Goal: Task Accomplishment & Management: Complete application form

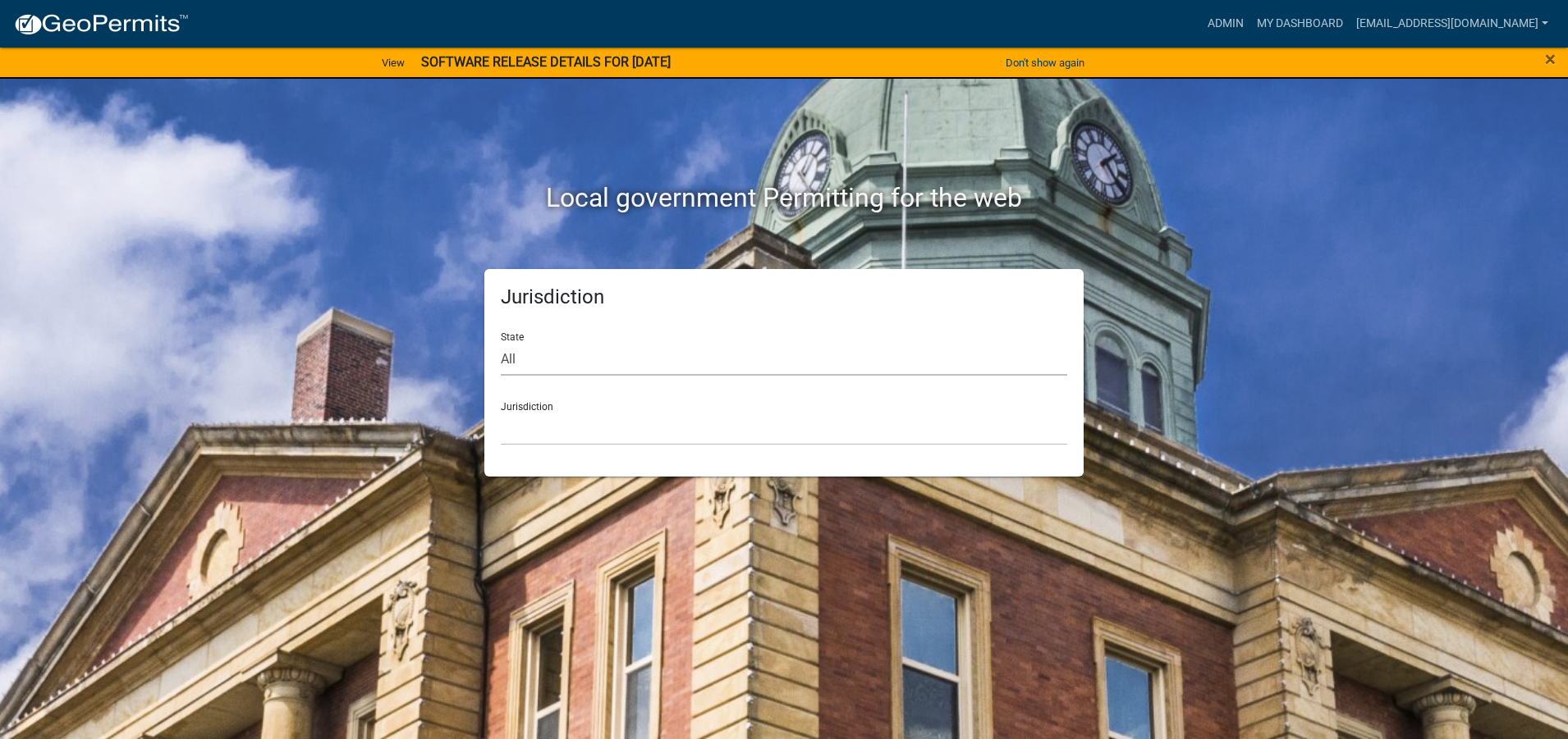
click at [506, 366] on select "All [US_STATE] [US_STATE] [US_STATE] [US_STATE] [US_STATE] [US_STATE] [US_STATE…" at bounding box center [784, 359] width 566 height 34
select select "[US_STATE]"
click at [501, 342] on select "All [US_STATE] [US_STATE] [US_STATE] [US_STATE] [US_STATE] [US_STATE] [US_STATE…" at bounding box center [784, 359] width 566 height 34
click at [514, 428] on select "City of [GEOGRAPHIC_DATA], [US_STATE] City of [GEOGRAPHIC_DATA], [US_STATE] Cit…" at bounding box center [784, 429] width 566 height 34
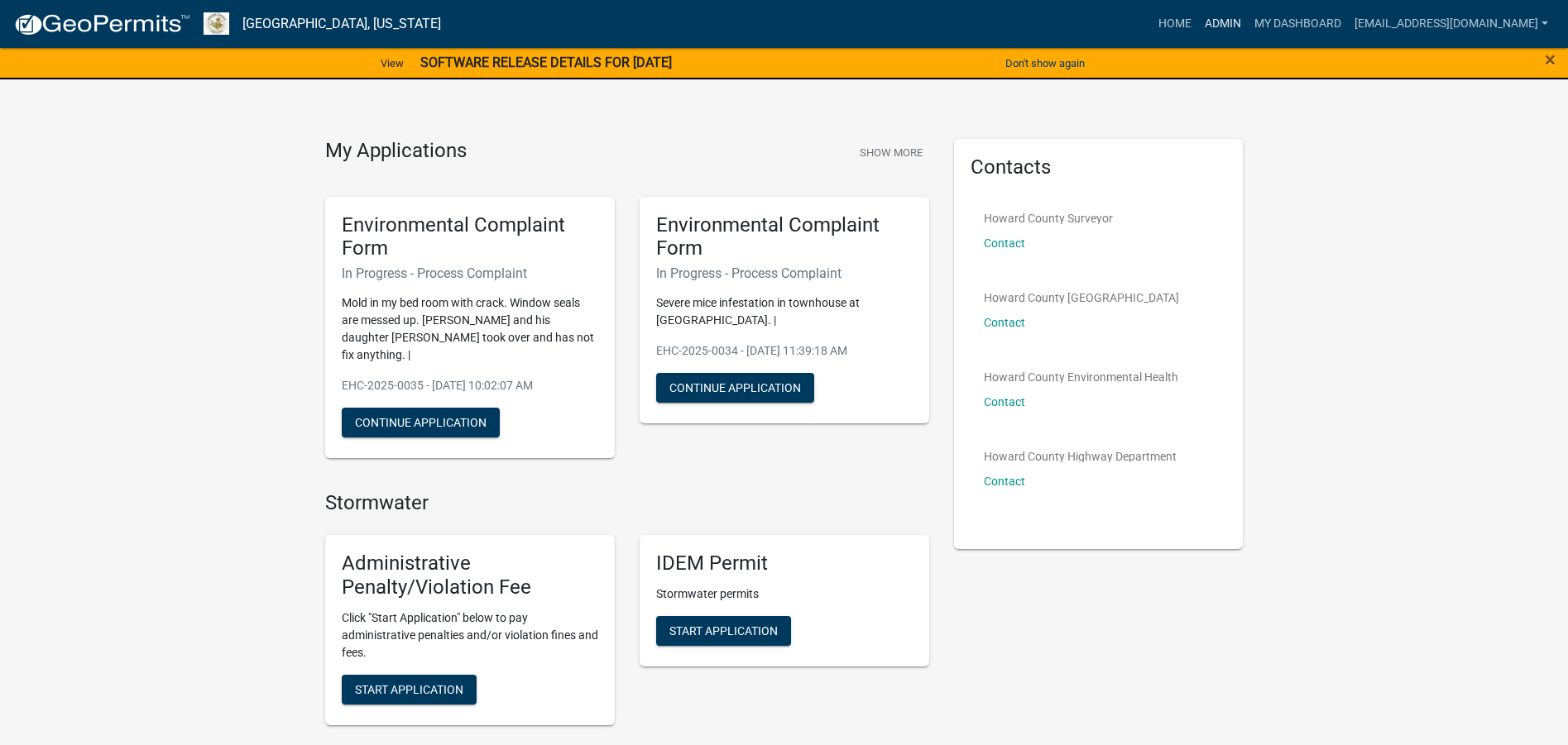
click at [1198, 26] on link "Admin" at bounding box center [1222, 23] width 50 height 31
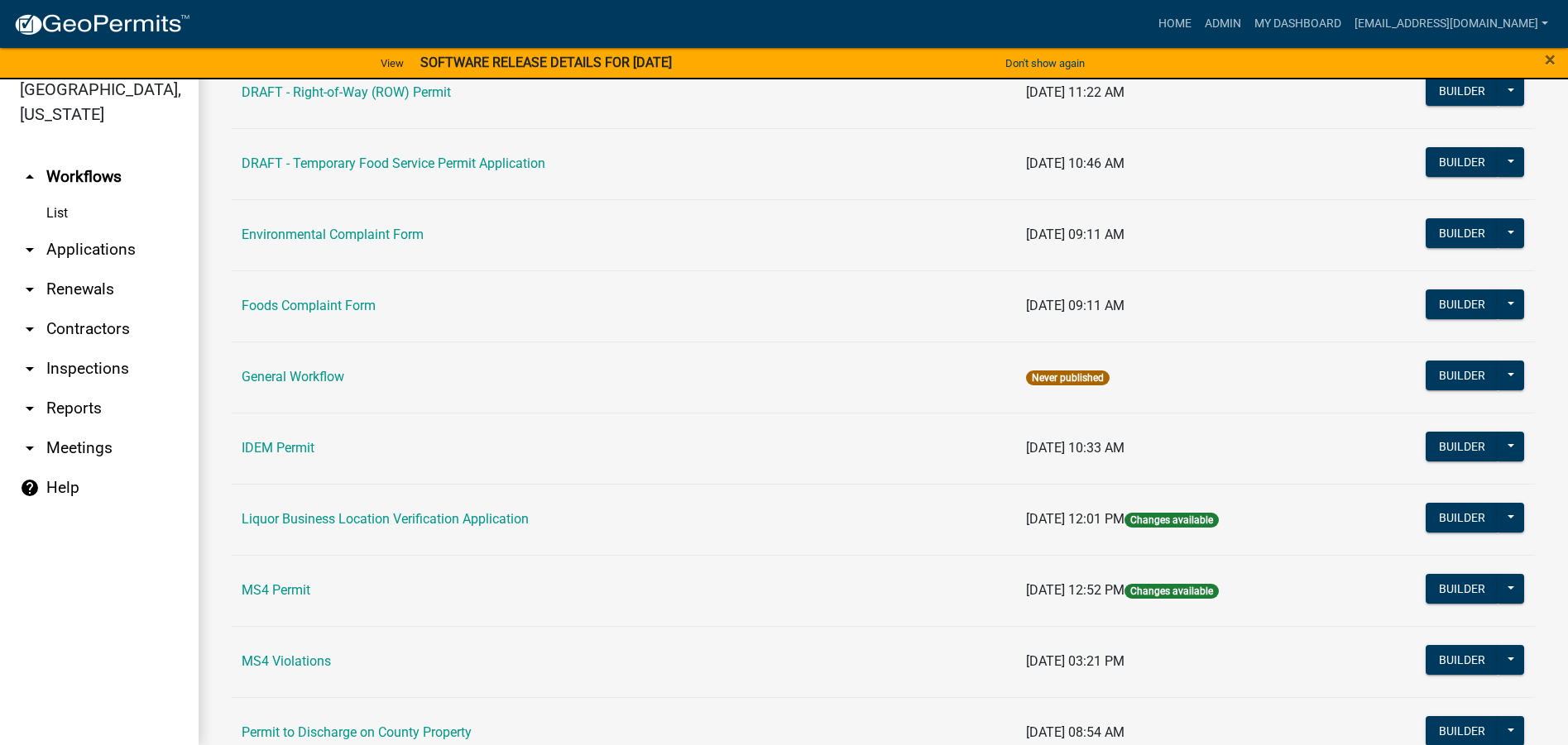
scroll to position [798, 0]
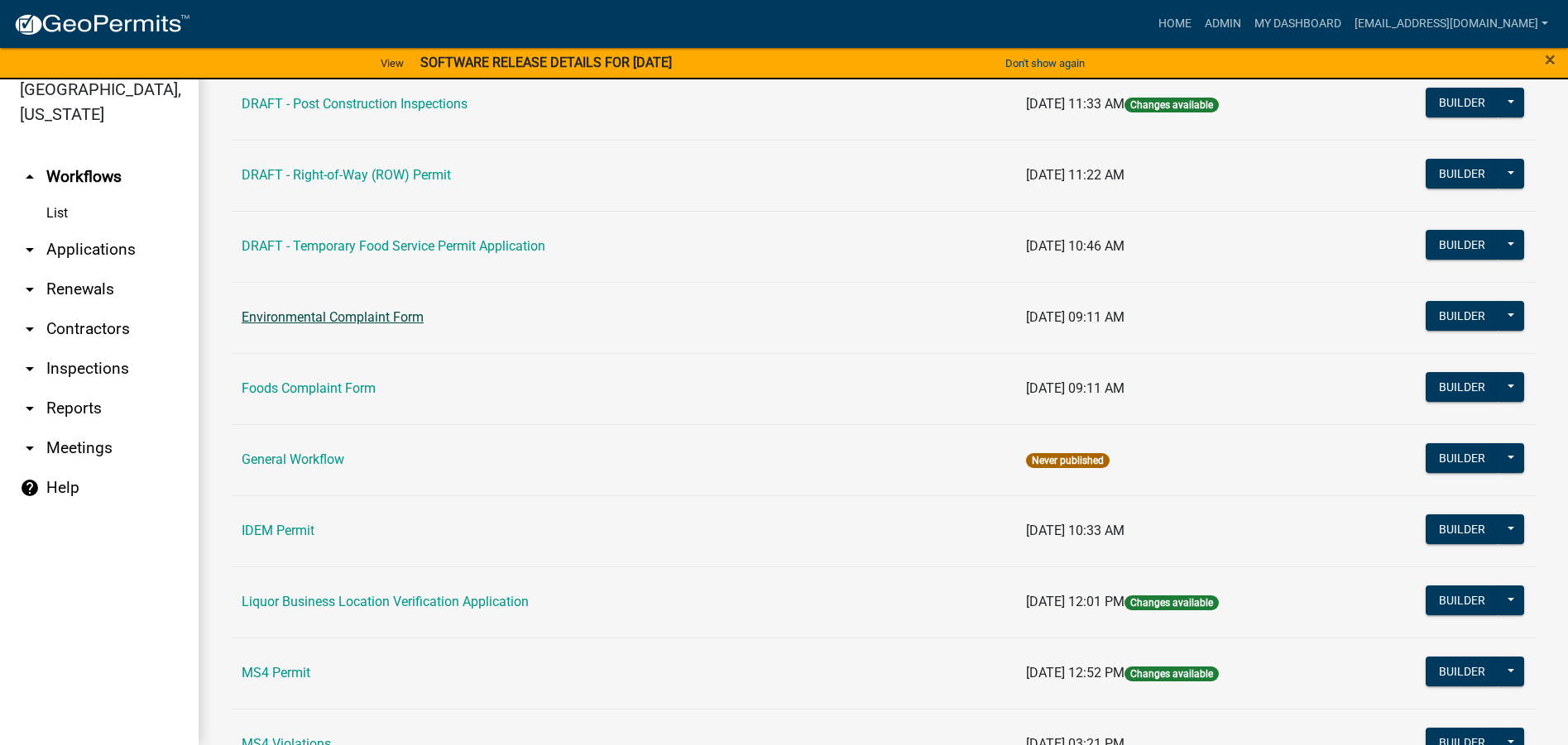
click at [365, 319] on link "Environmental Complaint Form" at bounding box center [332, 317] width 182 height 15
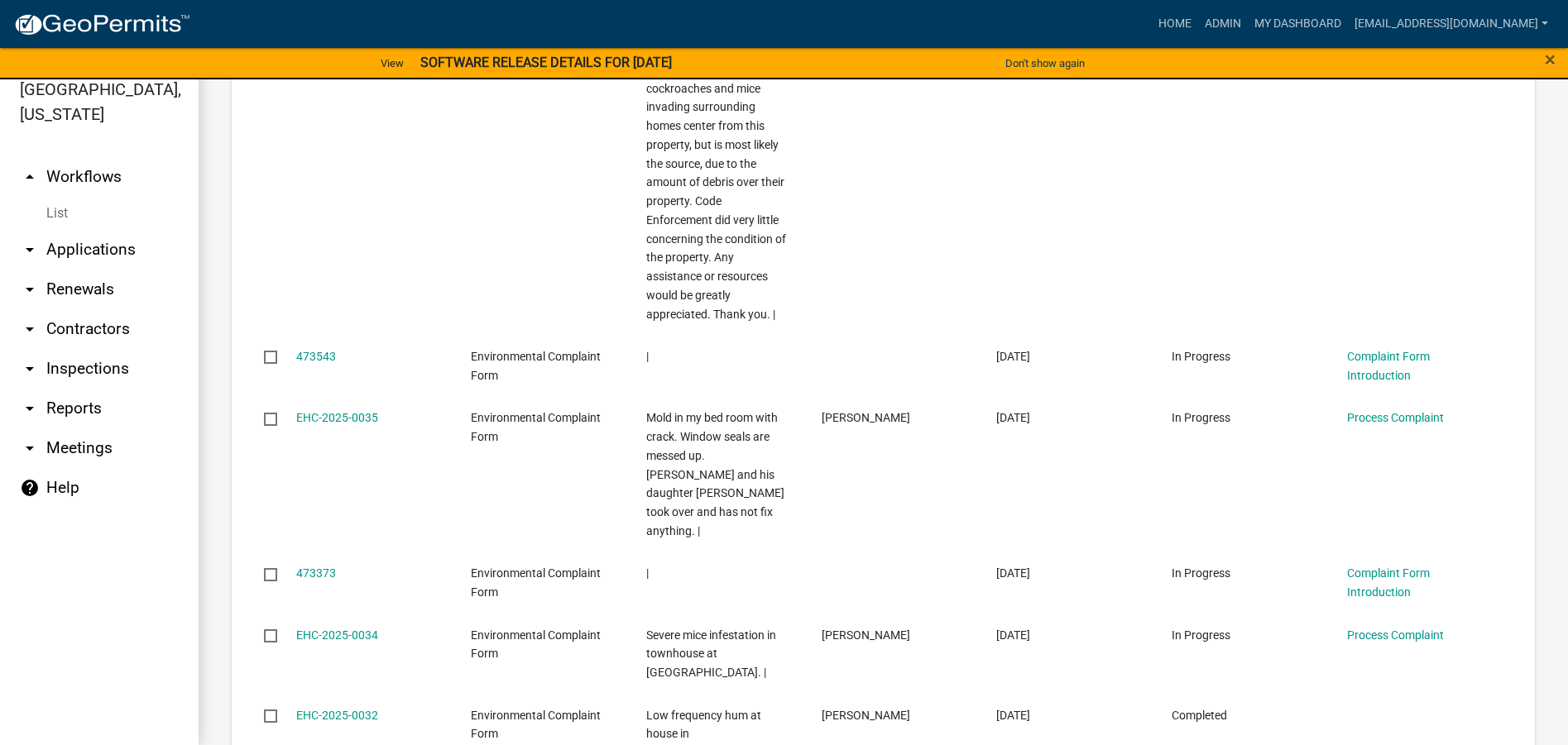
scroll to position [1241, 0]
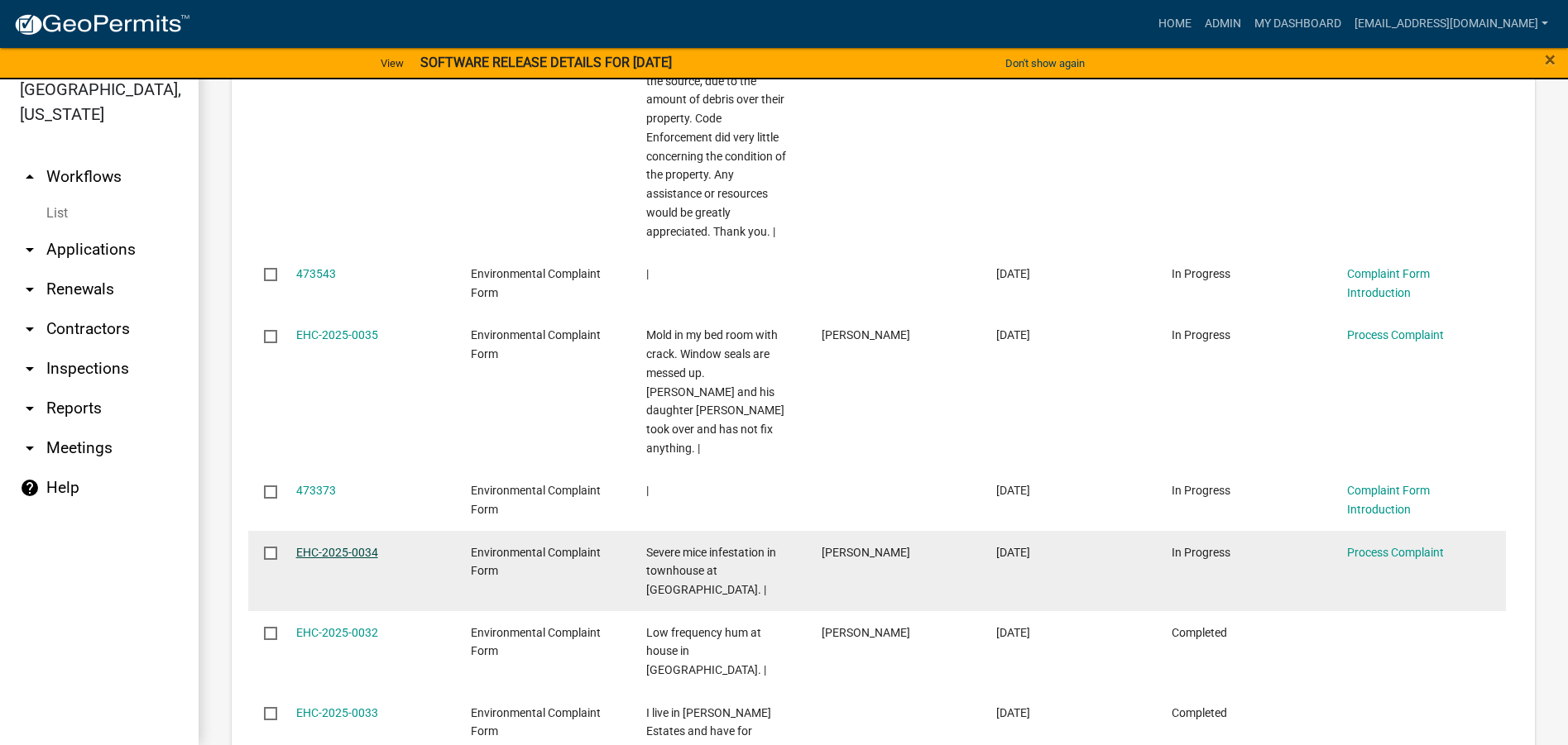
click at [348, 546] on link "EHC-2025-0034" at bounding box center [337, 552] width 82 height 13
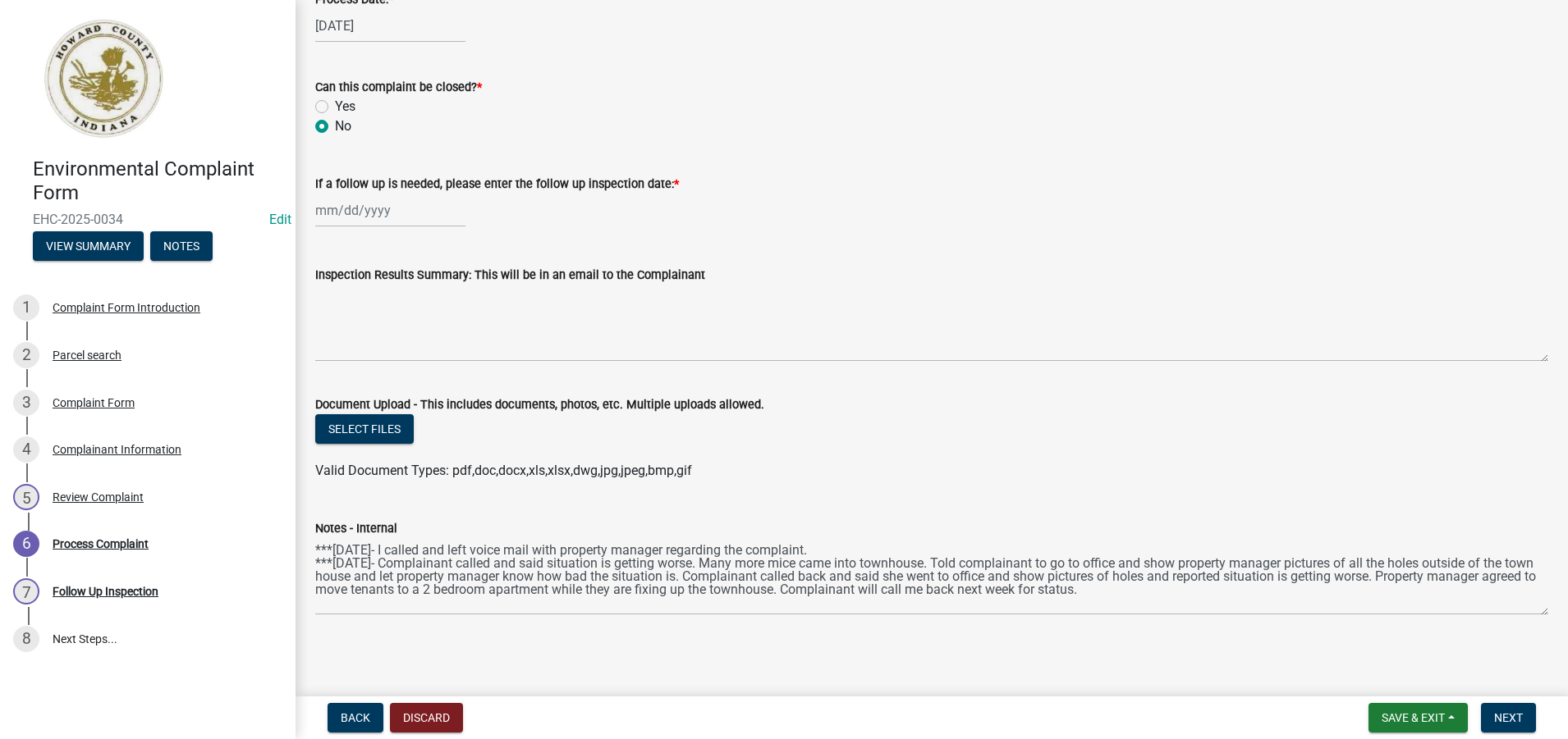
scroll to position [798, 0]
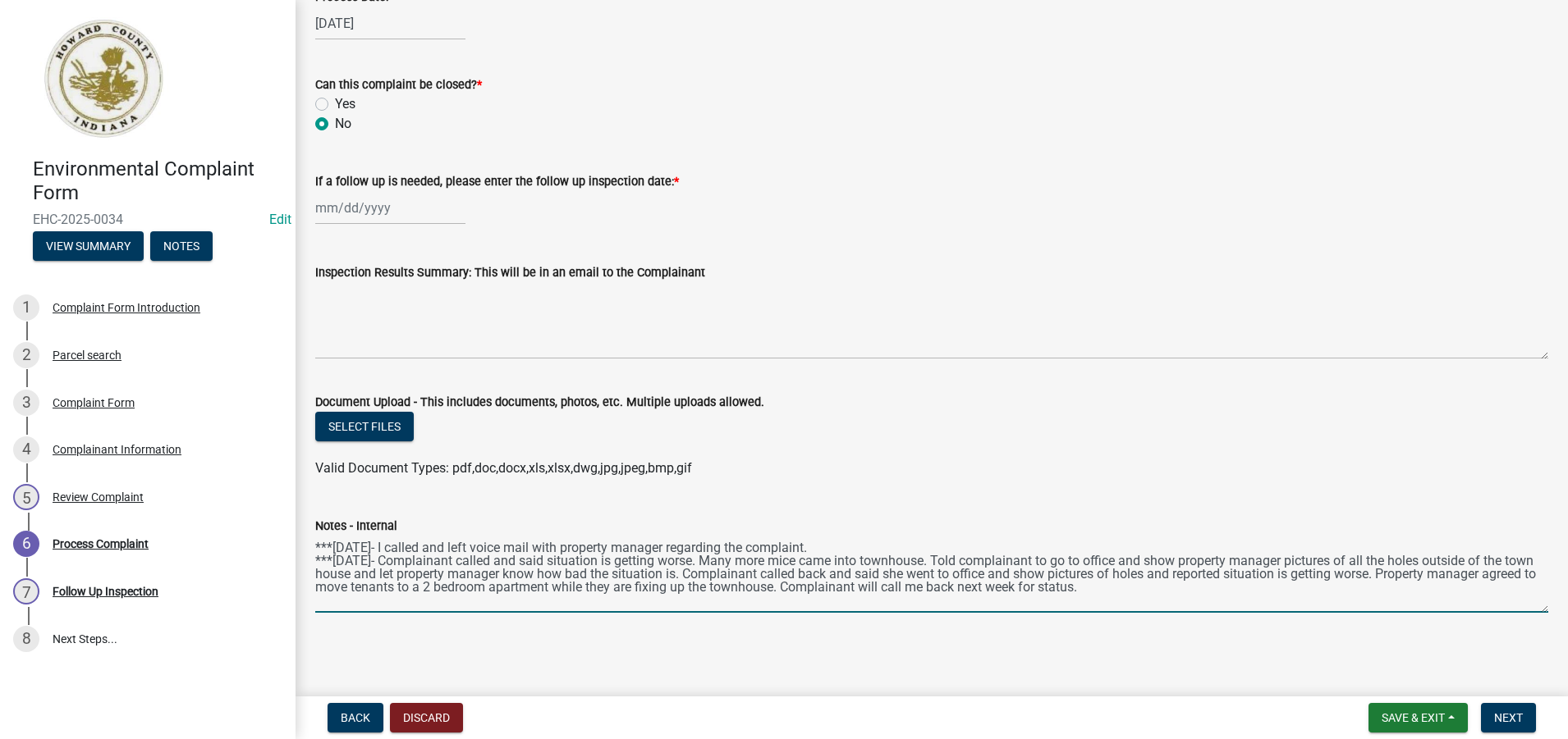
click at [1158, 591] on textarea "***[DATE]- I called and left voice mail with property manager regarding the com…" at bounding box center [931, 574] width 1233 height 77
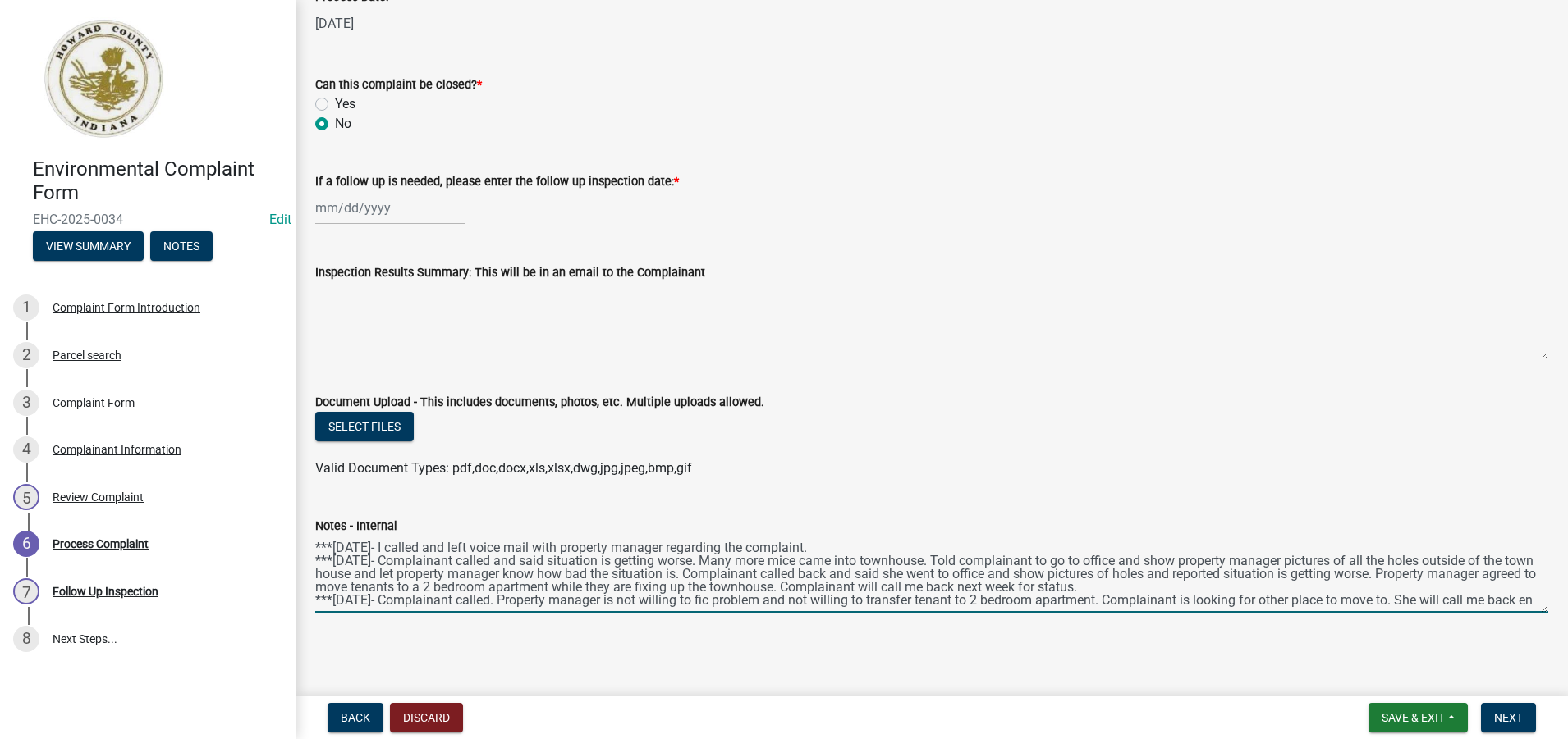
scroll to position [8, 0]
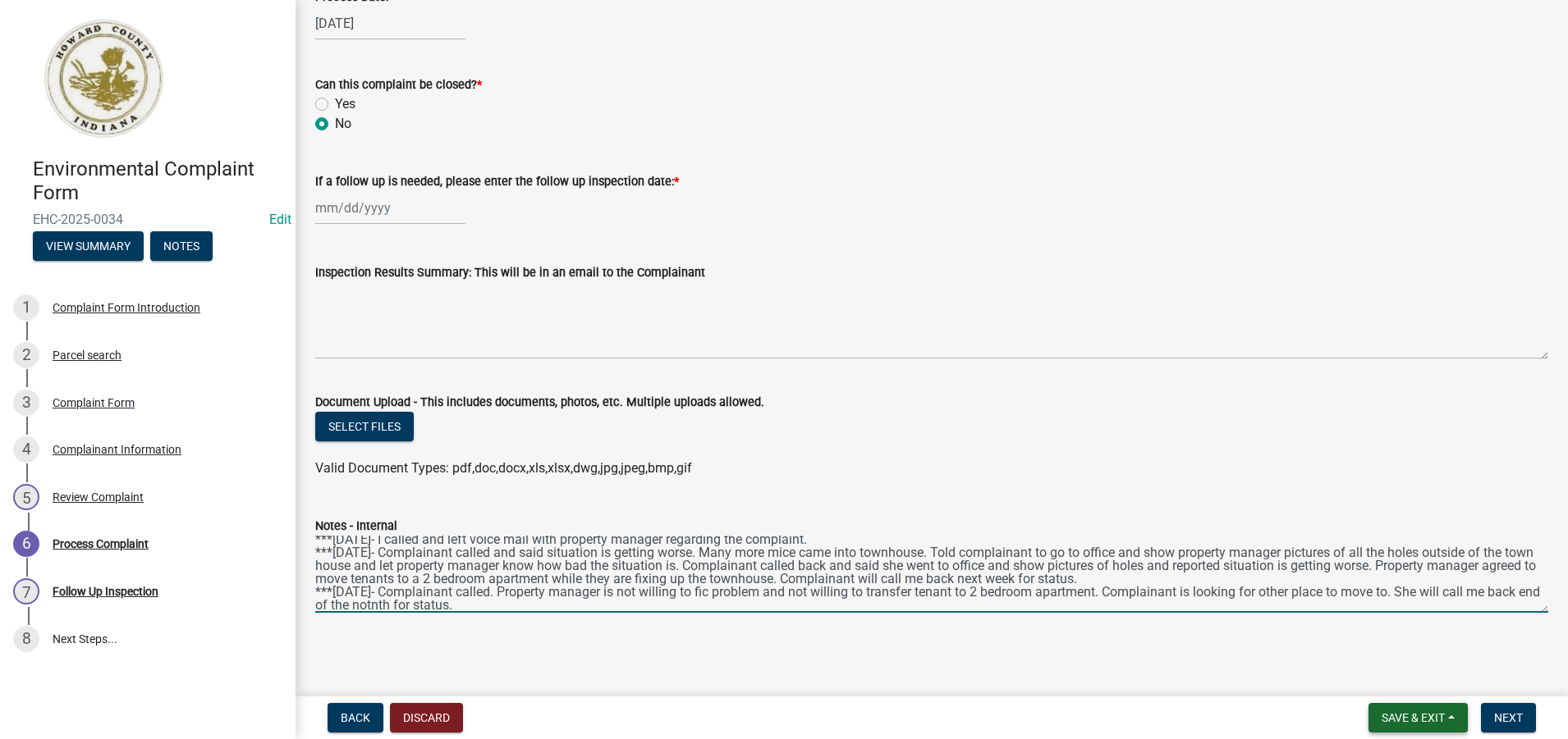
type textarea "***[DATE]- I called and left voice mail with property manager regarding the com…"
click at [1412, 715] on span "Save & Exit" at bounding box center [1413, 718] width 63 height 13
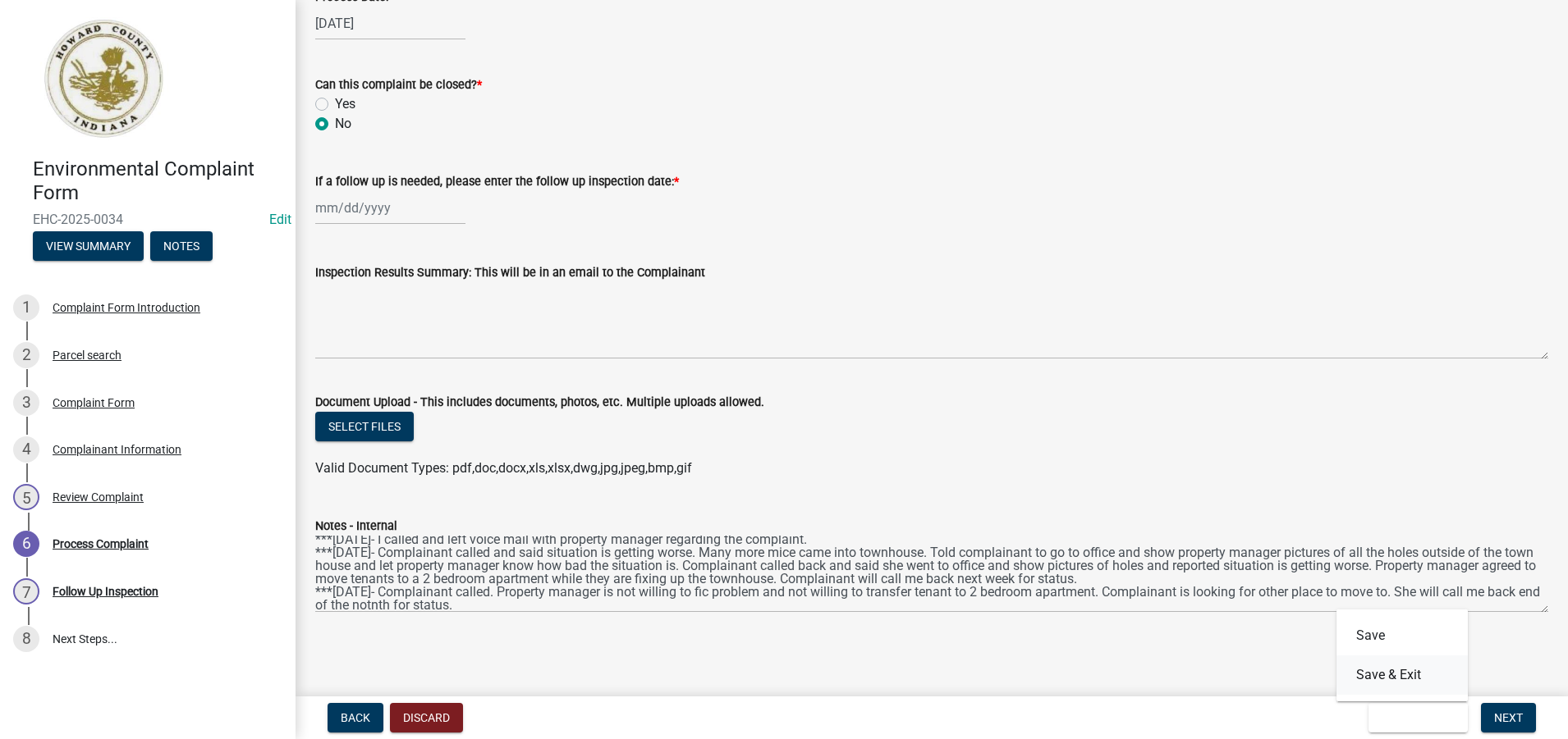
click at [1400, 679] on button "Save & Exit" at bounding box center [1402, 676] width 131 height 39
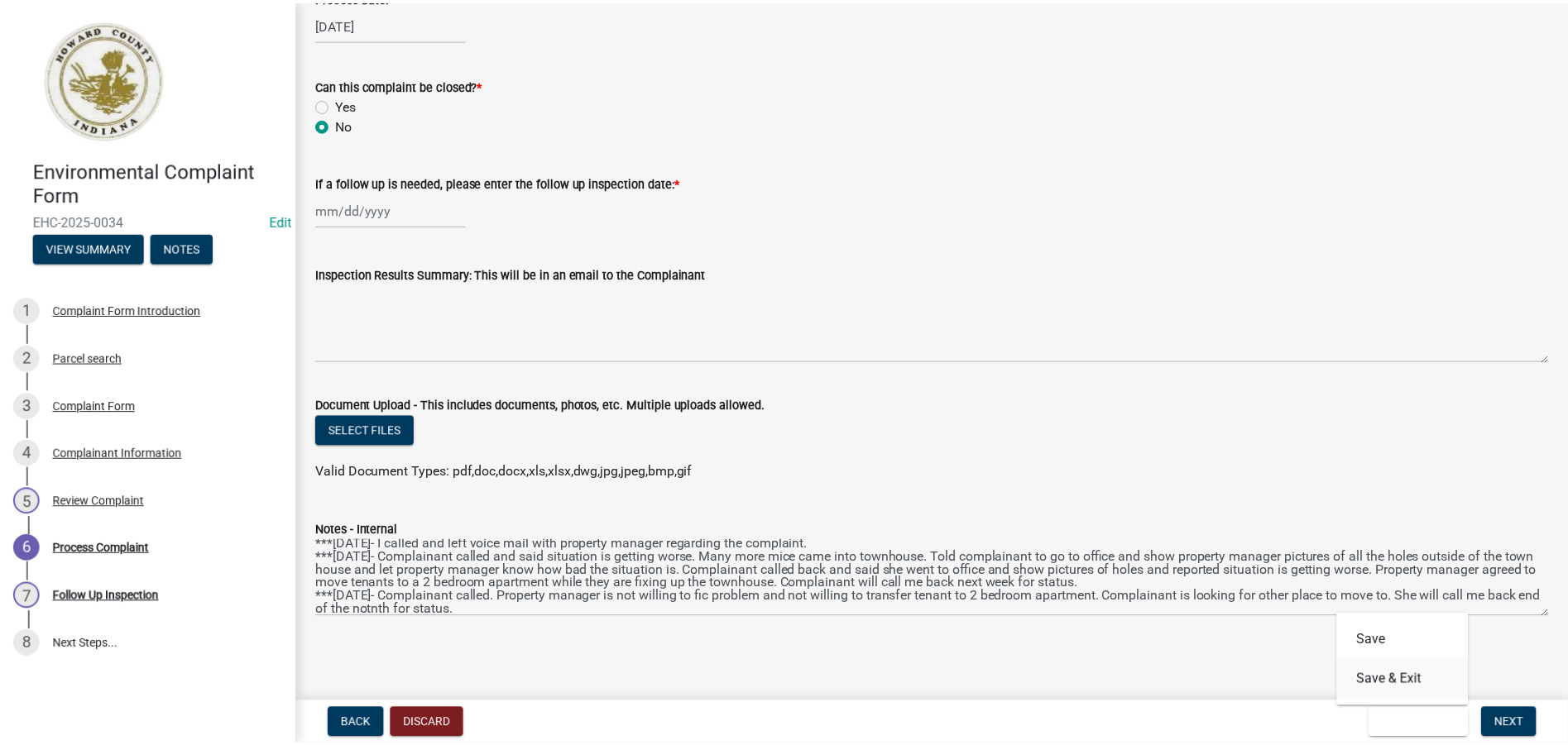
scroll to position [0, 0]
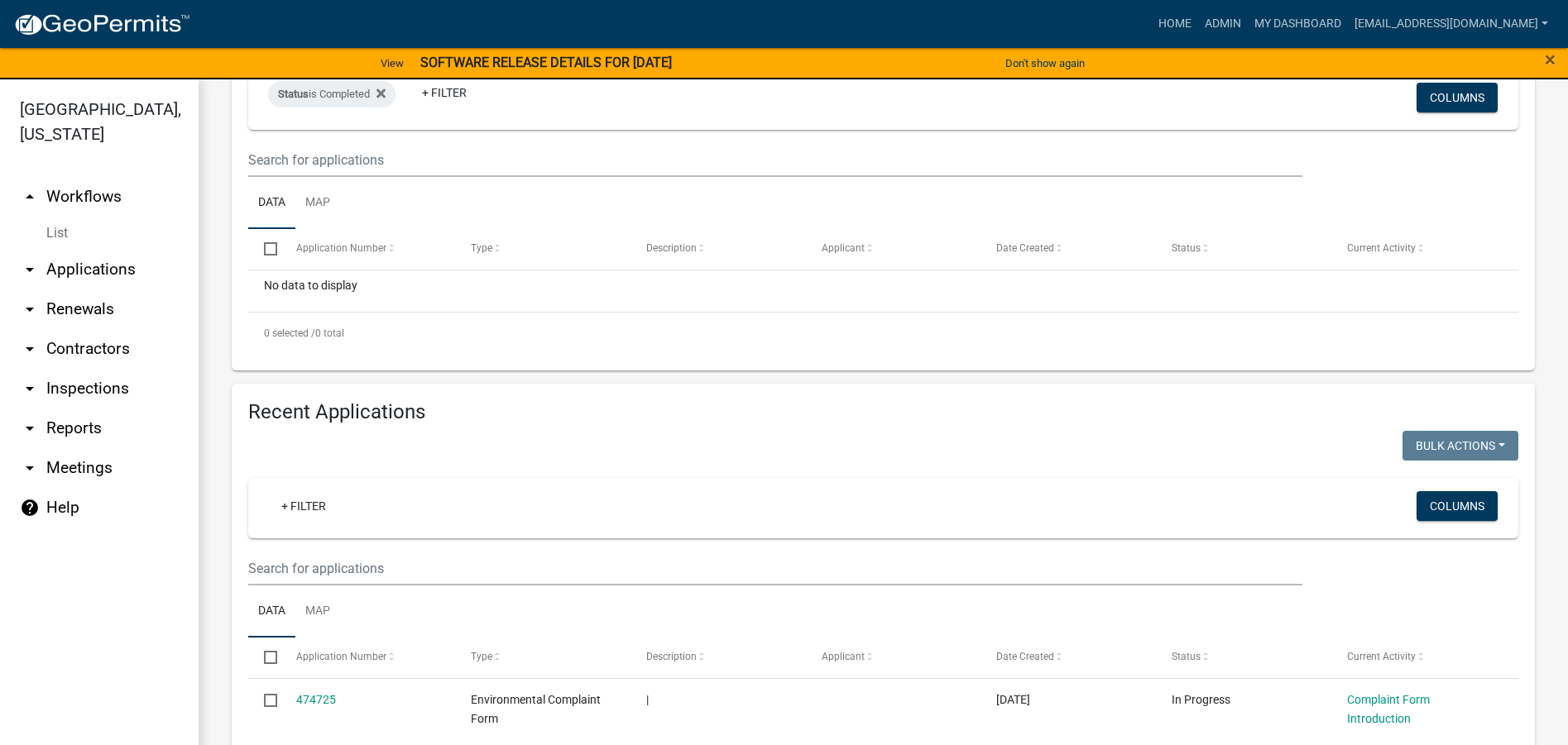
scroll to position [248, 0]
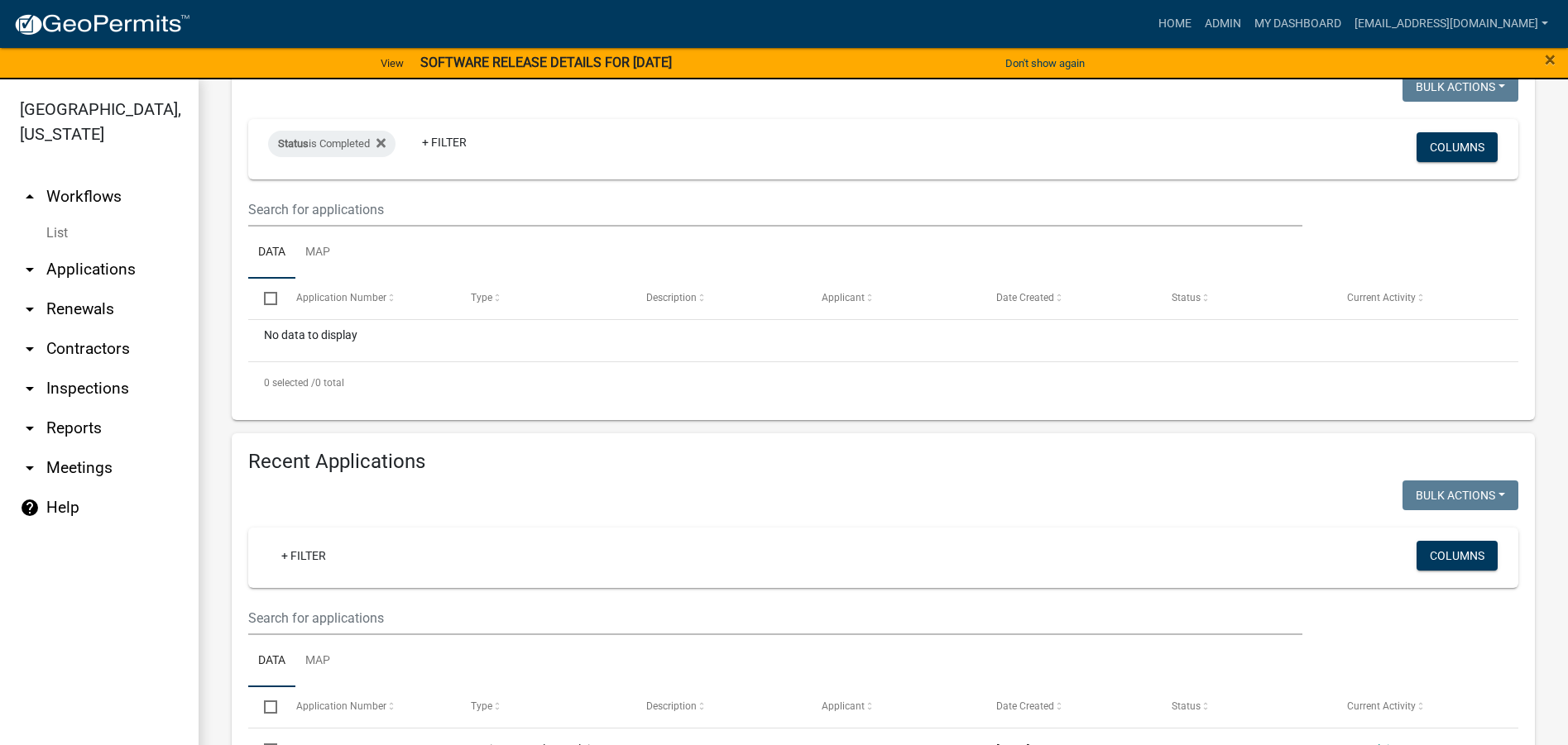
click at [88, 270] on link "arrow_drop_down Applications" at bounding box center [99, 270] width 199 height 40
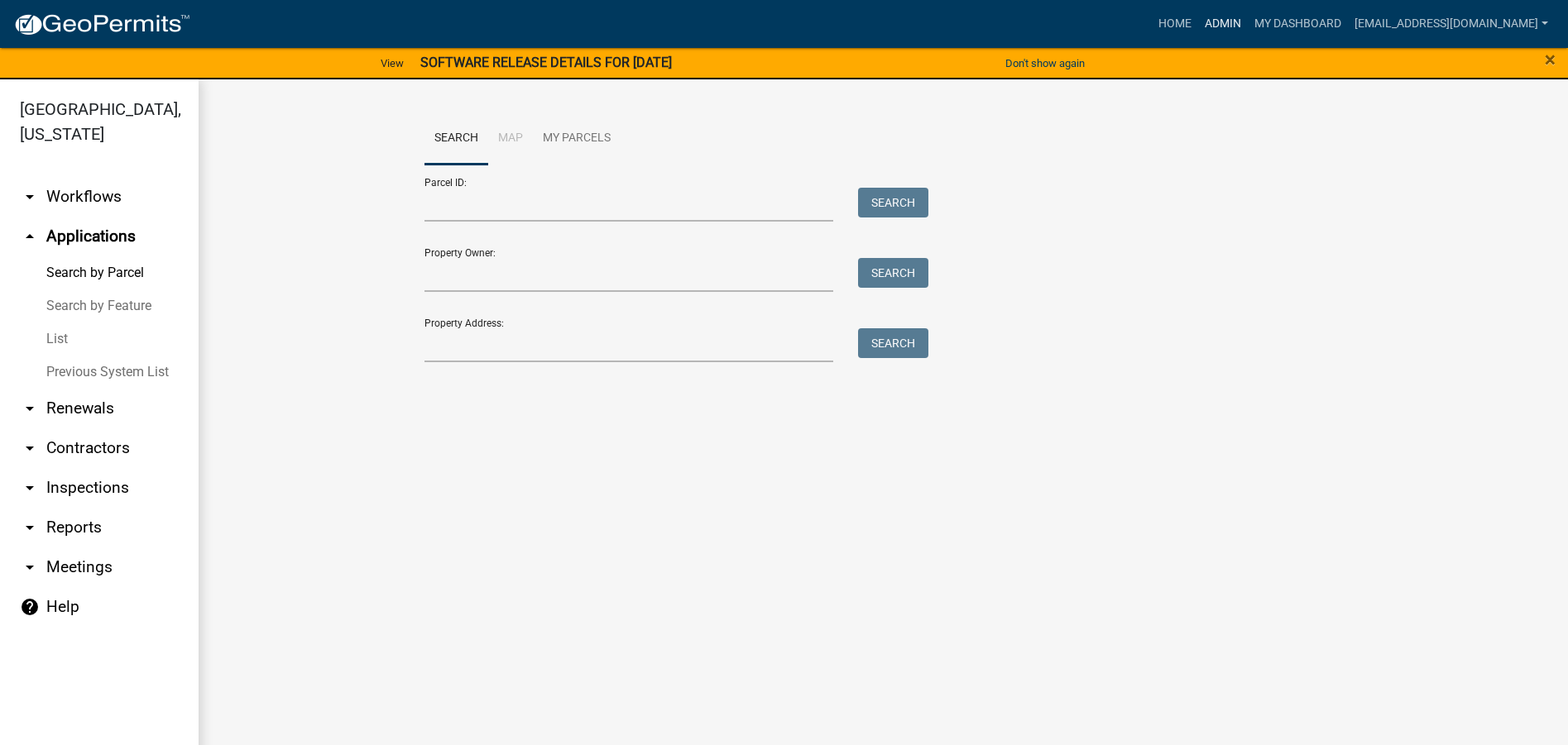
click at [1199, 22] on link "Admin" at bounding box center [1222, 23] width 50 height 31
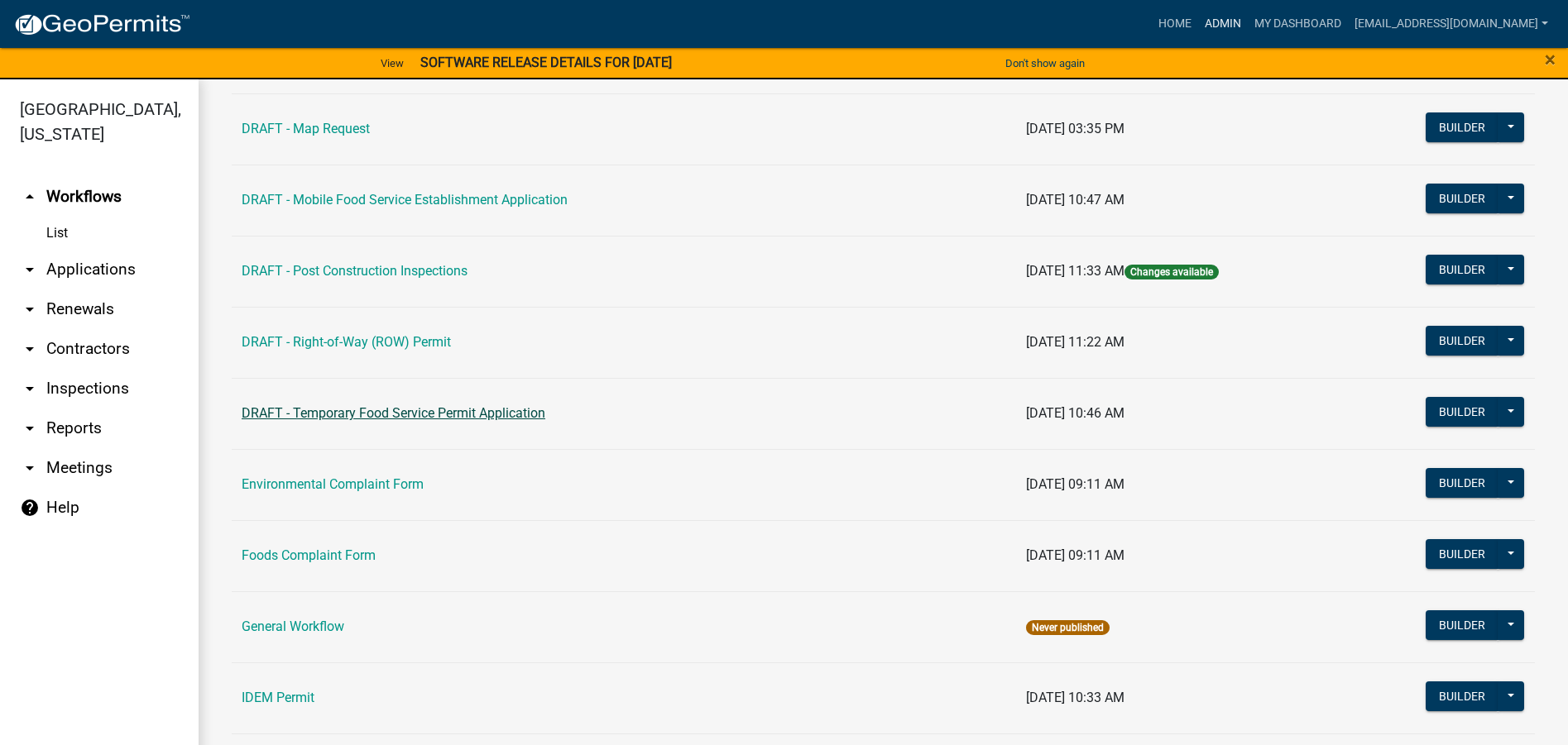
scroll to position [661, 0]
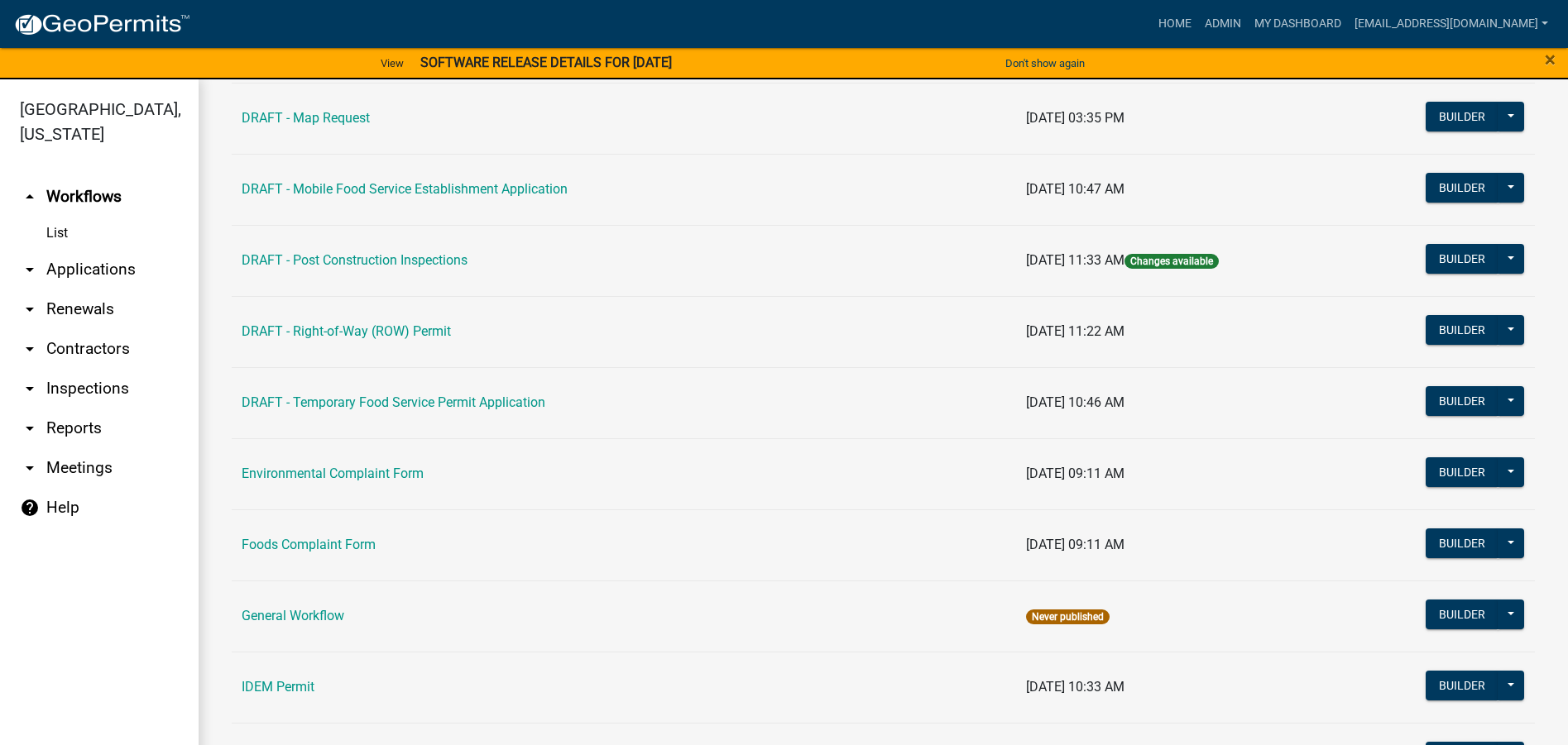
click at [396, 469] on link "Environmental Complaint Form" at bounding box center [332, 473] width 182 height 15
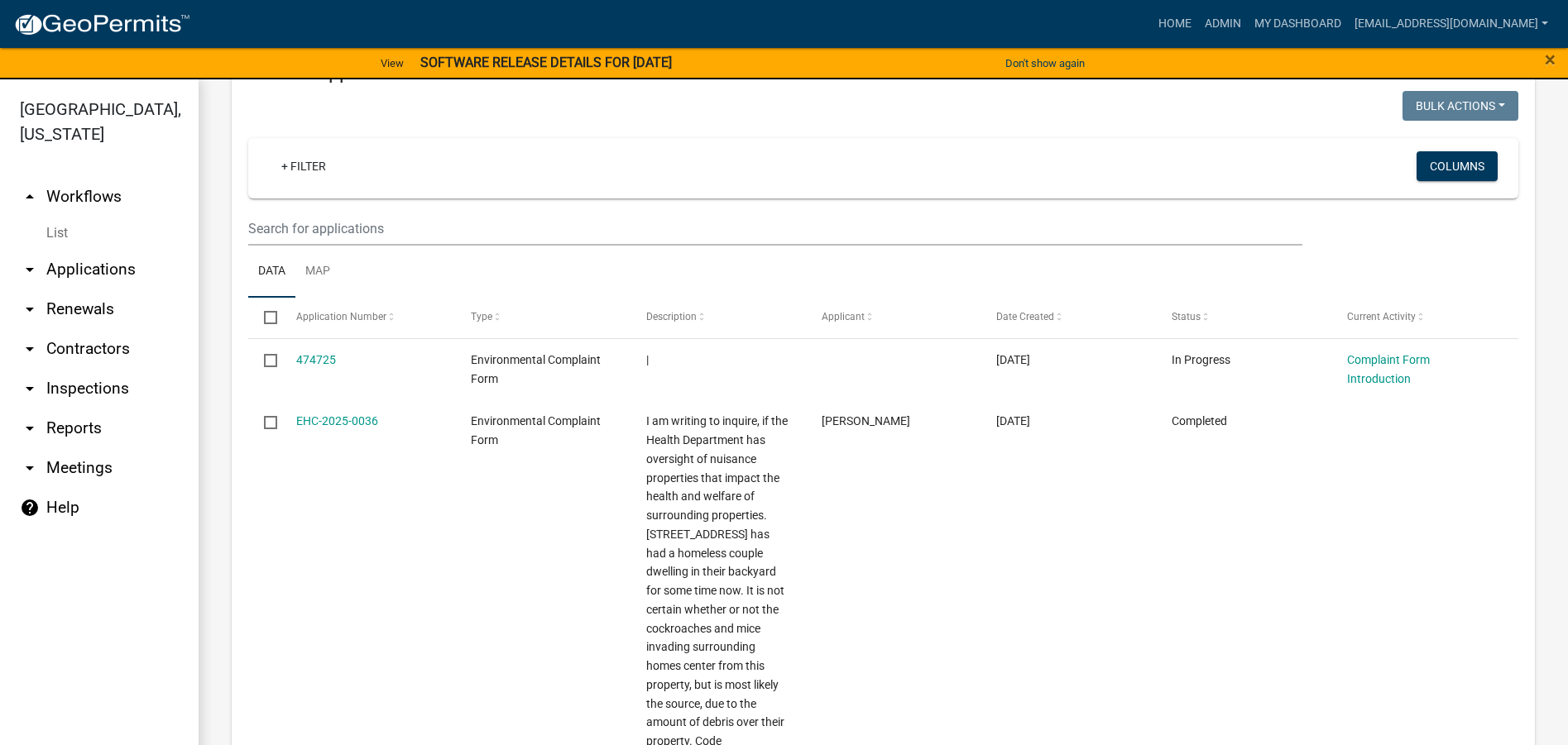
scroll to position [661, 0]
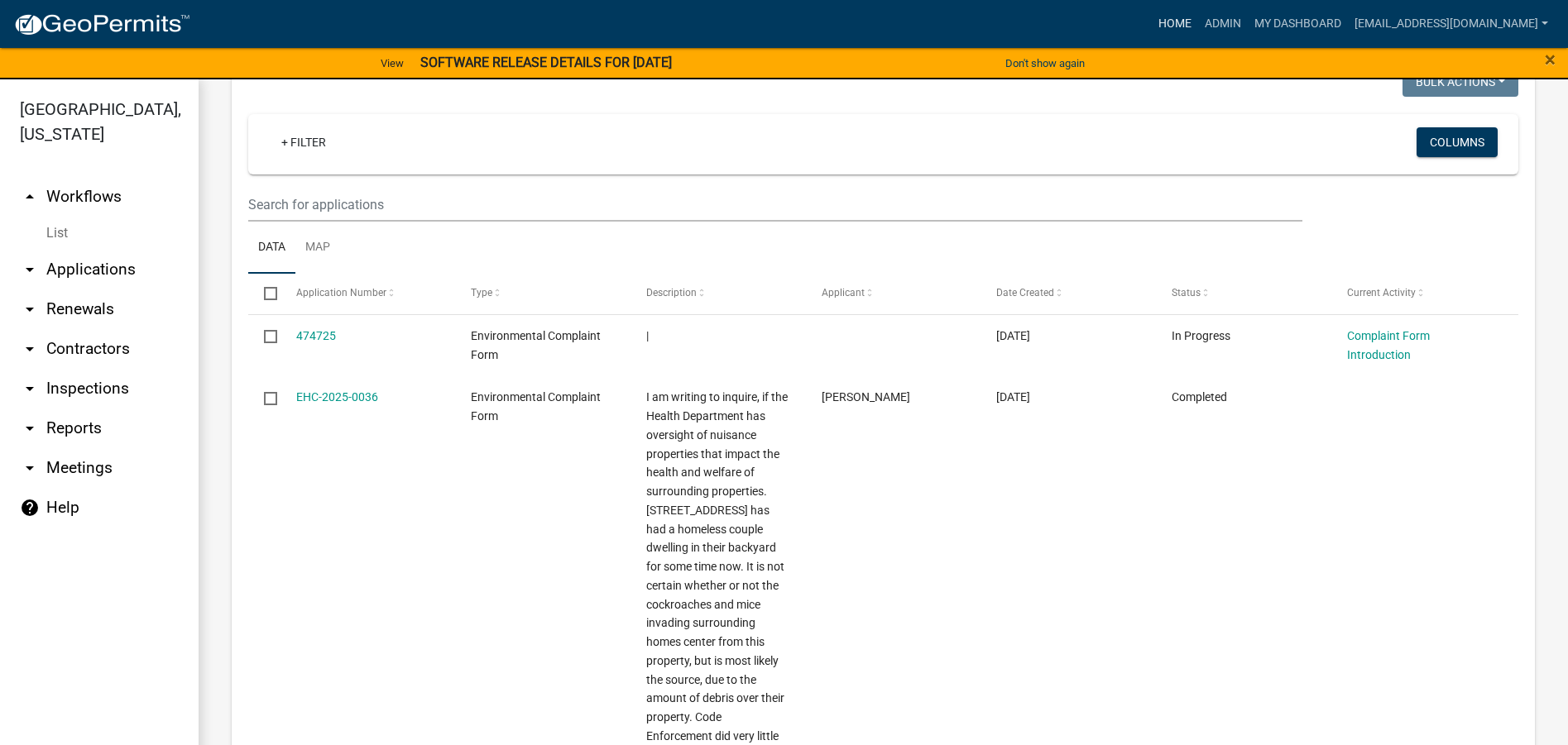
click at [1159, 20] on link "Home" at bounding box center [1175, 23] width 46 height 31
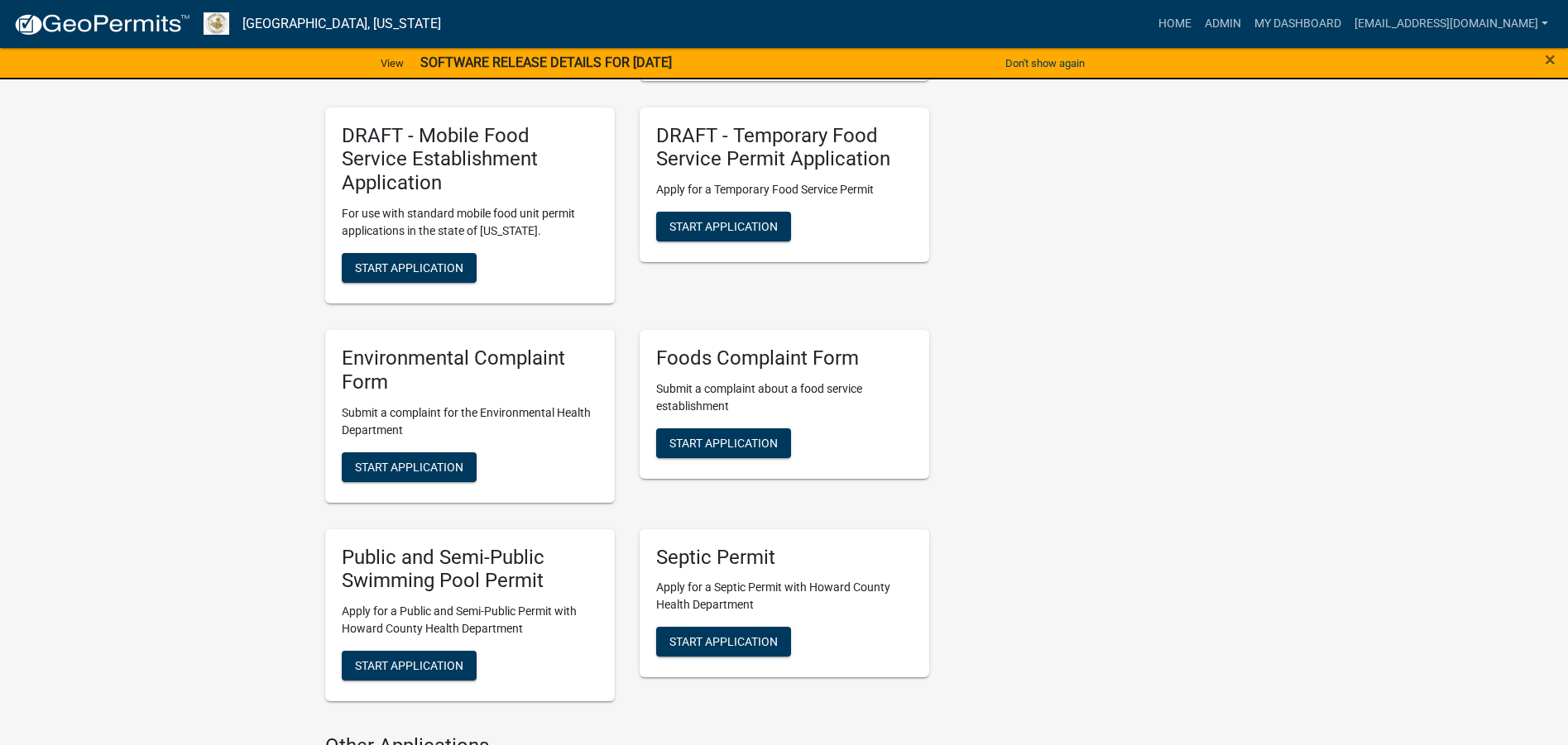
scroll to position [2482, 0]
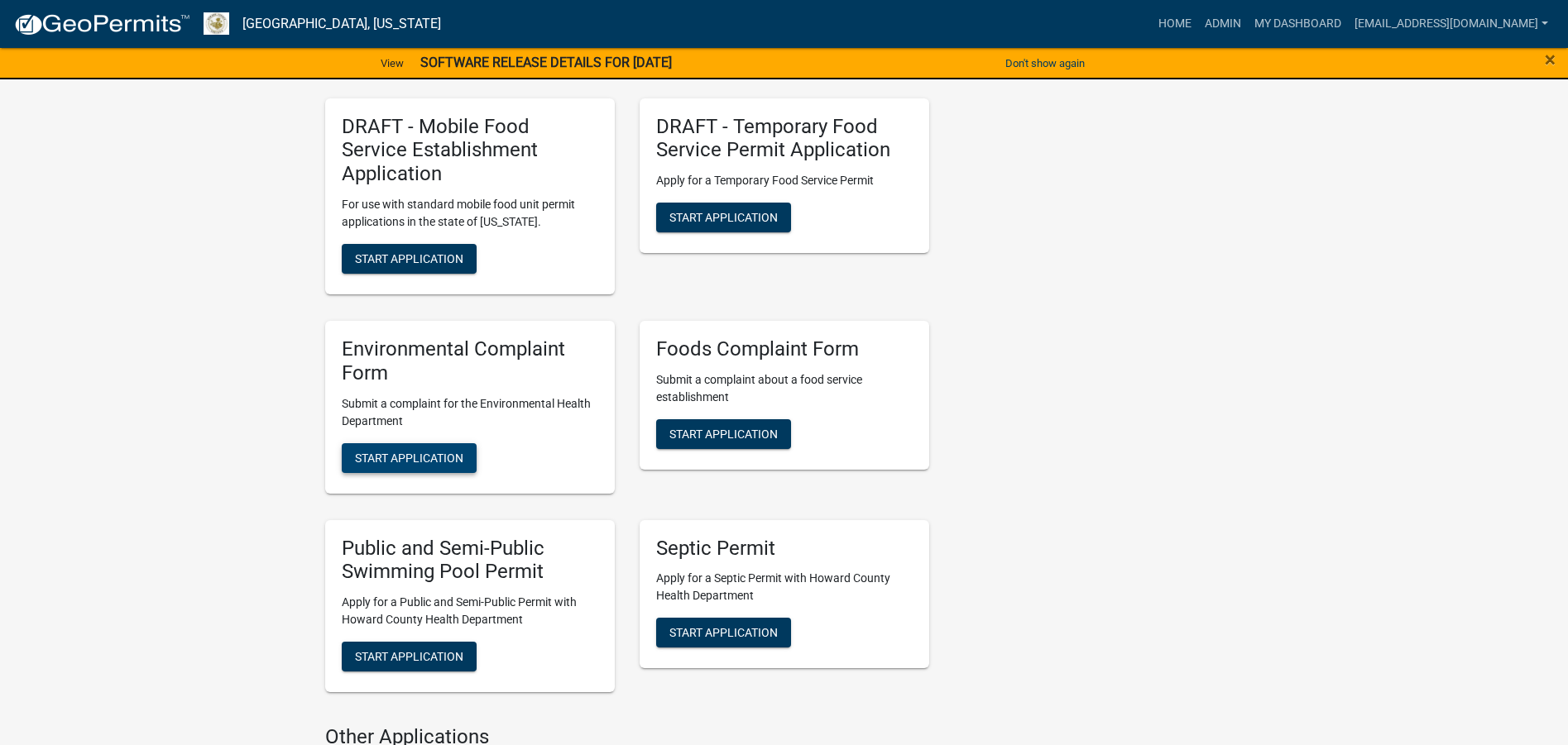
click at [410, 451] on span "Start Application" at bounding box center [409, 457] width 108 height 13
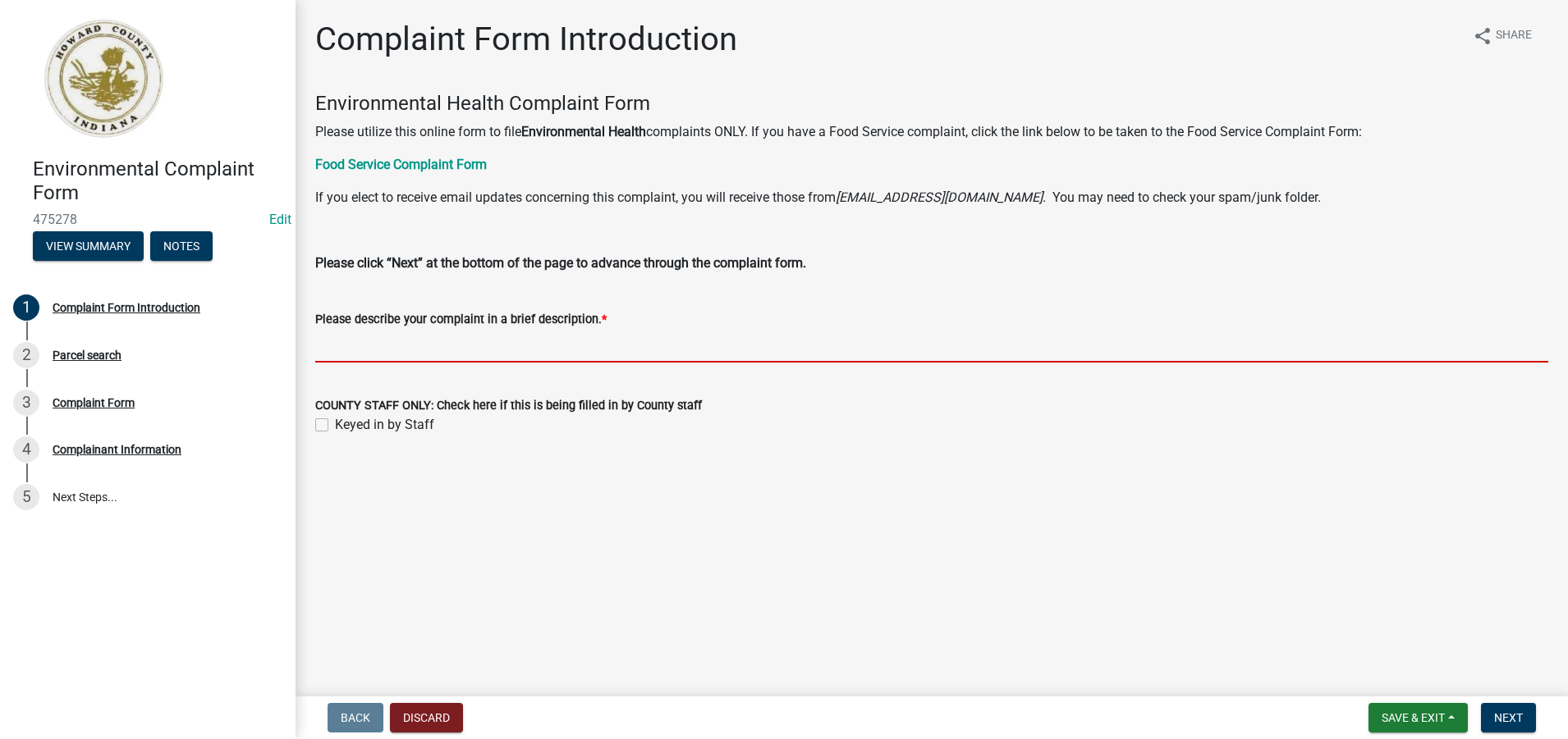
click at [326, 345] on input "Please describe your complaint in a brief description. *" at bounding box center [931, 346] width 1233 height 34
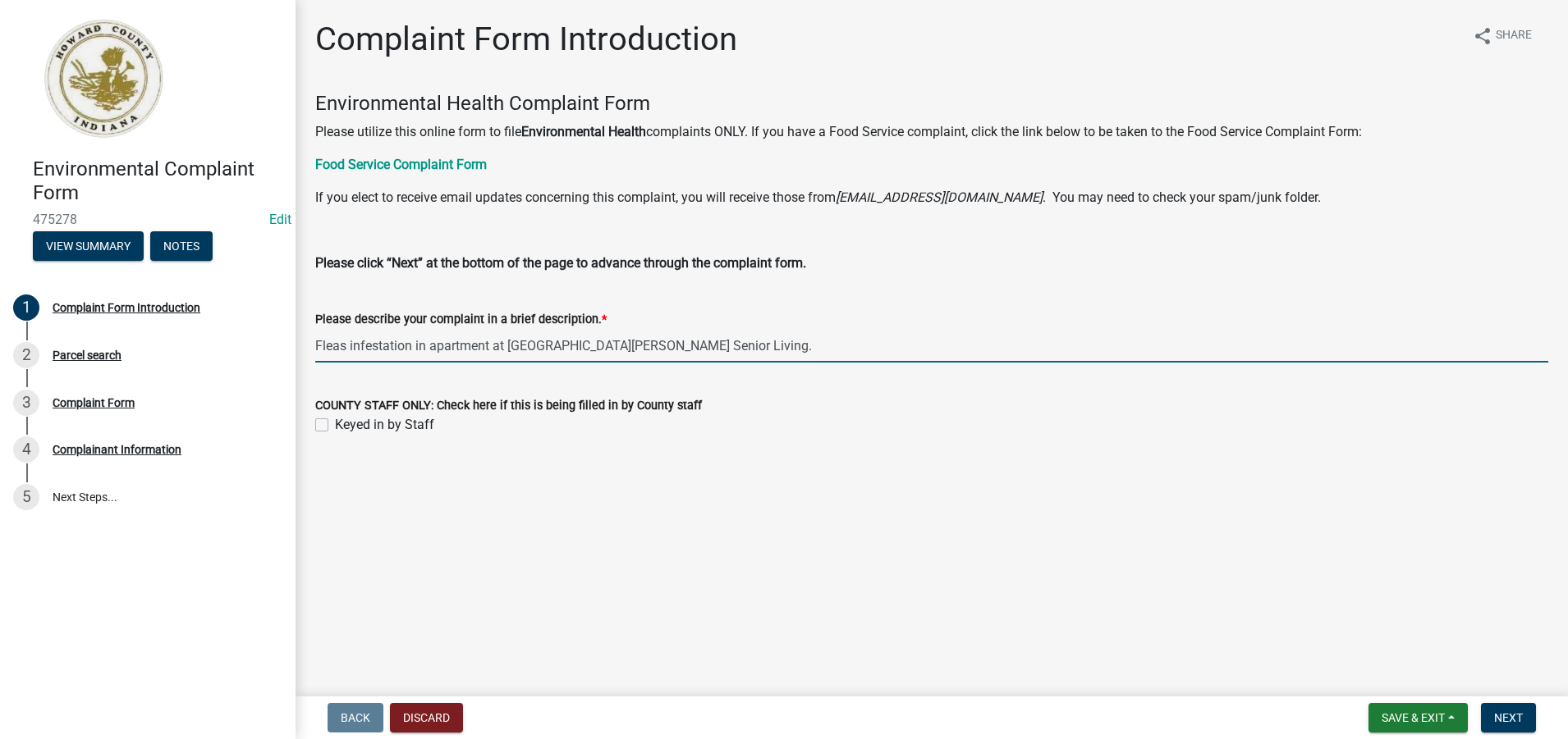
type input "Fleas infestation in apartment at [GEOGRAPHIC_DATA][PERSON_NAME] Senior Living."
click at [335, 427] on label "Keyed in by Staff" at bounding box center [384, 425] width 99 height 20
click at [335, 426] on input "Keyed in by Staff" at bounding box center [340, 420] width 11 height 11
checkbox input "true"
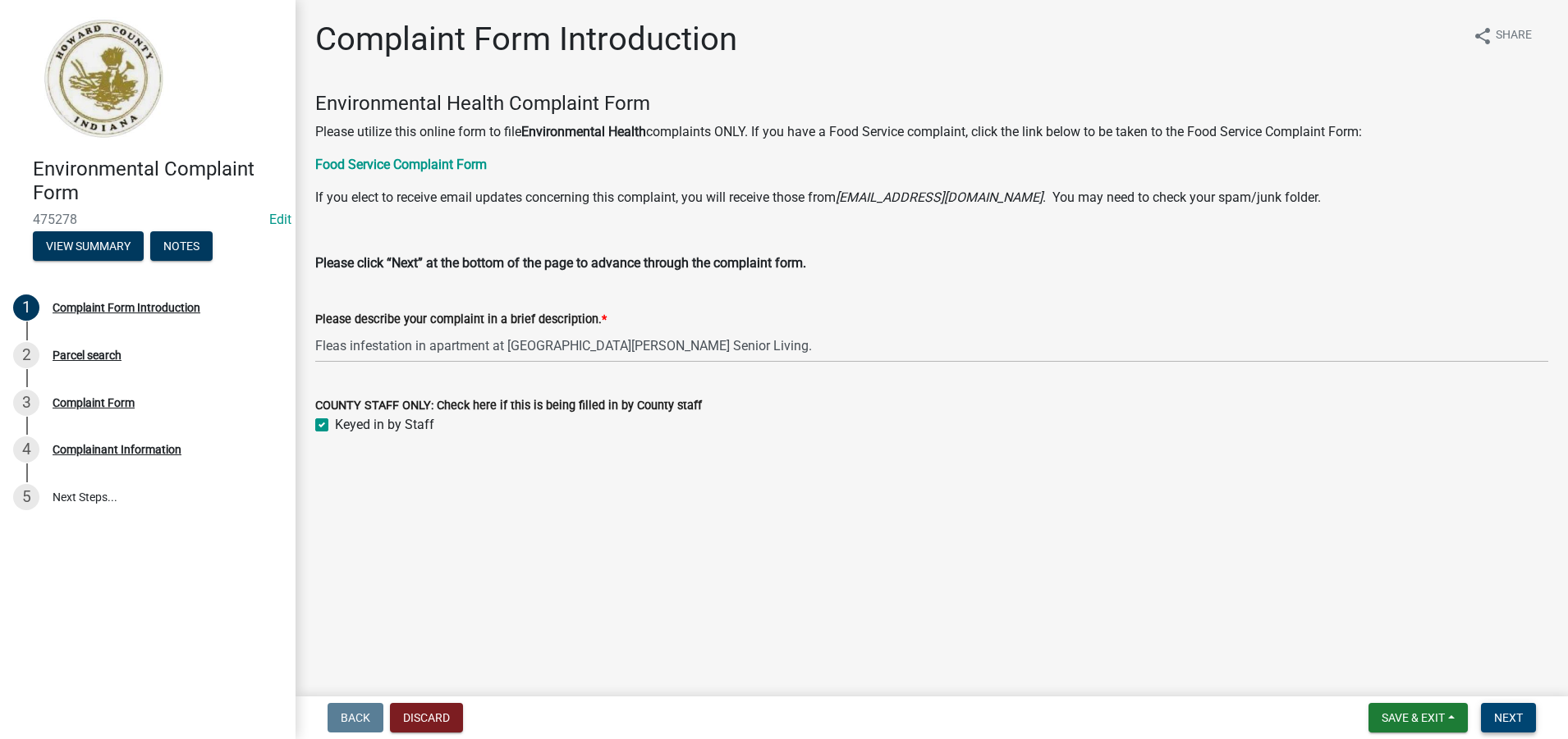
click at [1513, 718] on span "Next" at bounding box center [1508, 718] width 29 height 13
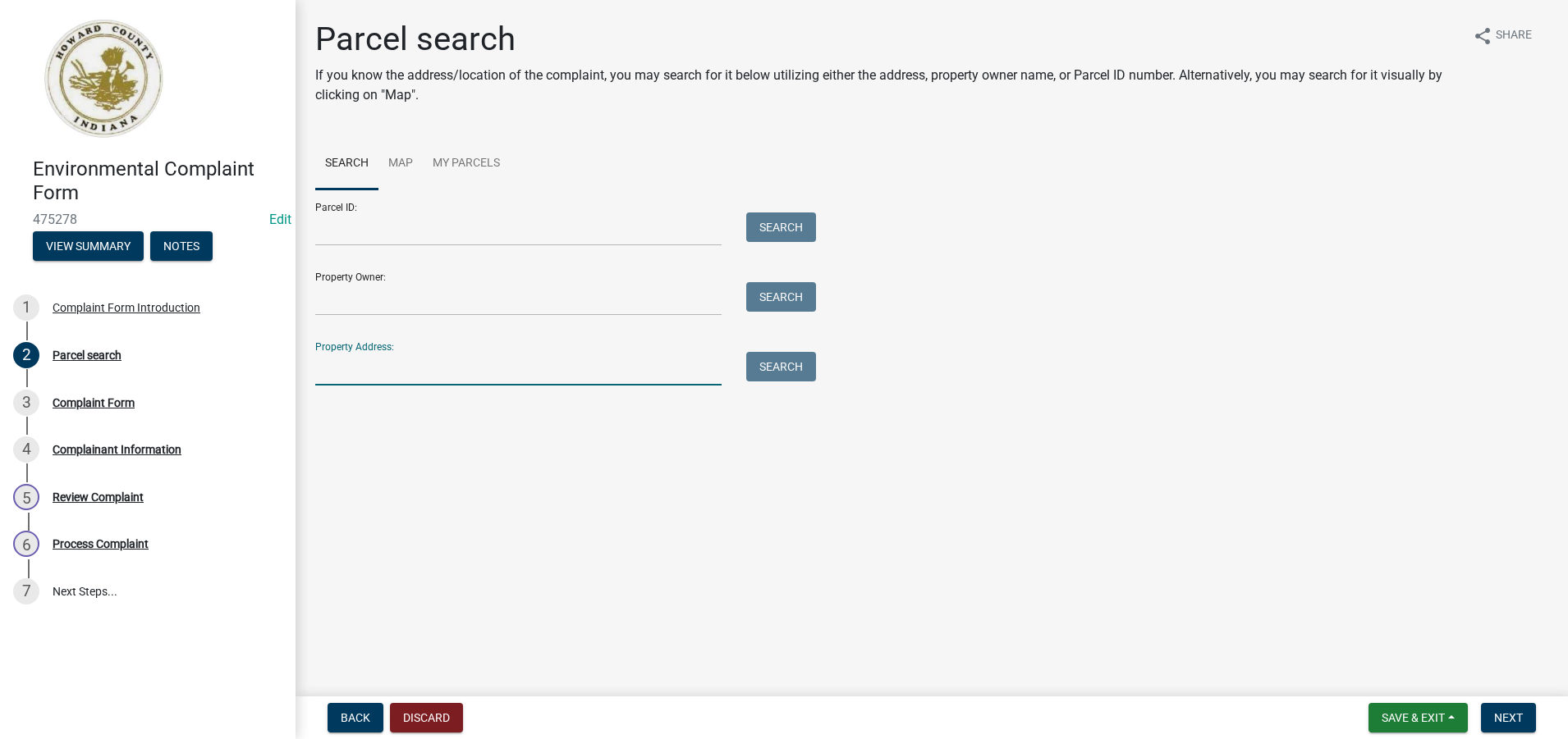
click at [342, 367] on input "Property Address:" at bounding box center [518, 369] width 406 height 34
type input "1534 Dodge St"
click at [783, 362] on button "Search" at bounding box center [781, 366] width 70 height 29
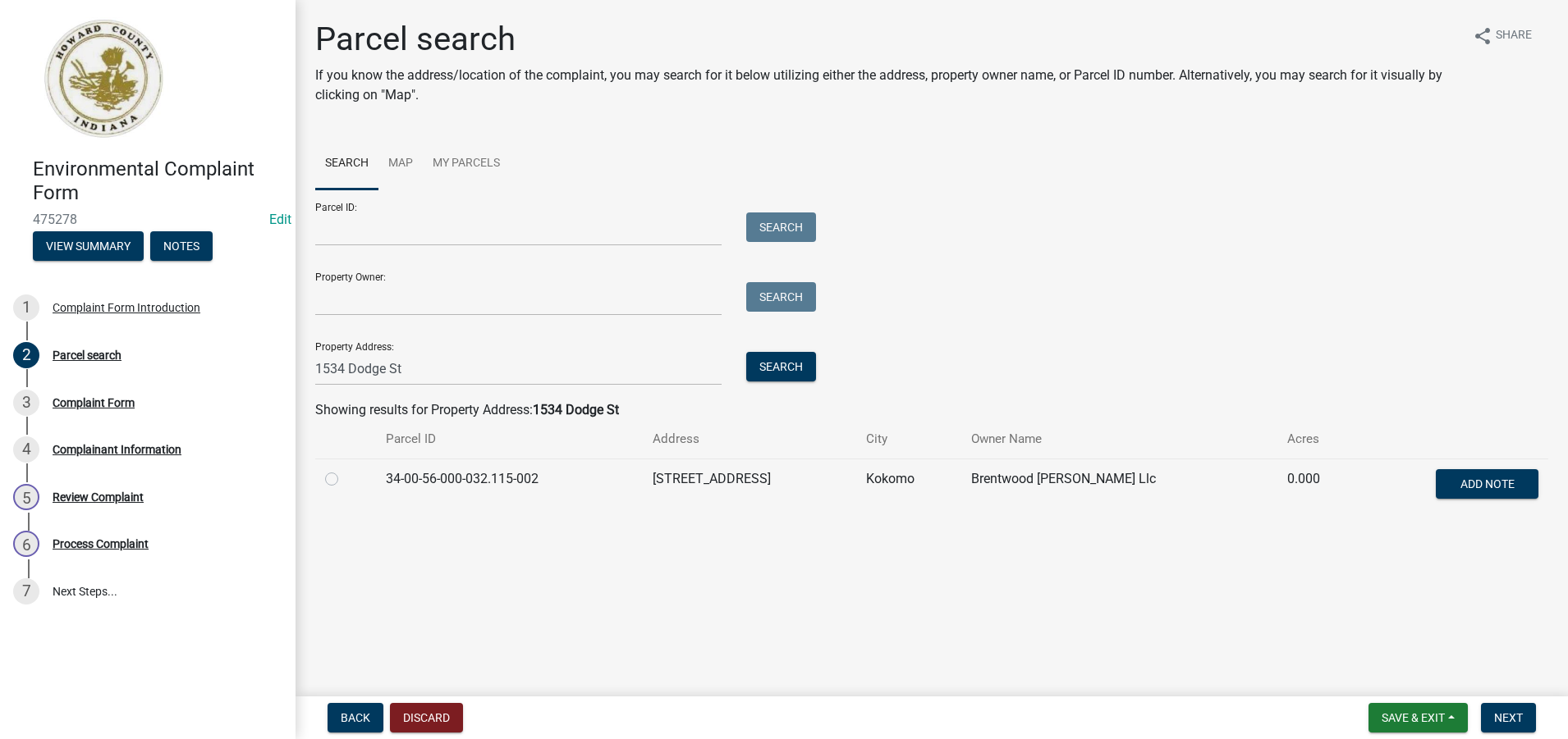
click at [345, 469] on label at bounding box center [345, 469] width 0 height 0
click at [345, 480] on input "radio" at bounding box center [350, 475] width 11 height 11
radio input "true"
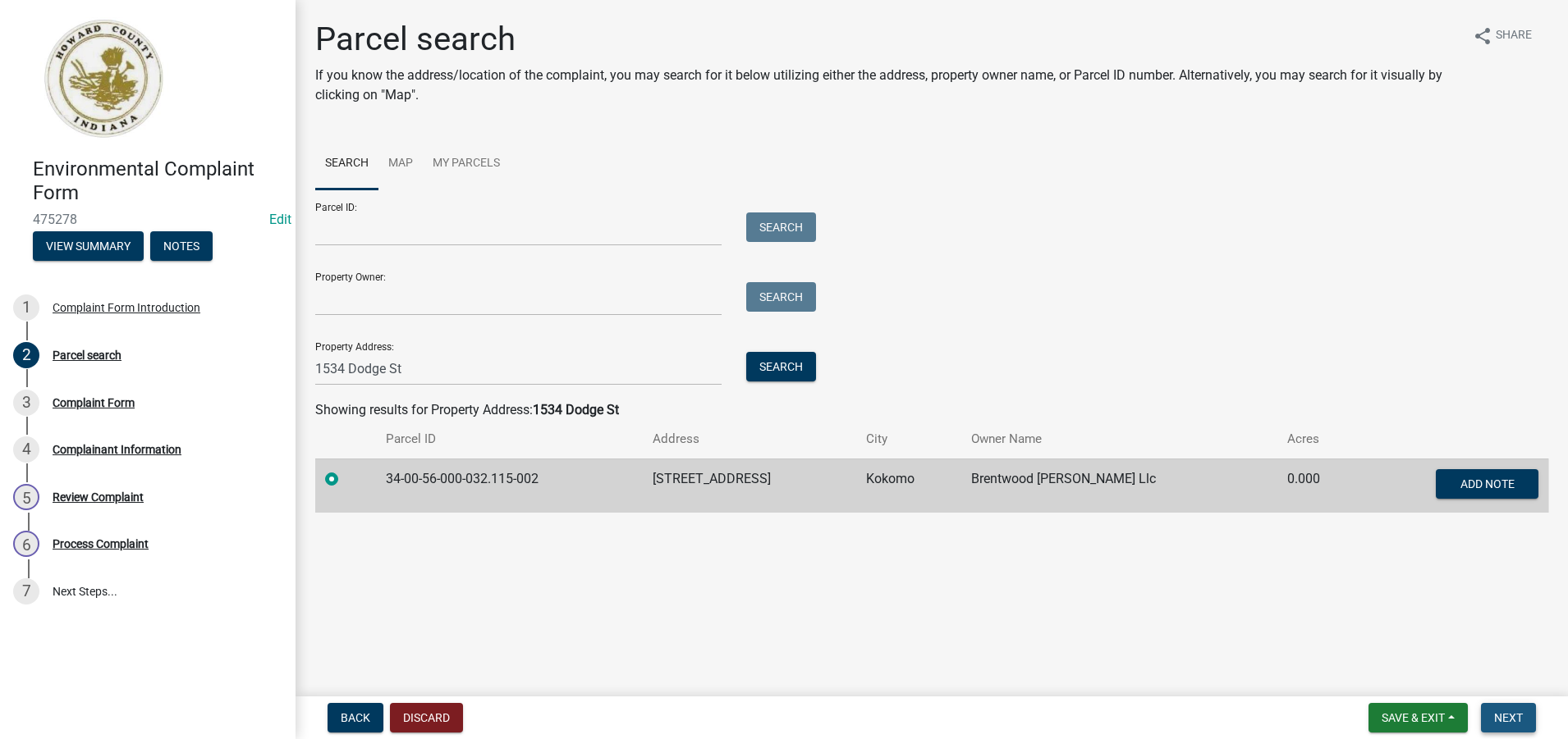
click at [1504, 721] on span "Next" at bounding box center [1508, 718] width 29 height 13
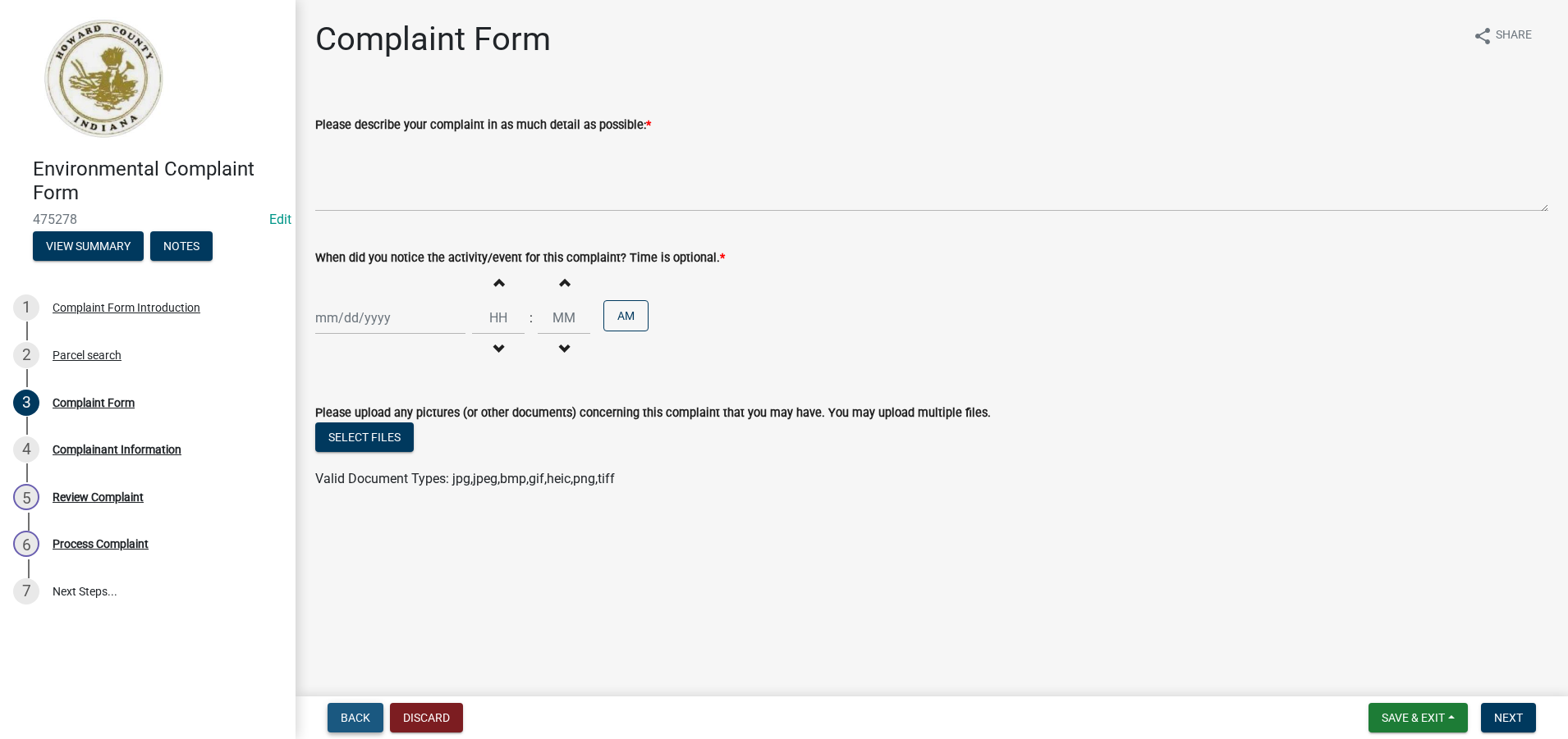
click at [361, 719] on span "Back" at bounding box center [355, 718] width 29 height 13
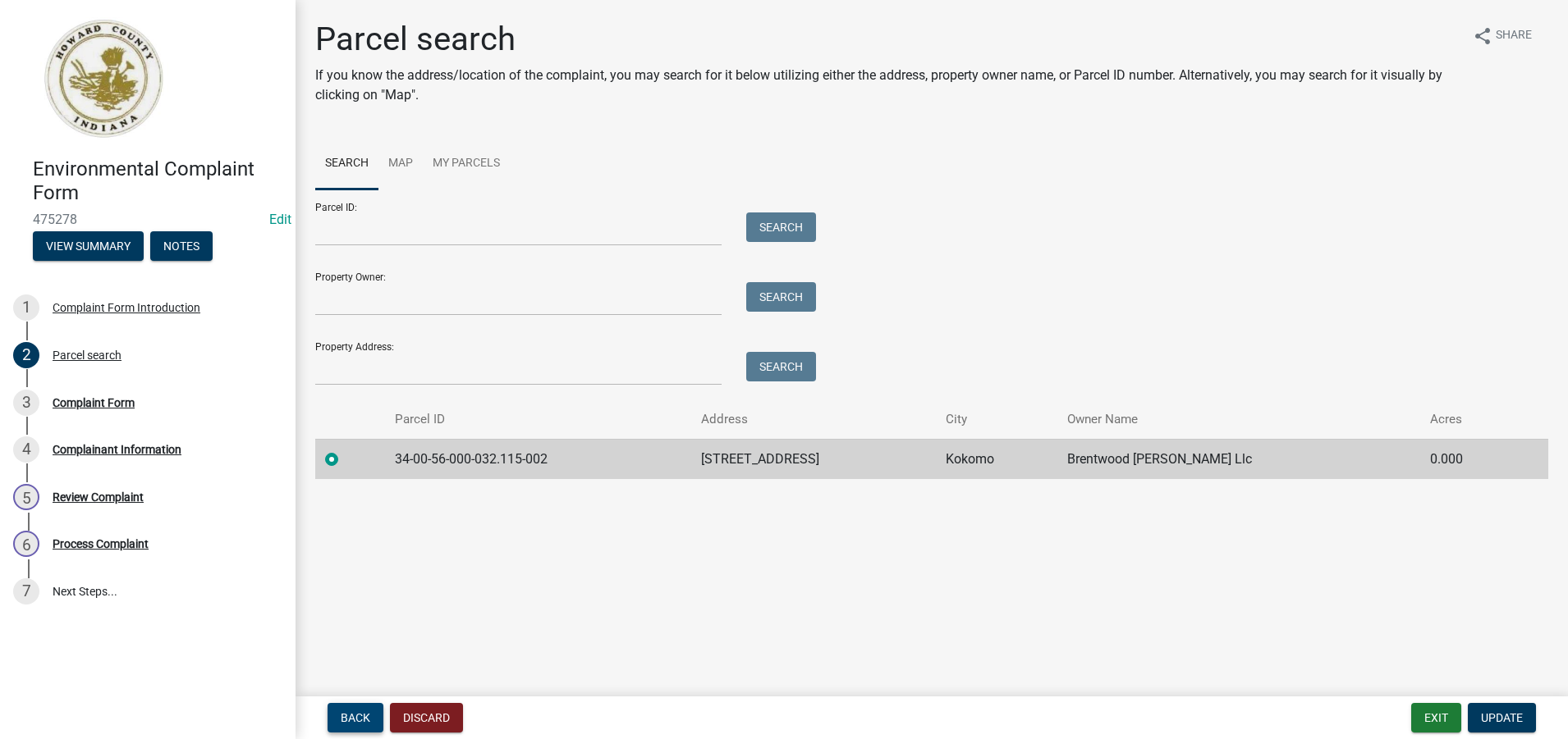
click at [360, 719] on span "Back" at bounding box center [355, 718] width 29 height 13
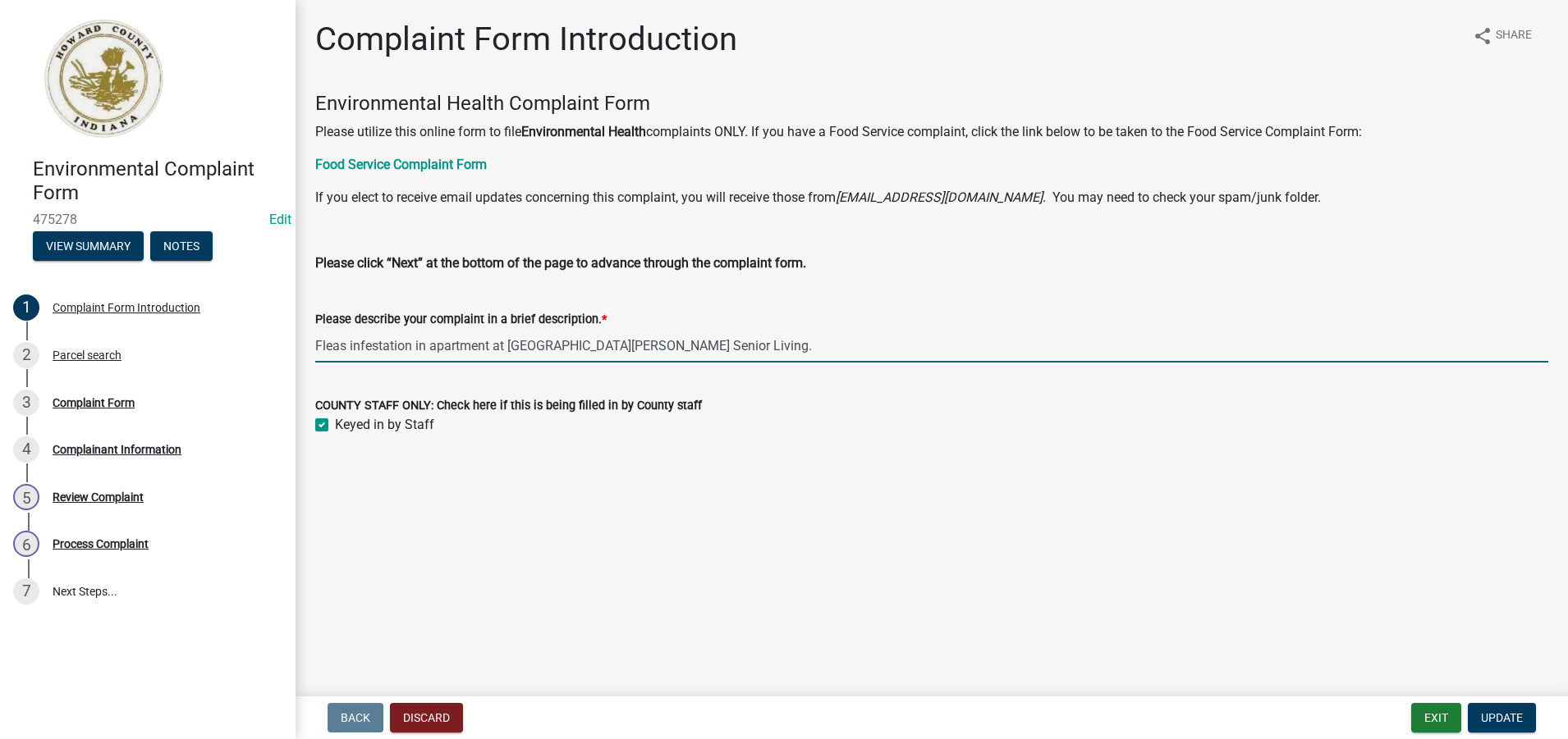
drag, startPoint x: 812, startPoint y: 345, endPoint x: 318, endPoint y: 341, distance: 494.0
click at [318, 341] on input "Fleas infestation in apartment at [GEOGRAPHIC_DATA][PERSON_NAME] Senior Living." at bounding box center [931, 346] width 1233 height 34
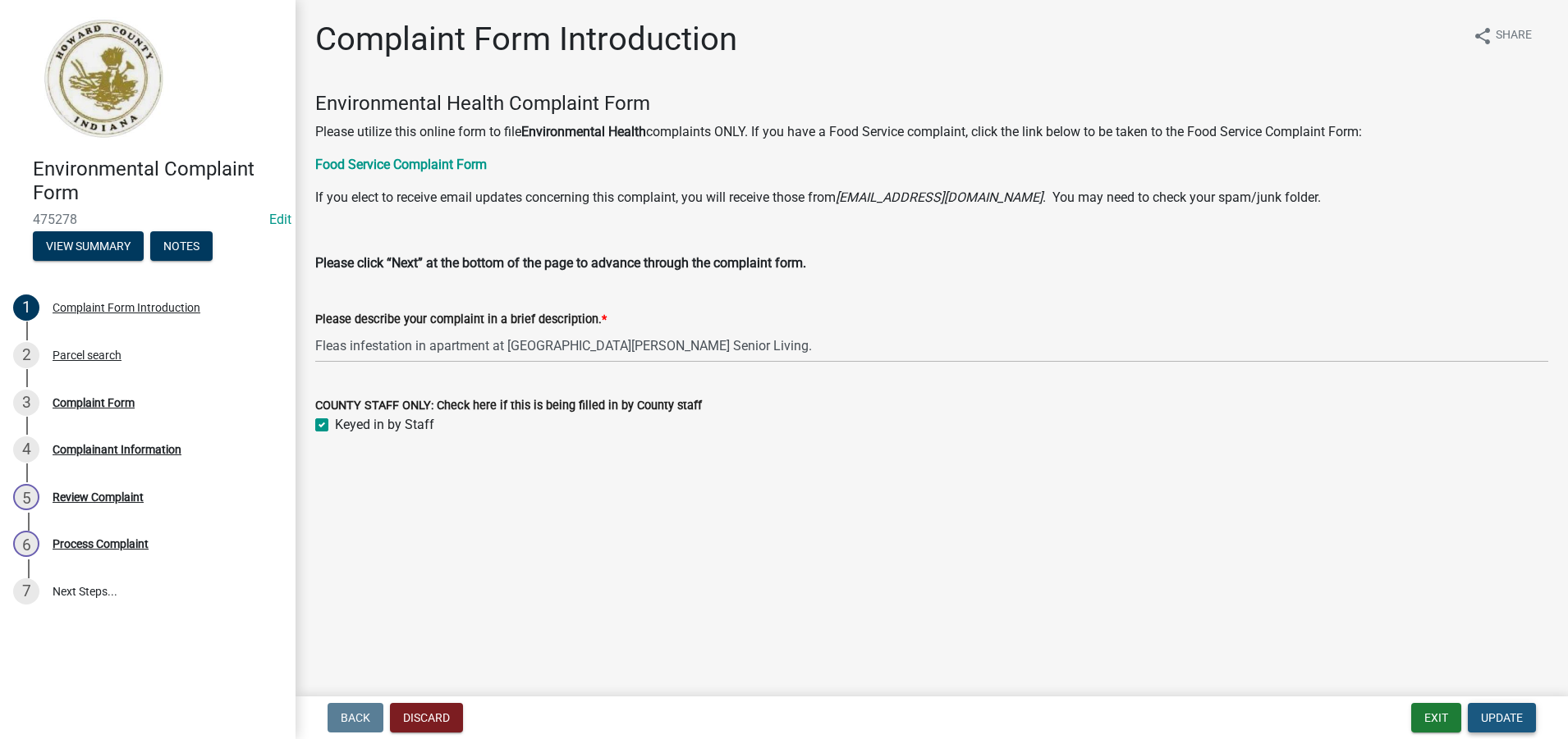
click at [1498, 719] on span "Update" at bounding box center [1501, 718] width 42 height 13
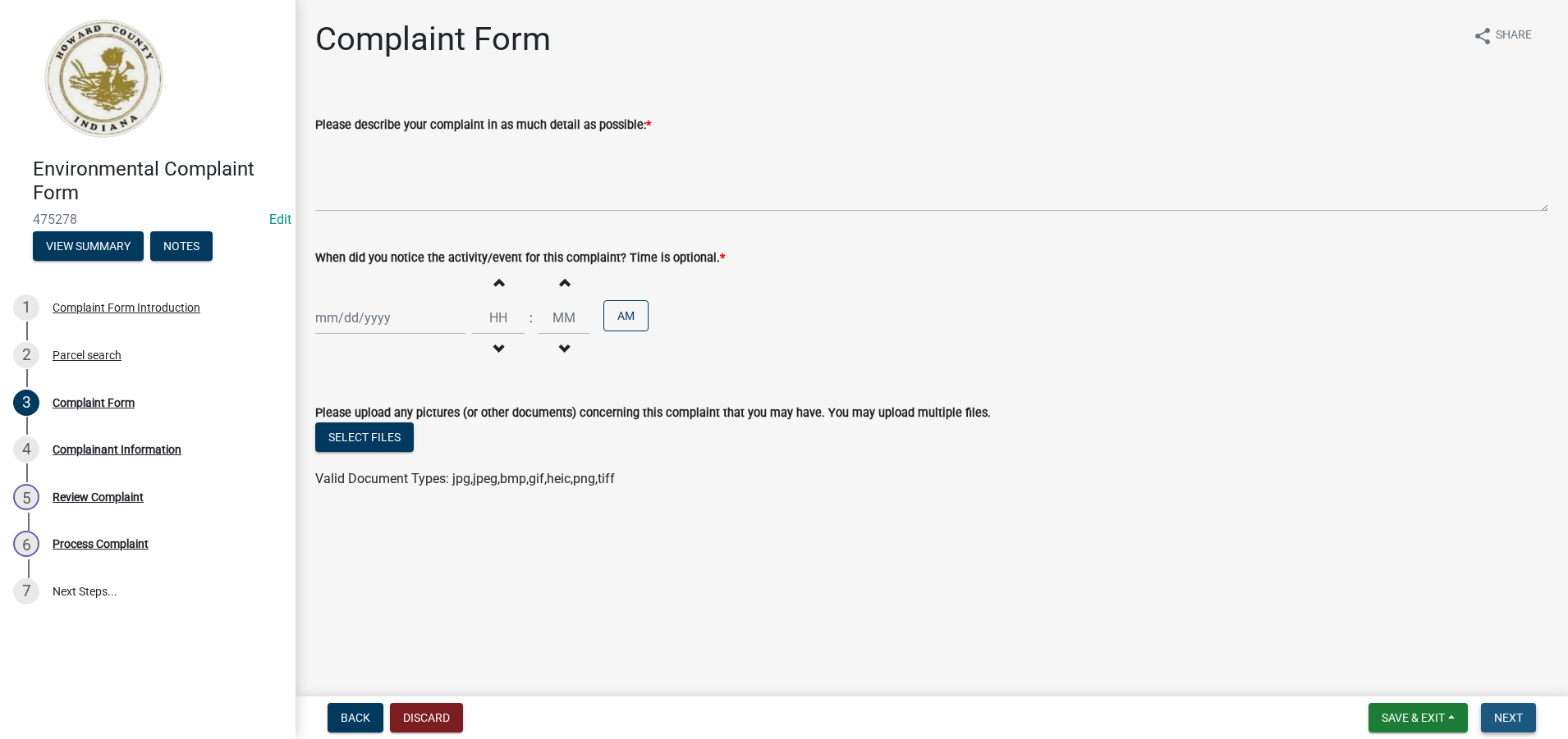
click at [1492, 720] on button "Next" at bounding box center [1508, 718] width 55 height 29
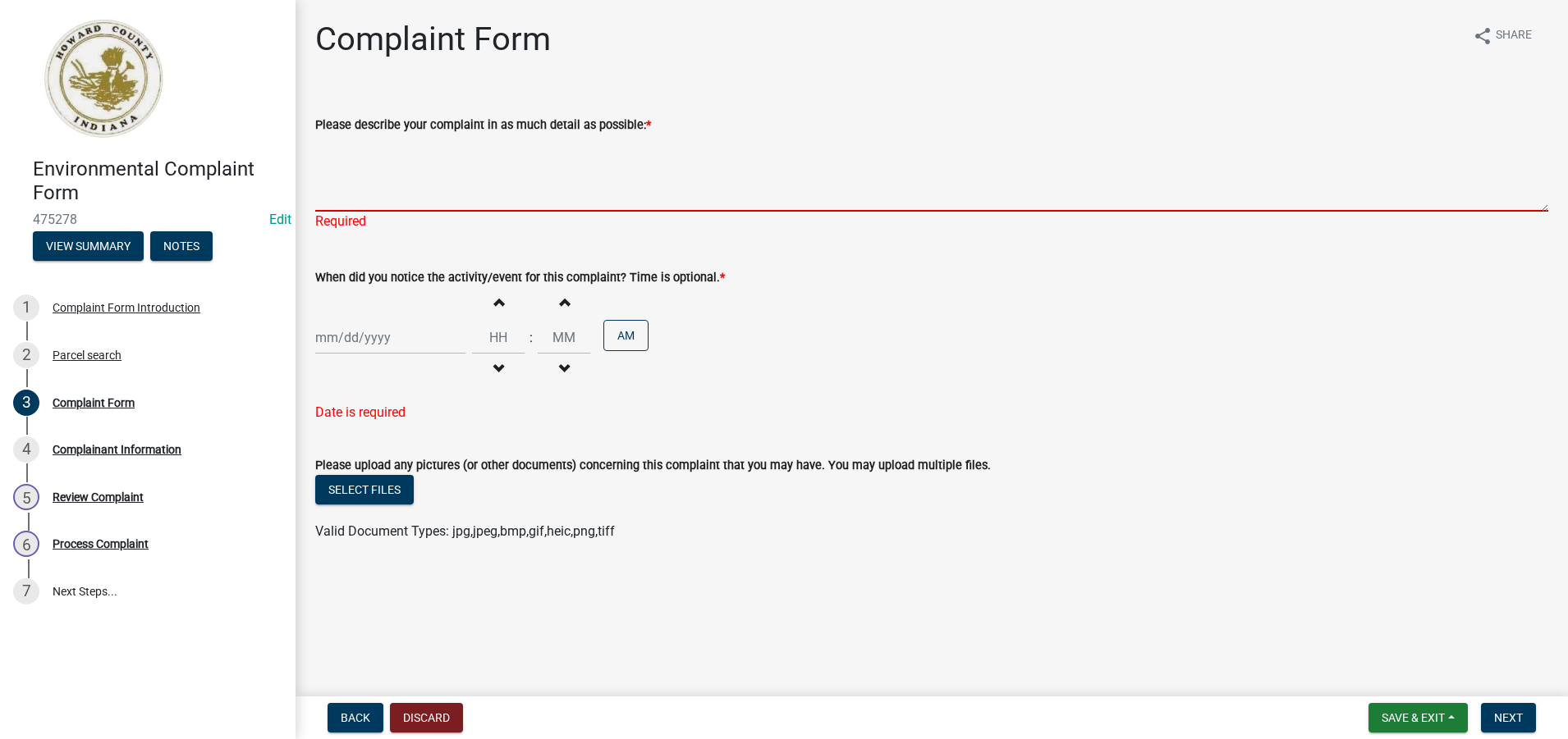
click at [338, 188] on textarea "Please describe your complaint in as much detail as possible: *" at bounding box center [931, 173] width 1233 height 77
paste textarea "Fleas infestation in apartment at [GEOGRAPHIC_DATA][PERSON_NAME] Senior Living."
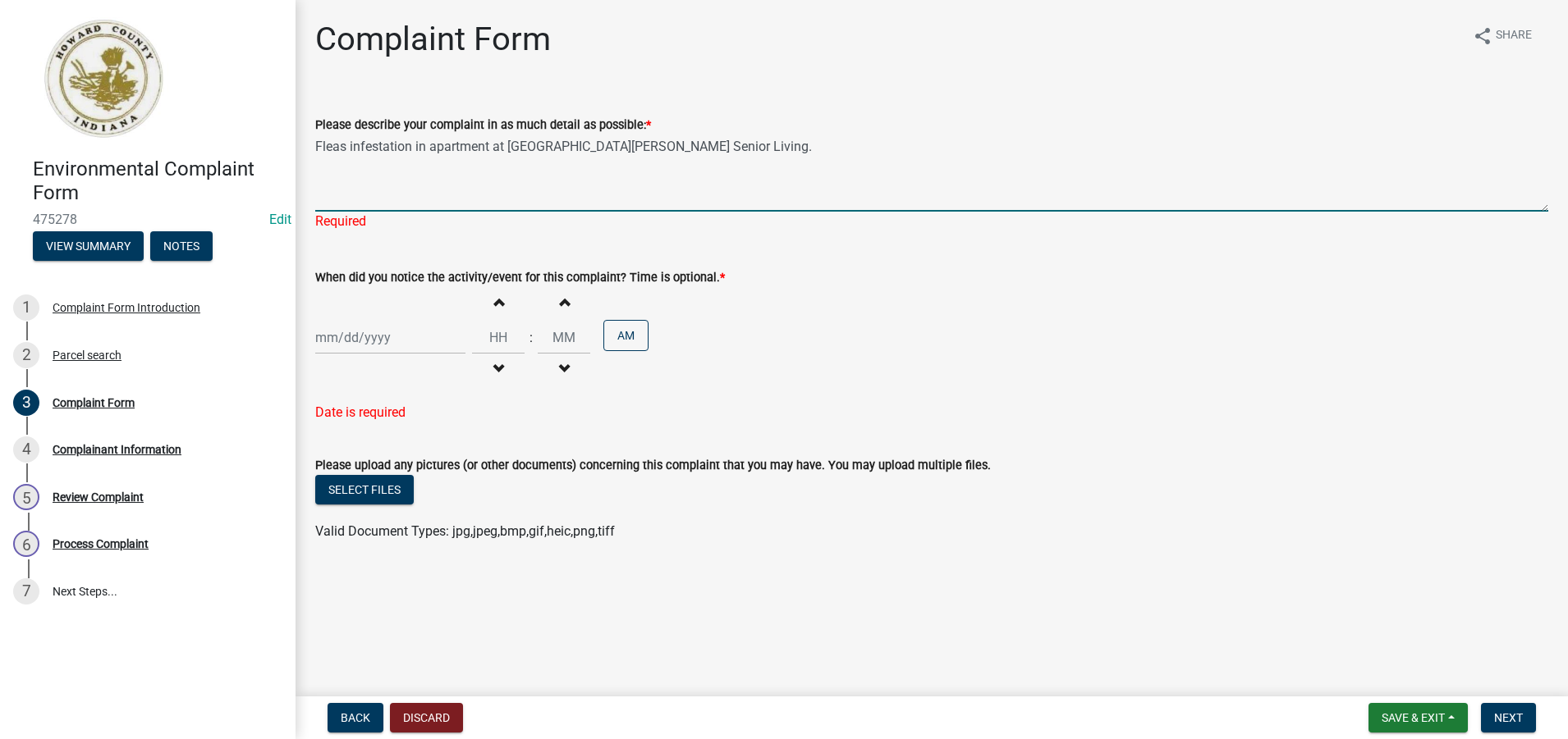
type textarea "Fleas infestation in apartment at [GEOGRAPHIC_DATA][PERSON_NAME] Senior Living."
click at [324, 332] on div at bounding box center [390, 337] width 150 height 34
select select "9"
select select "2025"
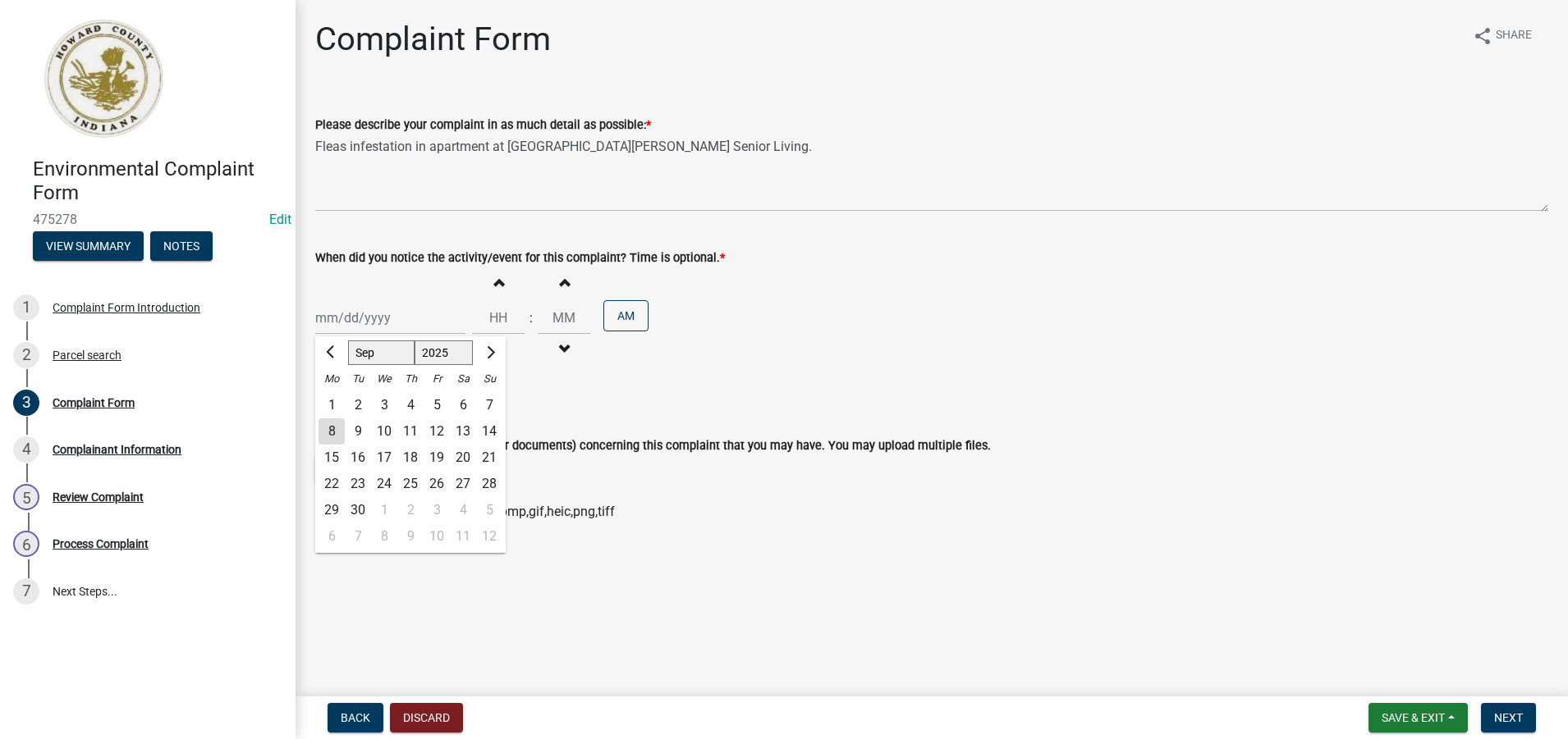
click at [330, 428] on div "8" at bounding box center [331, 431] width 26 height 26
type input "[DATE]"
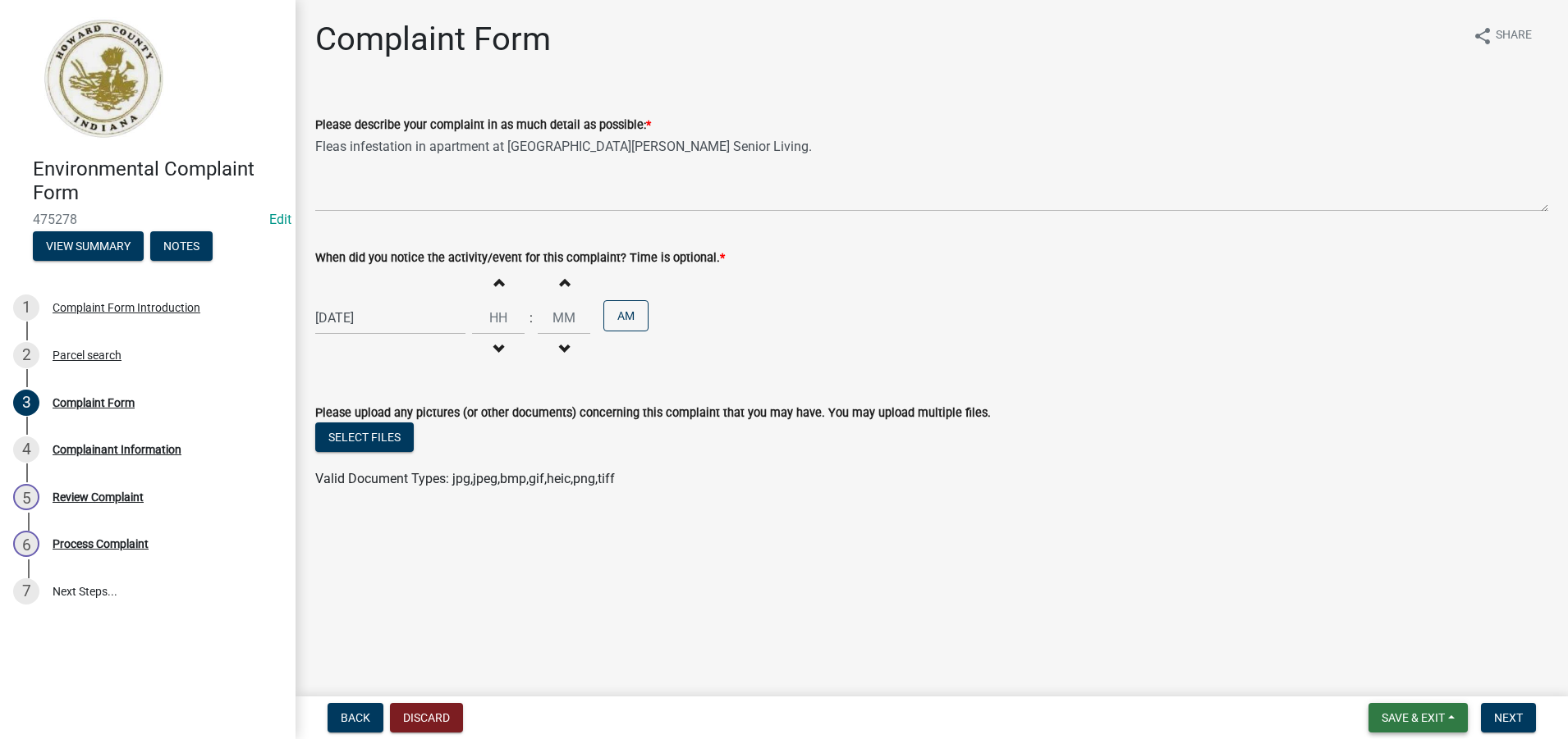
click at [1418, 717] on span "Save & Exit" at bounding box center [1413, 718] width 63 height 13
click at [1393, 635] on button "Save" at bounding box center [1402, 635] width 131 height 39
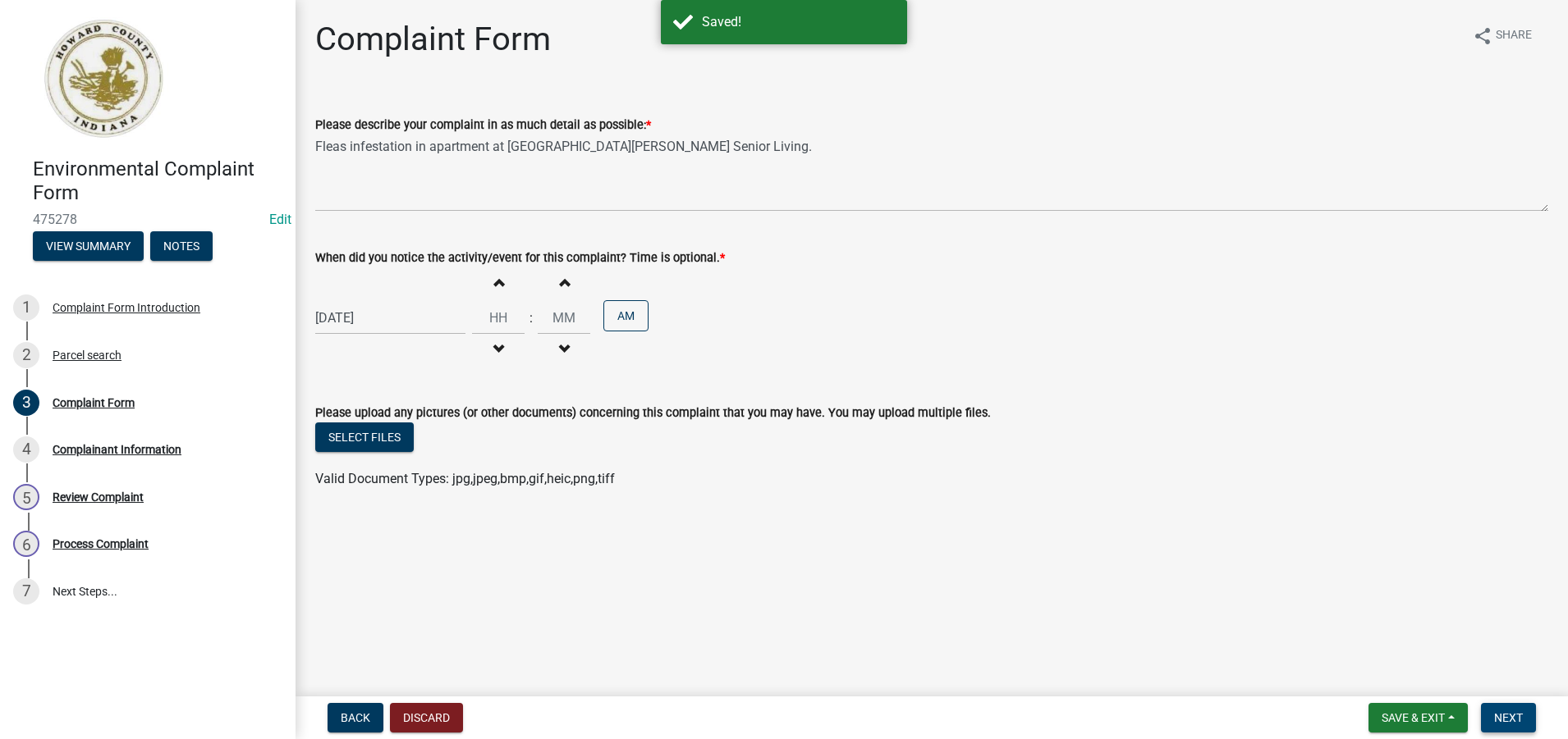
click at [1513, 719] on span "Next" at bounding box center [1508, 718] width 29 height 13
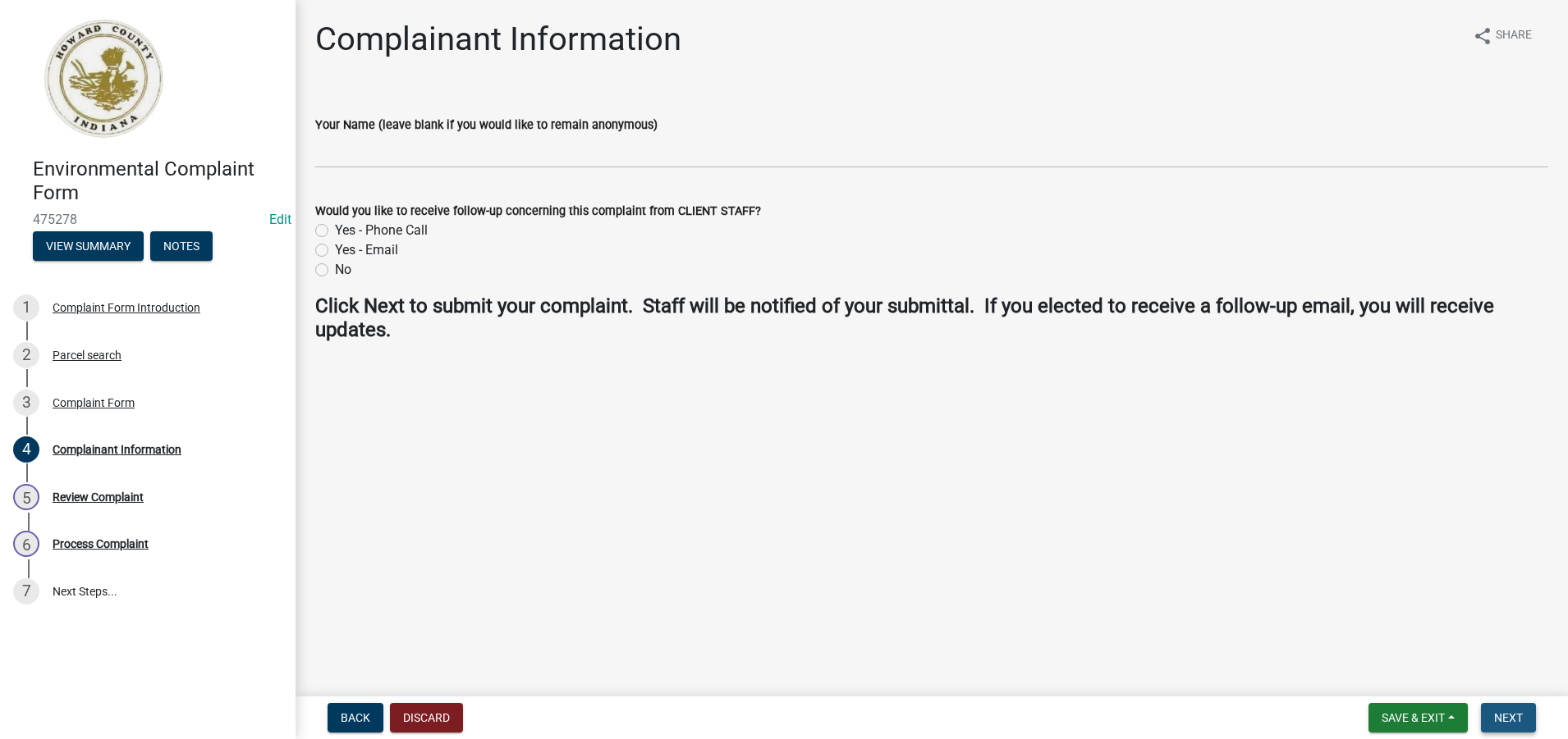
click at [1505, 718] on span "Next" at bounding box center [1508, 718] width 29 height 13
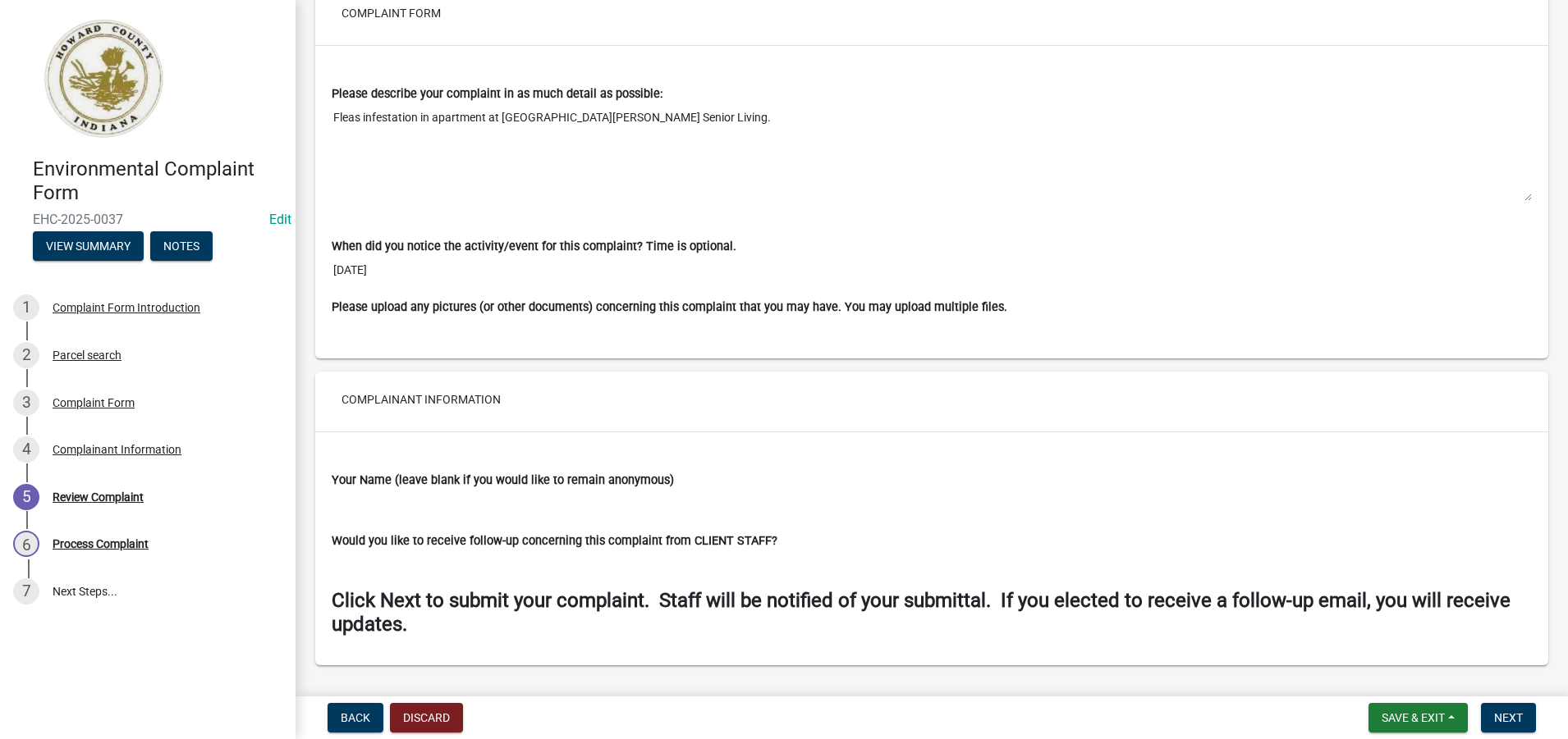
scroll to position [1208, 0]
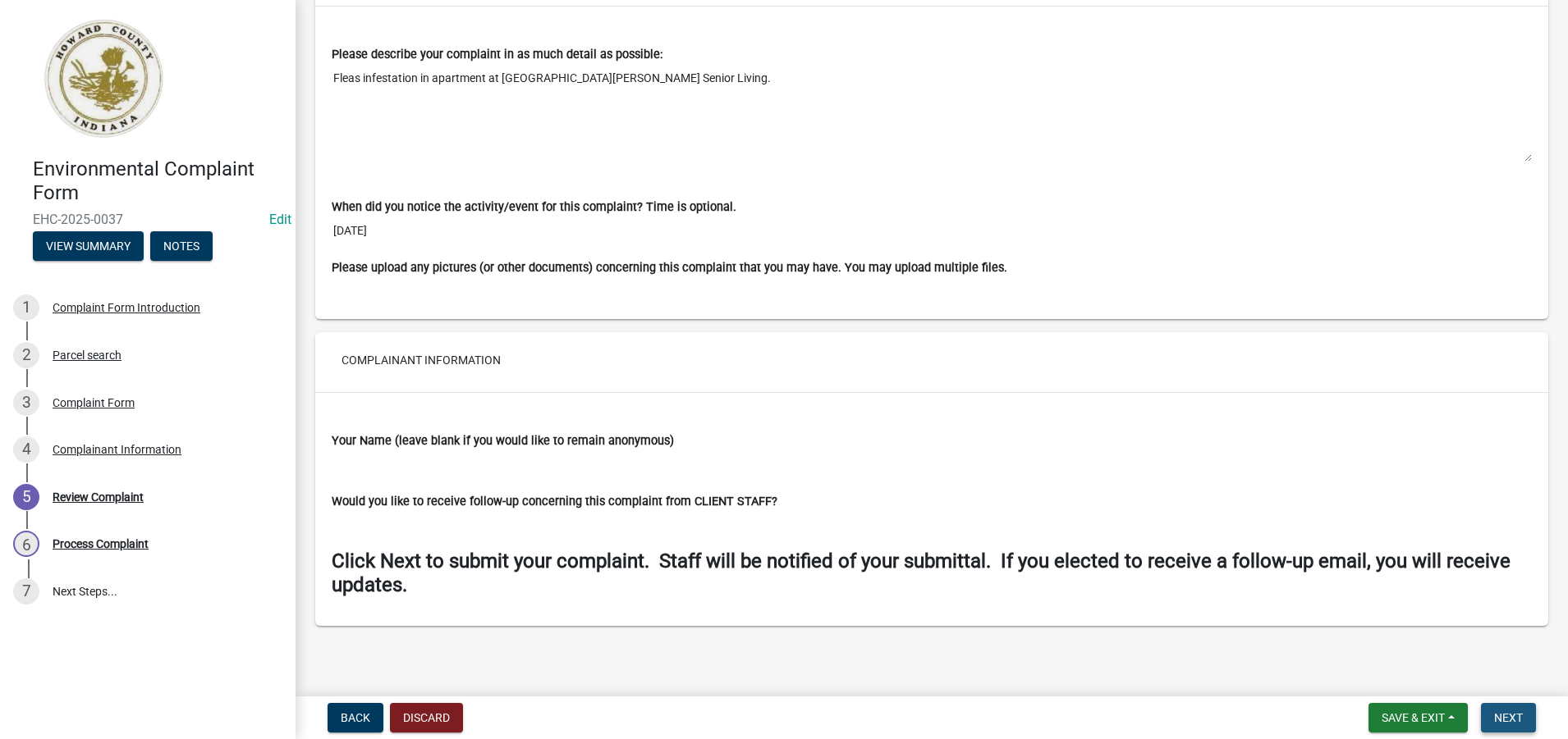
click at [1510, 717] on span "Next" at bounding box center [1508, 718] width 29 height 13
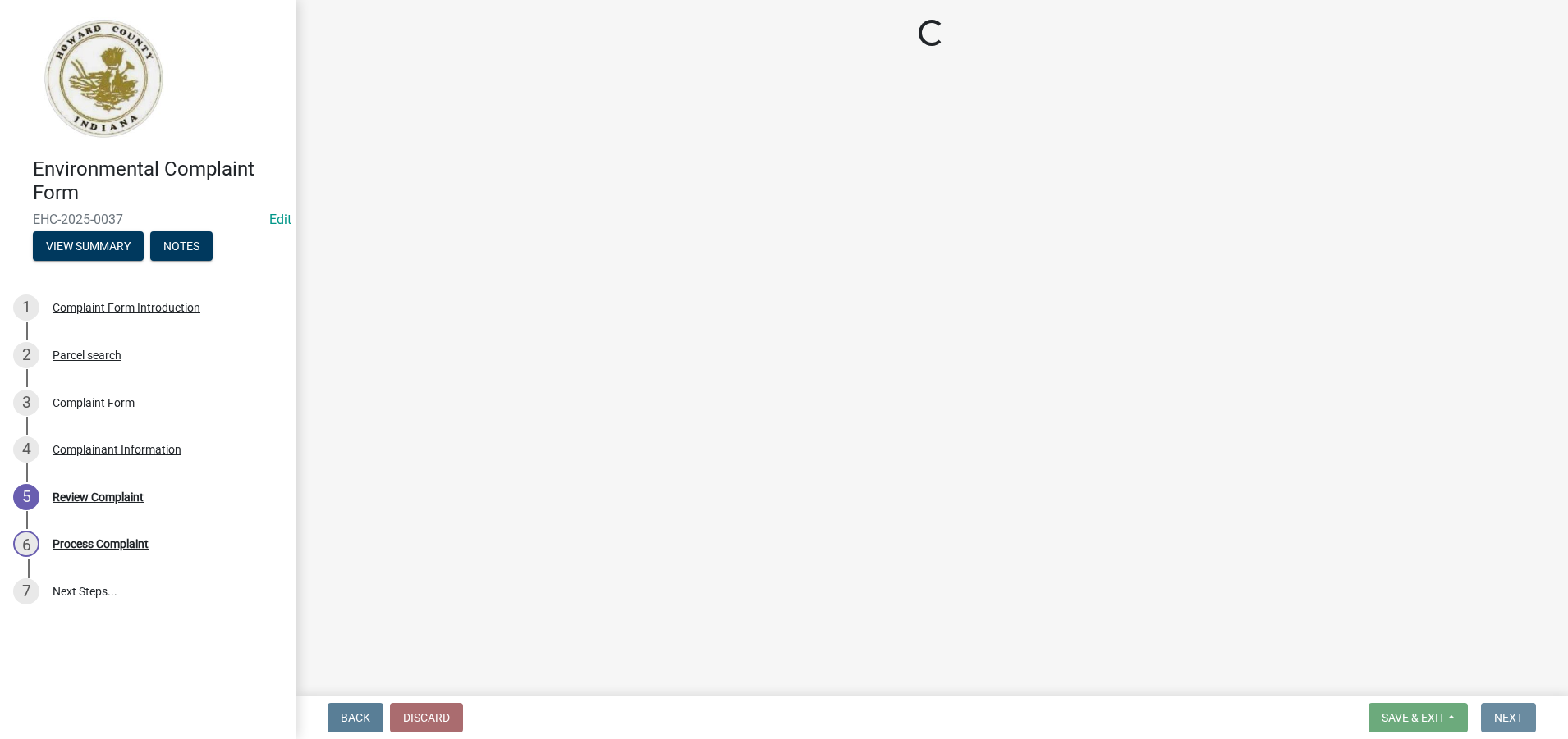
scroll to position [0, 0]
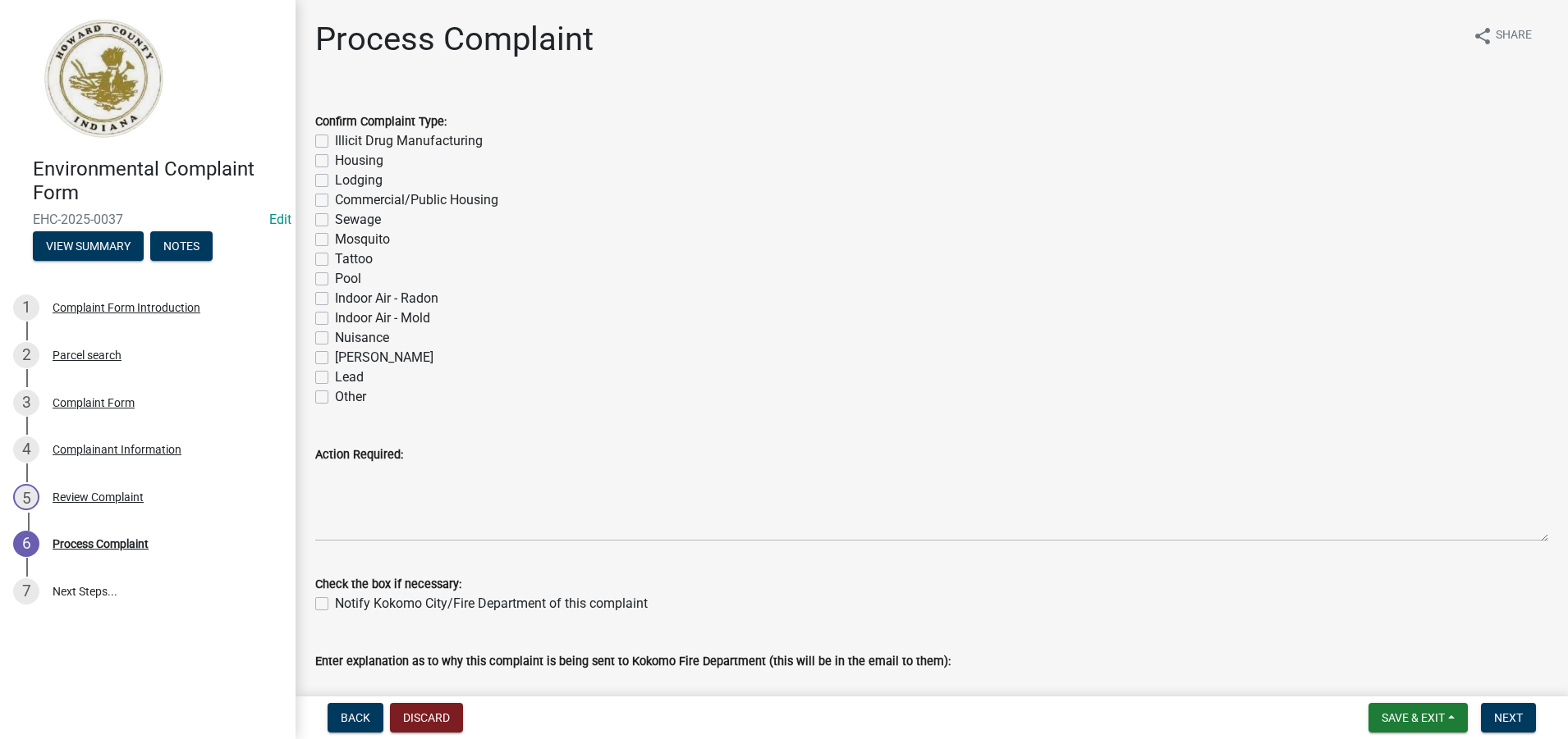
click at [335, 162] on label "Housing" at bounding box center [359, 161] width 48 height 20
click at [335, 162] on input "Housing" at bounding box center [340, 156] width 11 height 11
checkbox input "true"
checkbox input "false"
checkbox input "true"
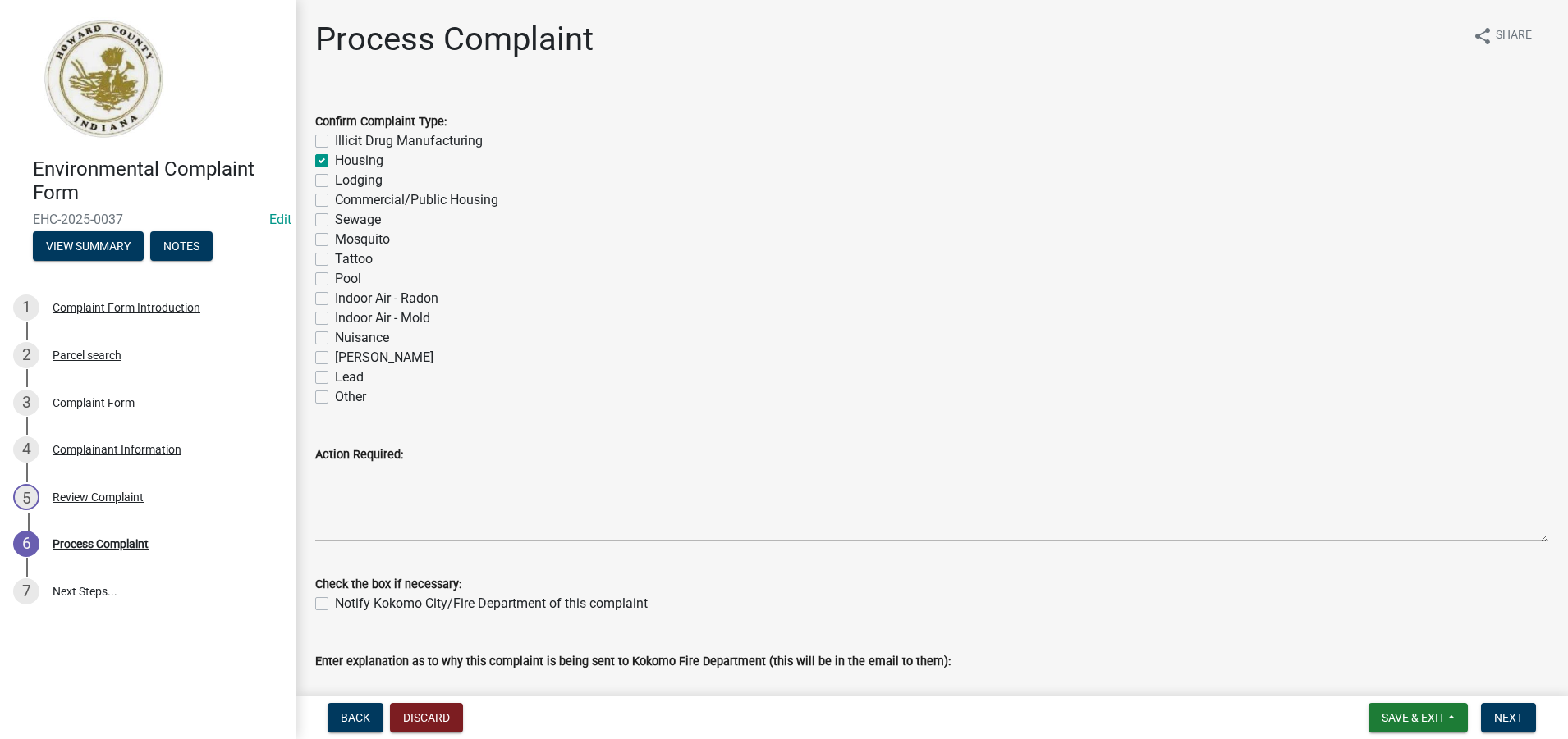
checkbox input "false"
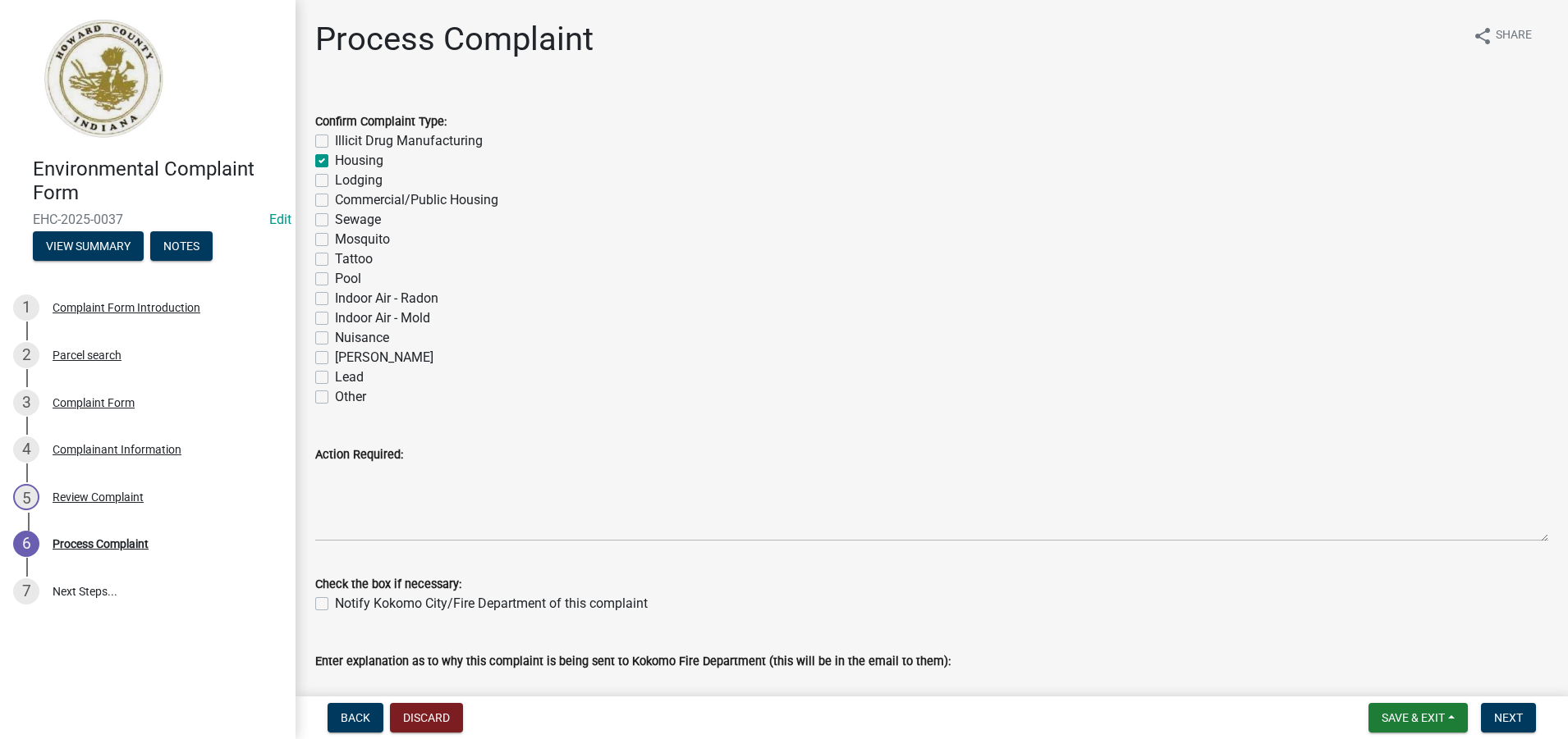
checkbox input "false"
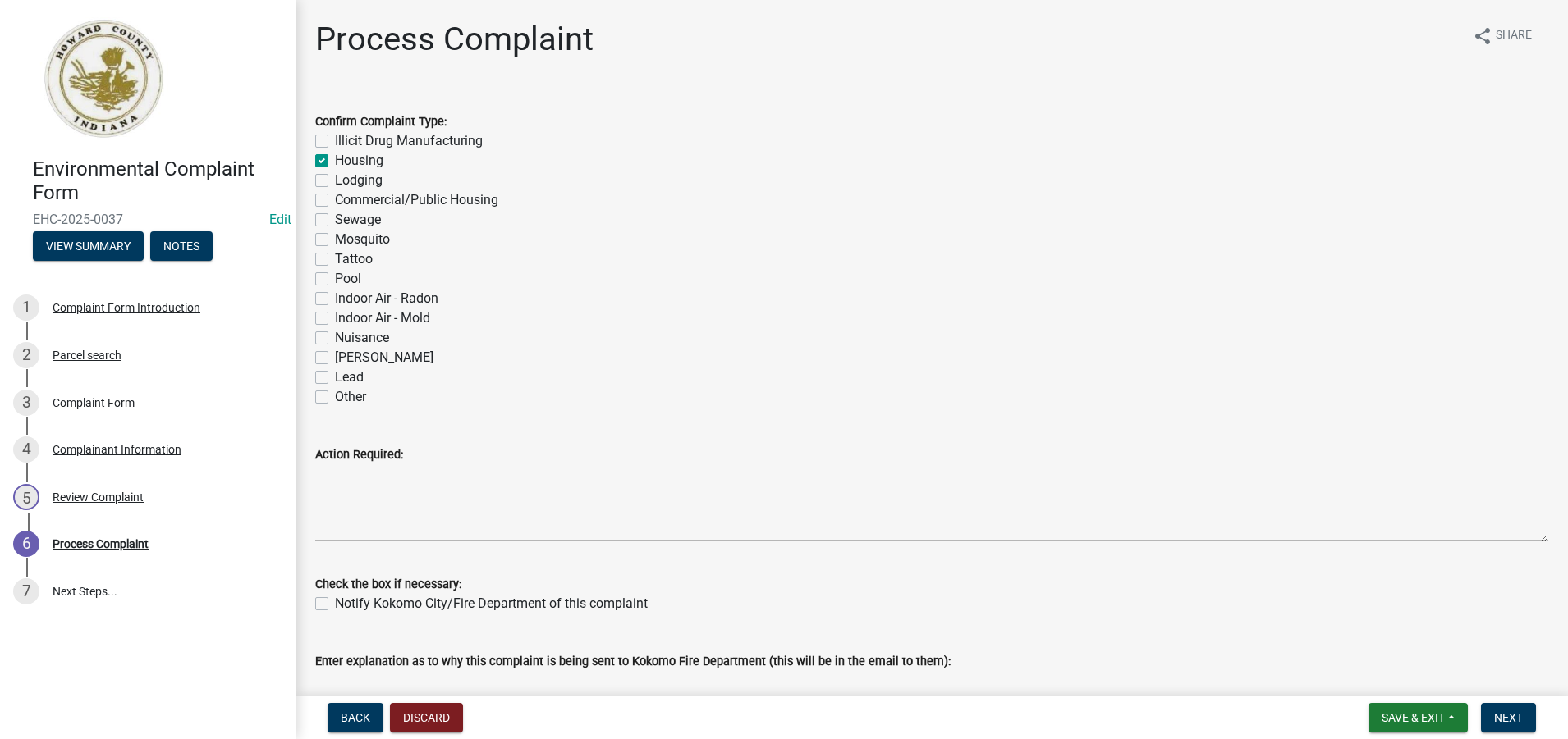
checkbox input "false"
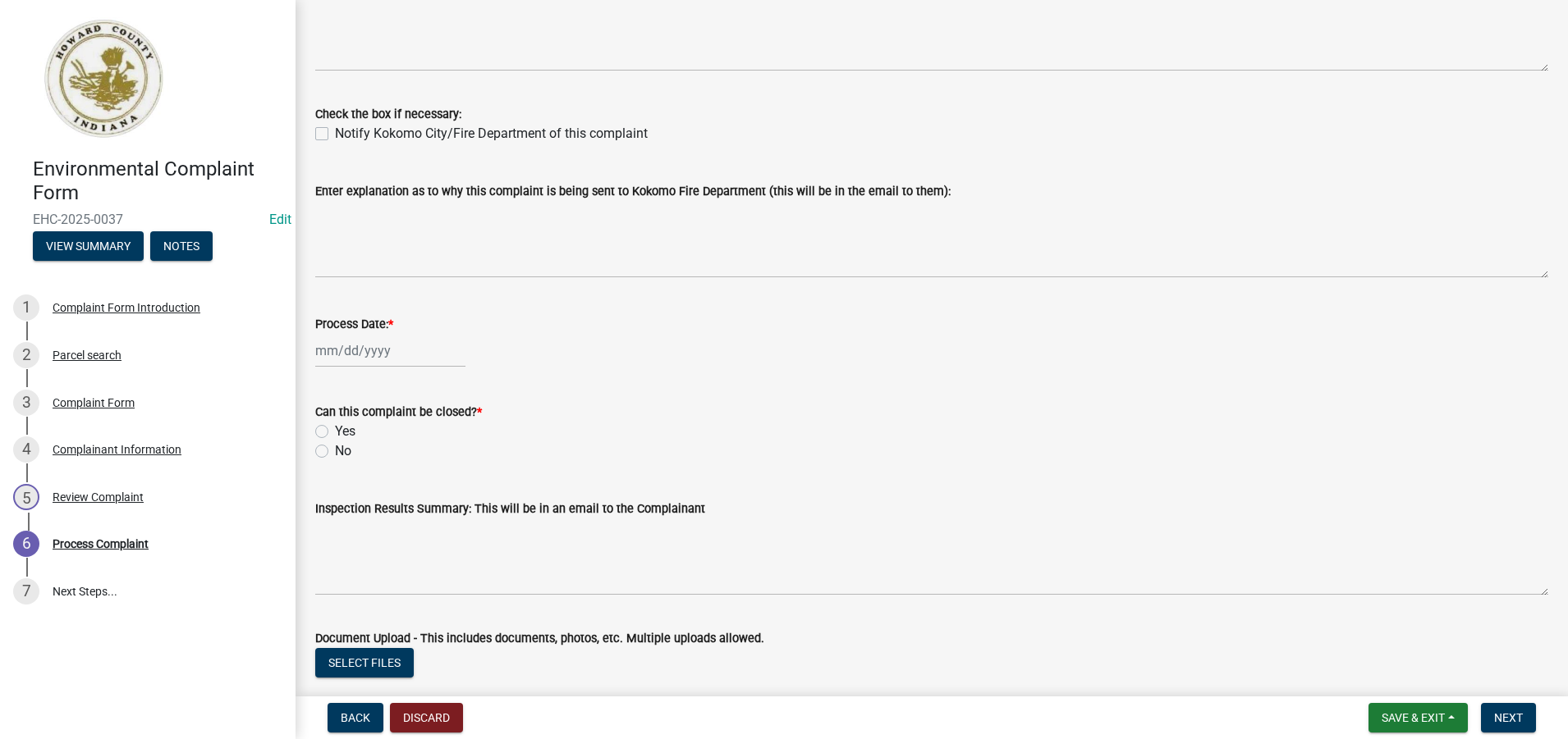
scroll to position [493, 0]
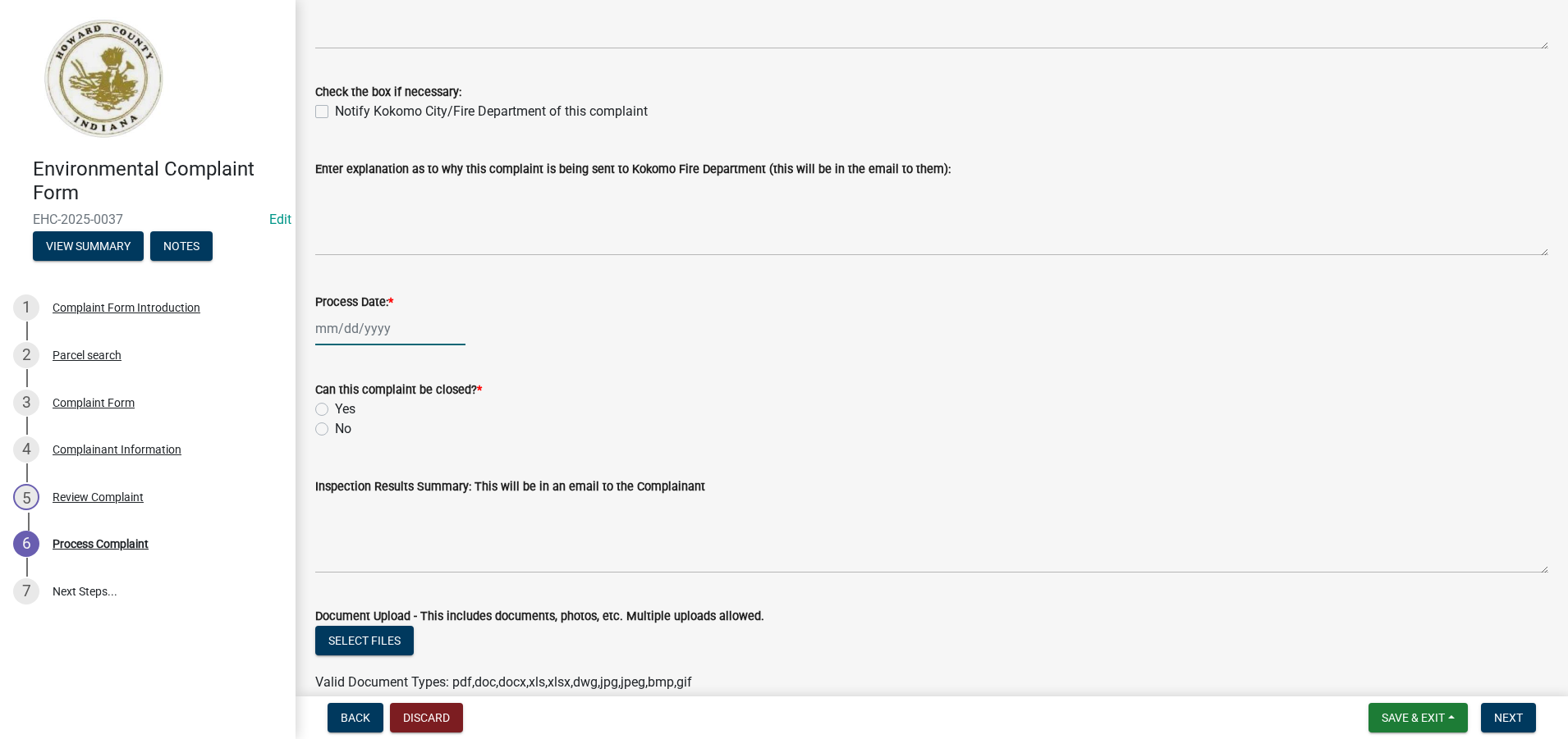
click at [354, 330] on div at bounding box center [390, 328] width 150 height 34
select select "9"
select select "2025"
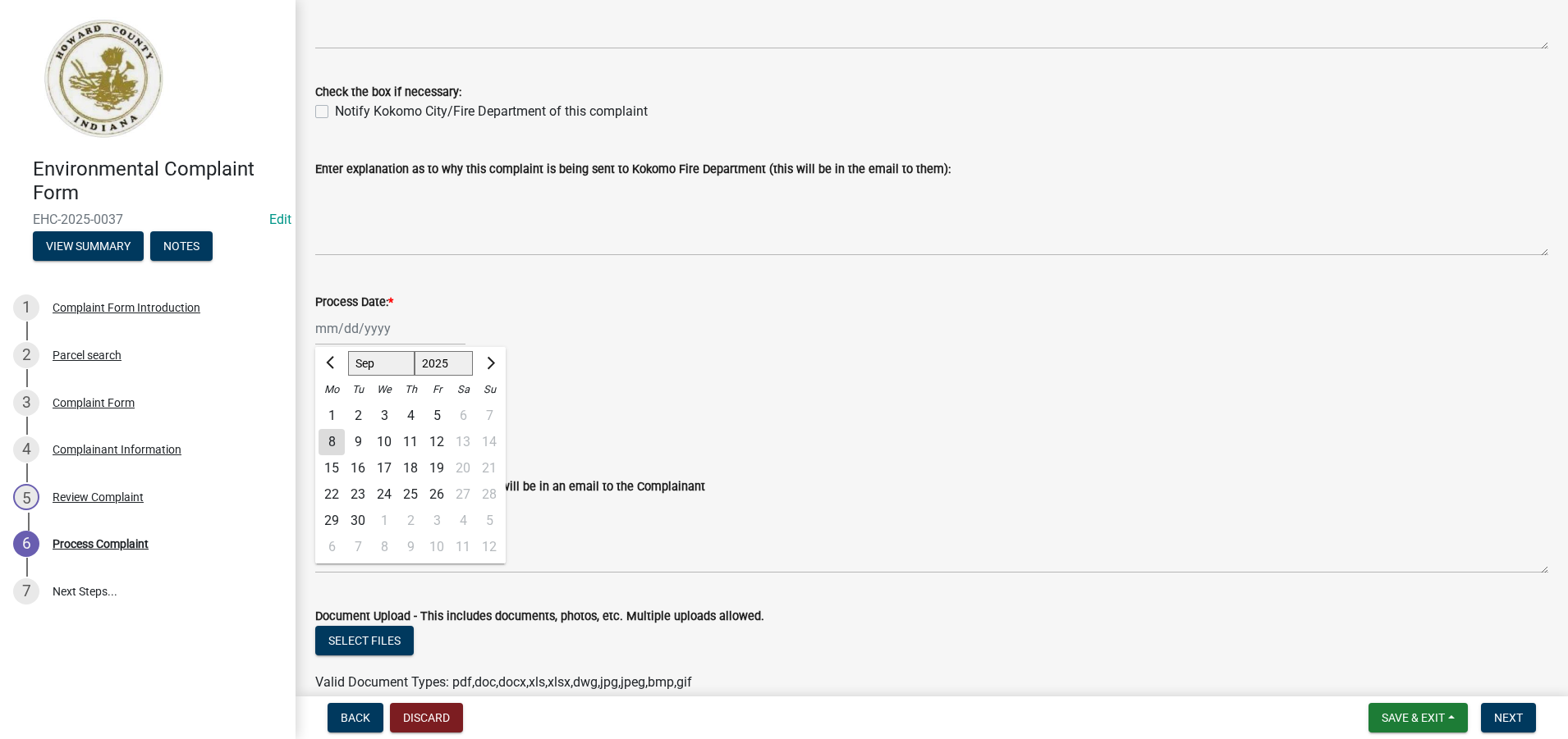
click at [329, 440] on div "8" at bounding box center [331, 442] width 26 height 26
type input "[DATE]"
click at [335, 430] on label "No" at bounding box center [343, 429] width 16 height 20
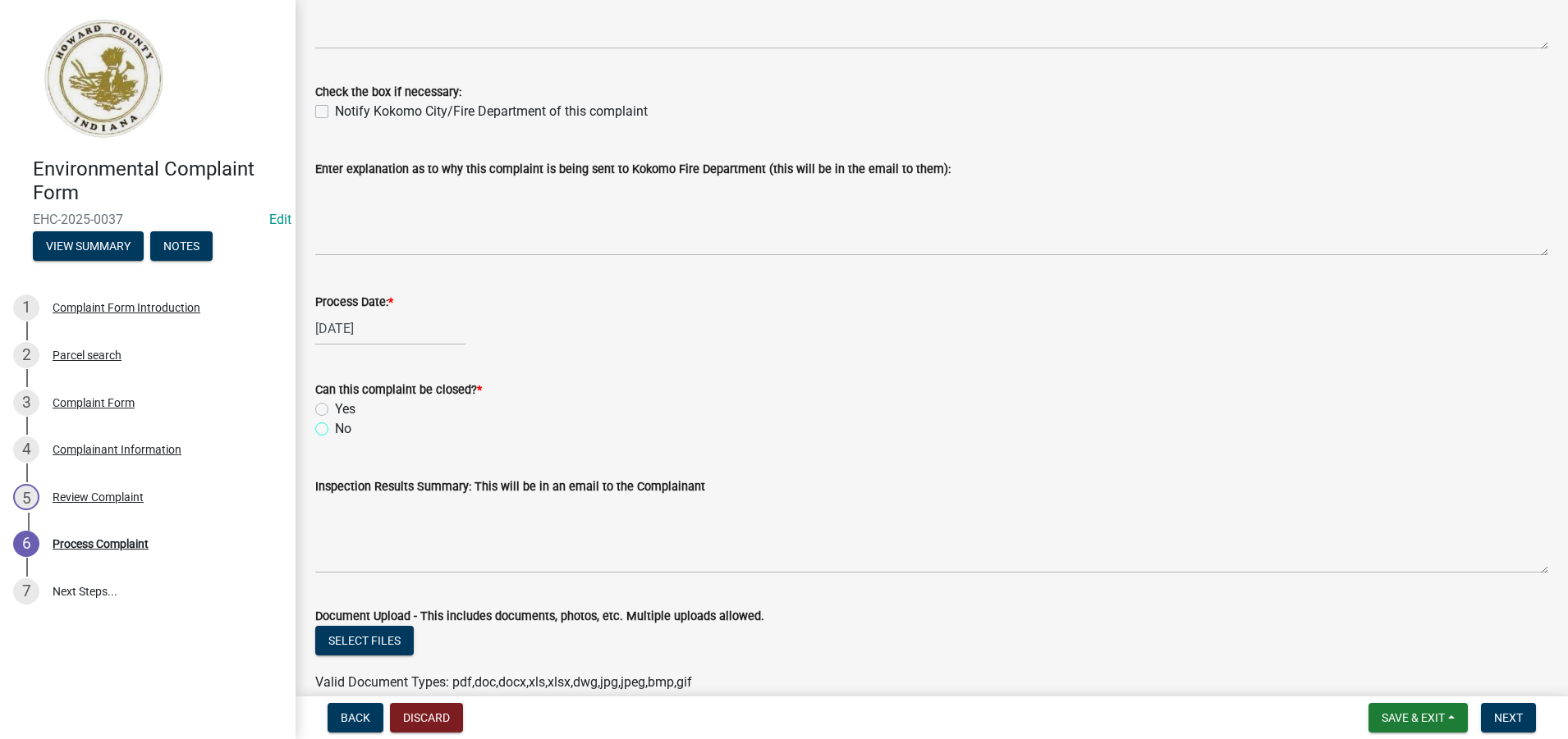
click at [335, 430] on input "No" at bounding box center [340, 425] width 11 height 11
radio input "true"
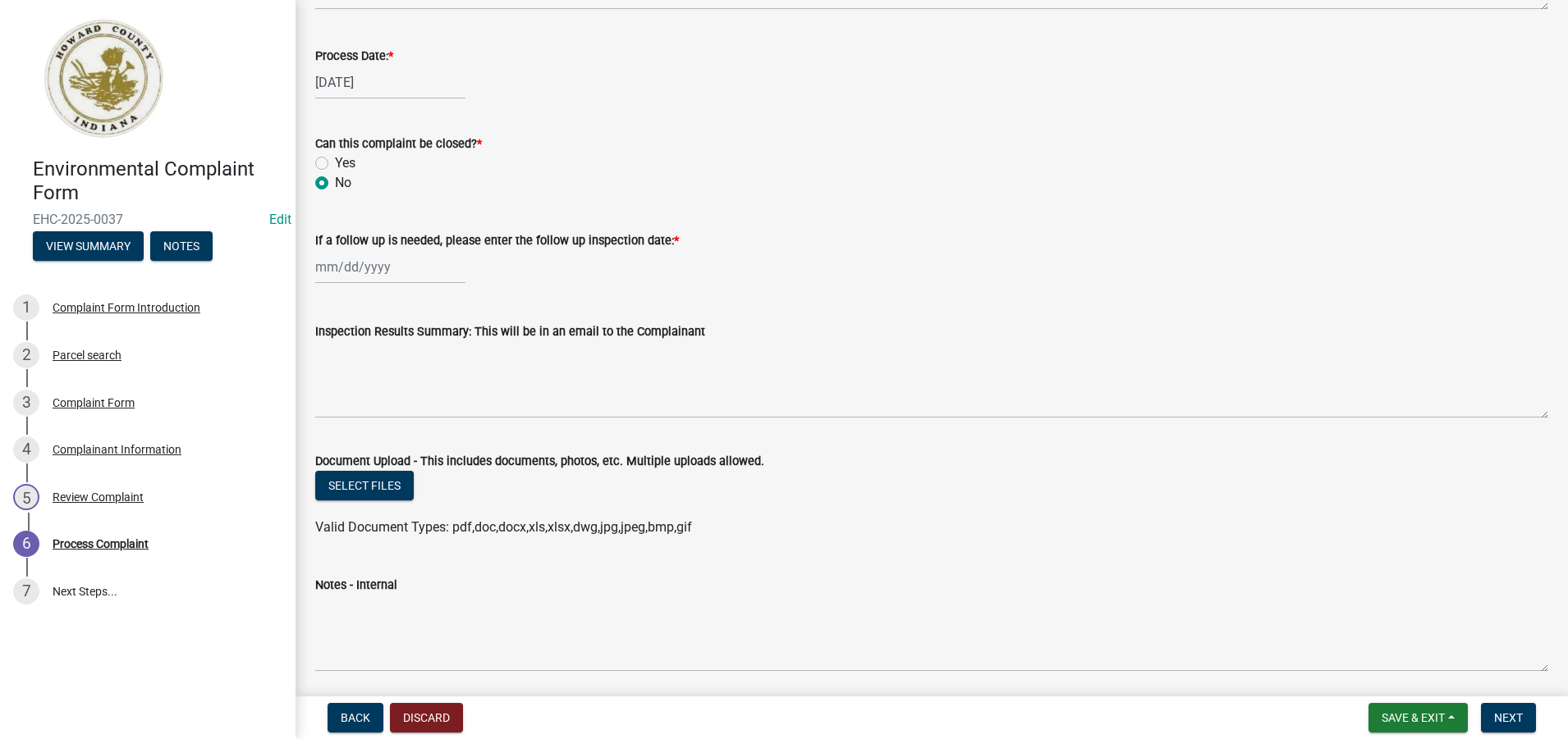
scroll to position [798, 0]
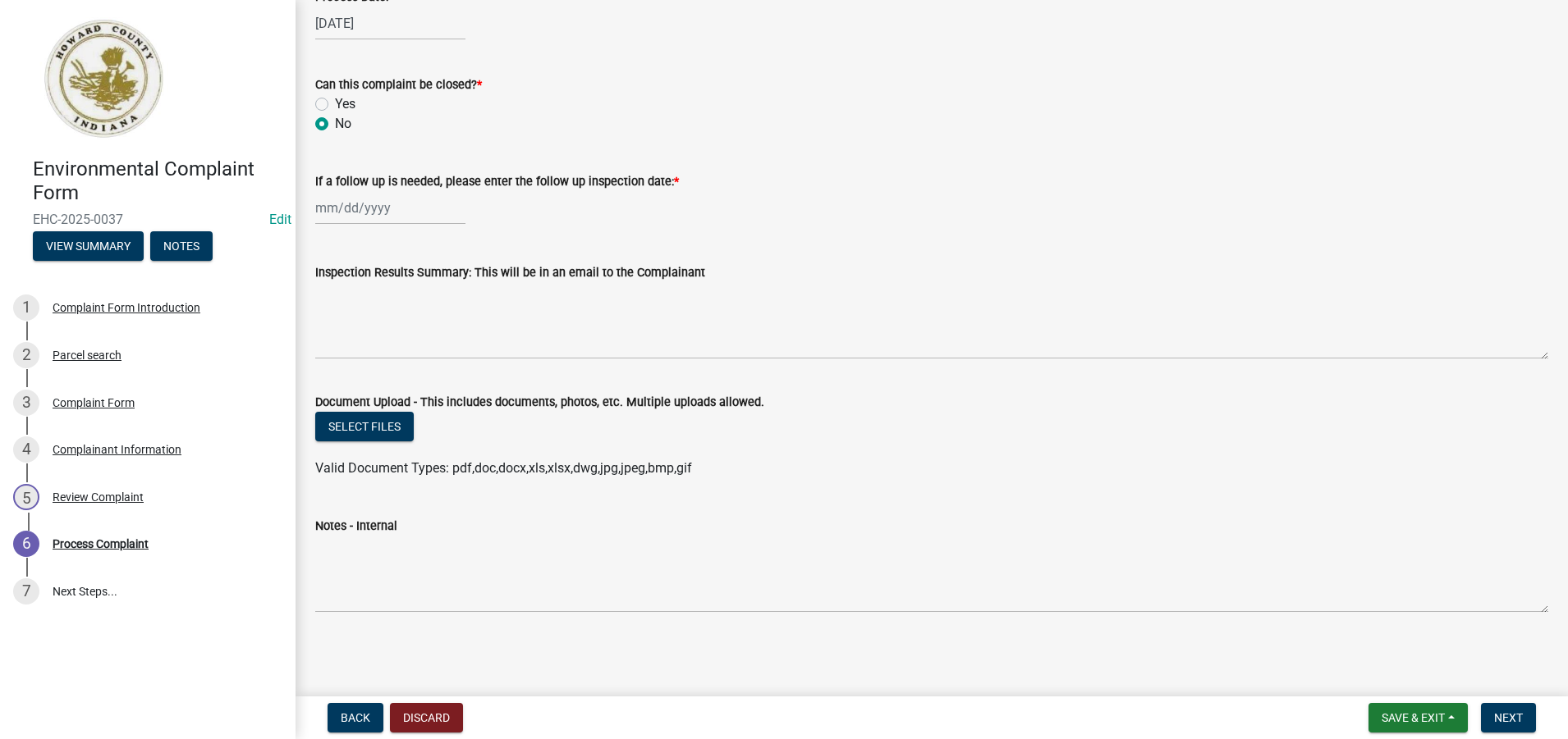
click at [313, 577] on div "Notes - Internal" at bounding box center [931, 553] width 1257 height 120
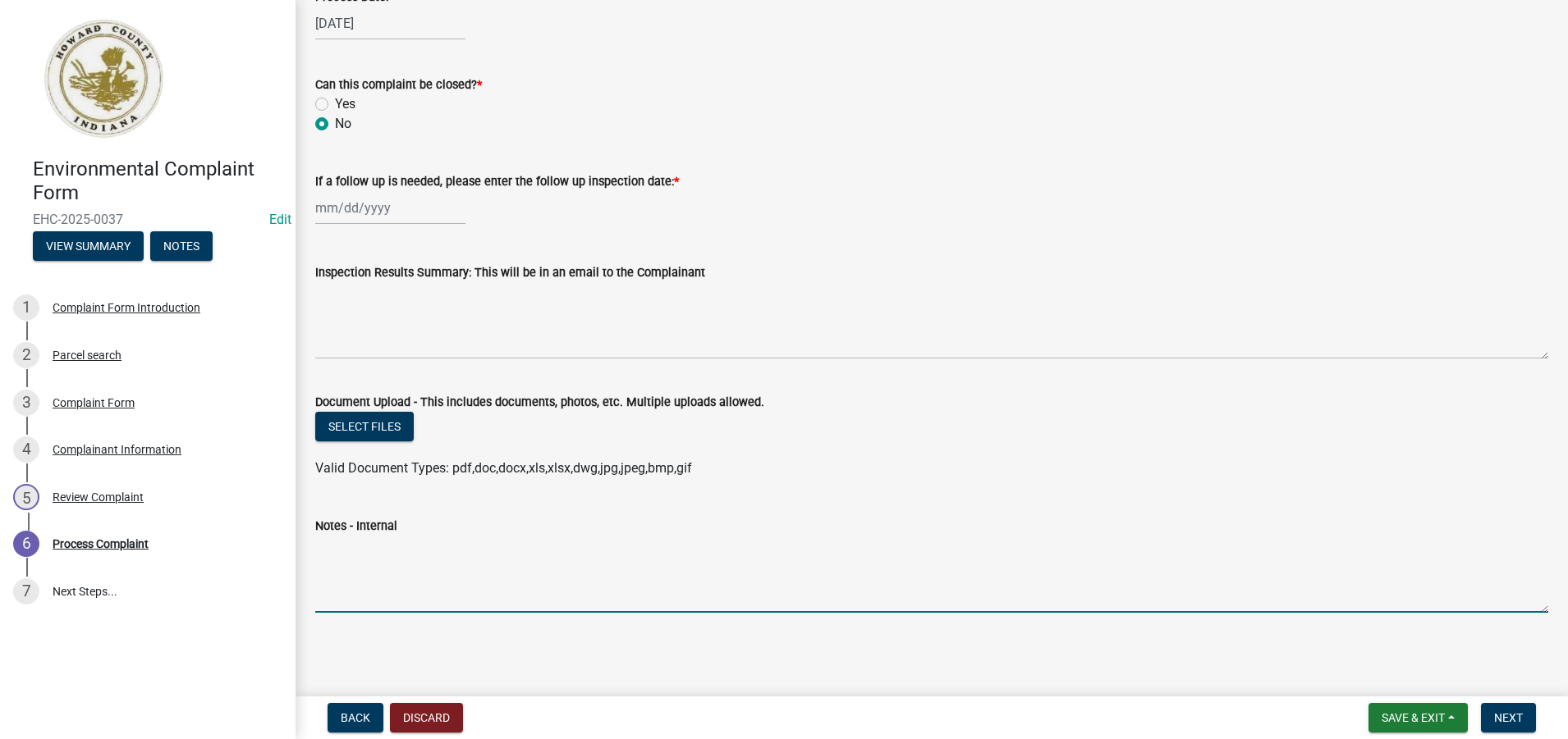
click at [343, 584] on textarea "Notes - Internal" at bounding box center [931, 574] width 1233 height 77
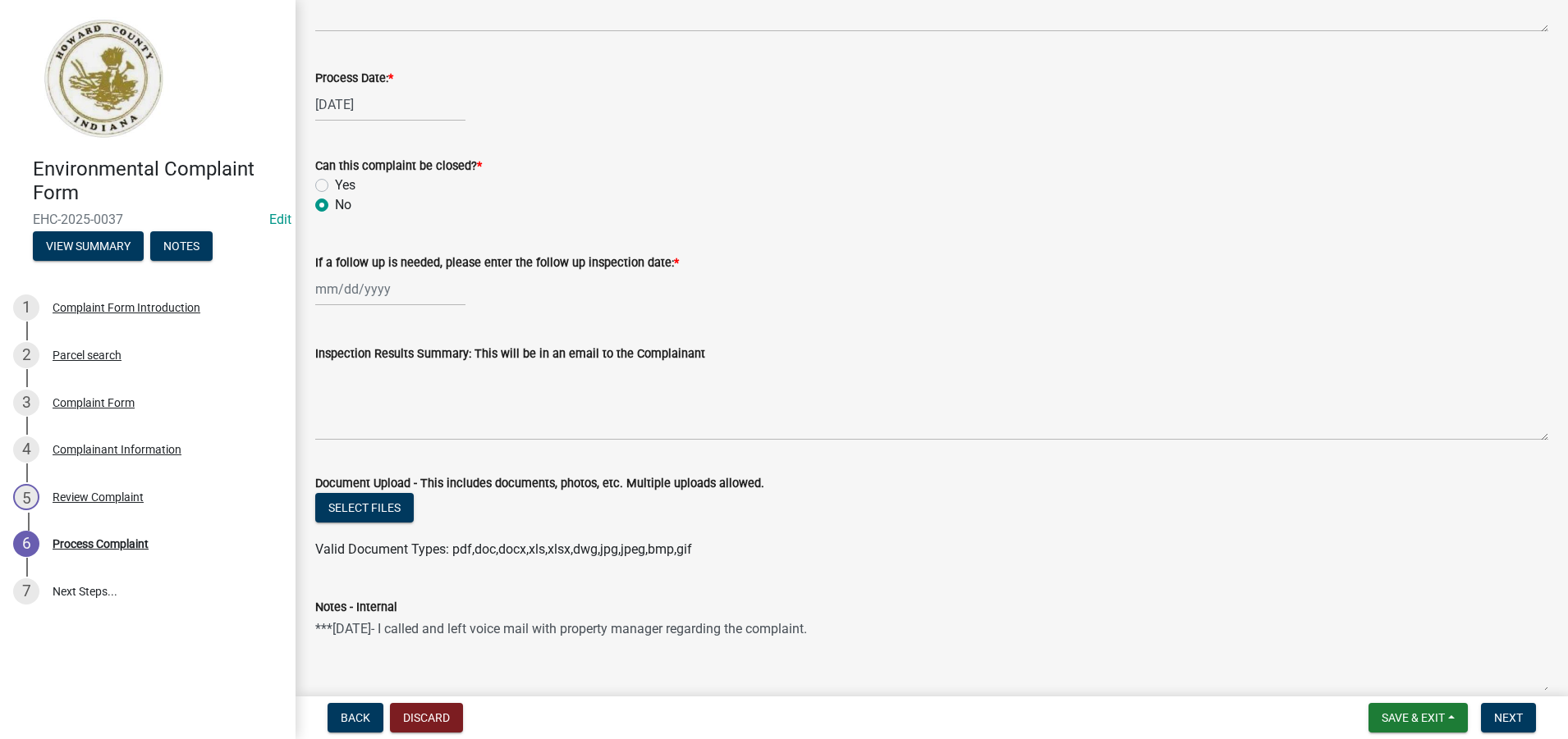
scroll to position [716, 0]
type textarea "***[DATE]- I called and left voice mail with property manager regarding the com…"
click at [1424, 719] on span "Save & Exit" at bounding box center [1413, 718] width 63 height 13
click at [1385, 675] on button "Save & Exit" at bounding box center [1402, 676] width 131 height 39
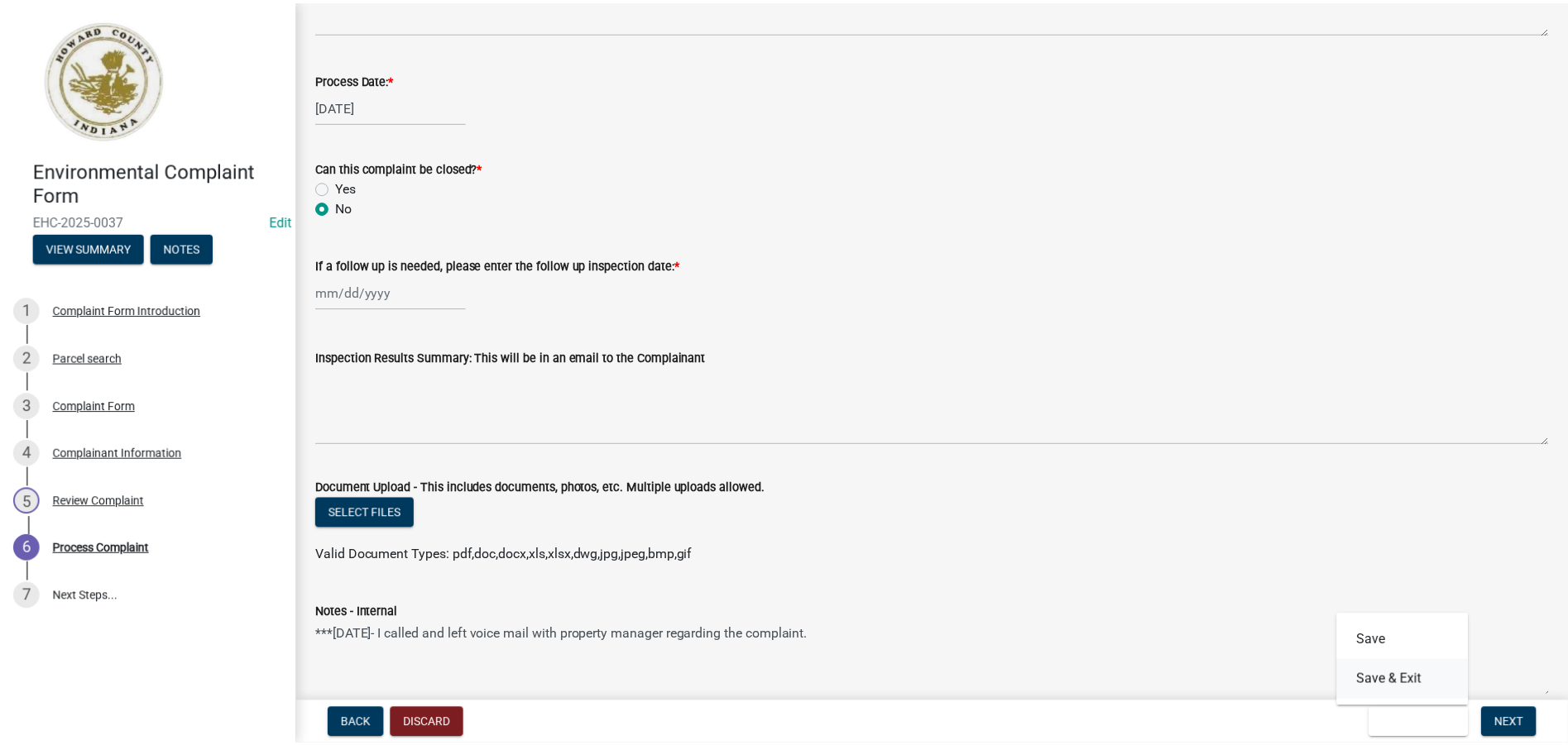
scroll to position [0, 0]
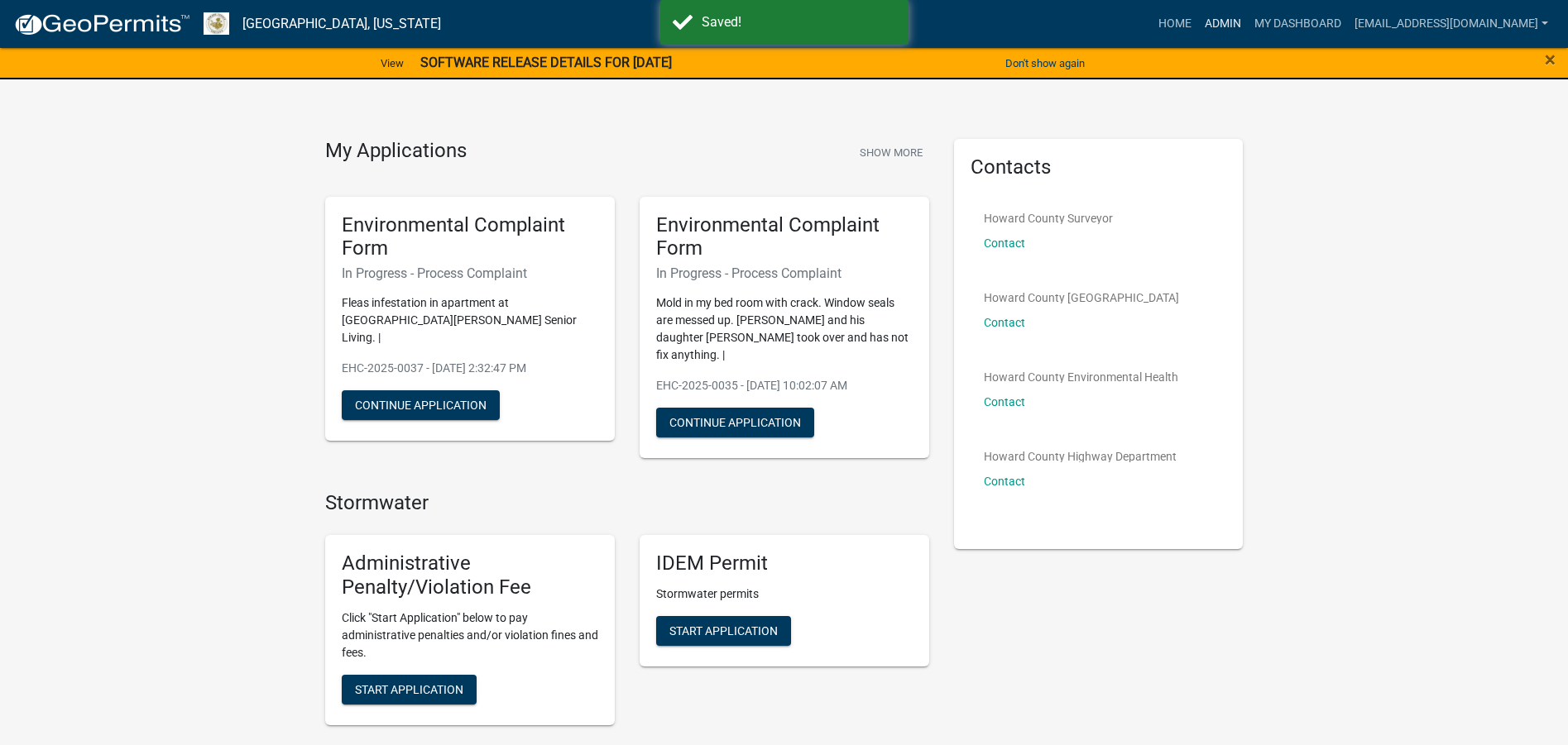
click at [1203, 25] on link "Admin" at bounding box center [1222, 23] width 50 height 31
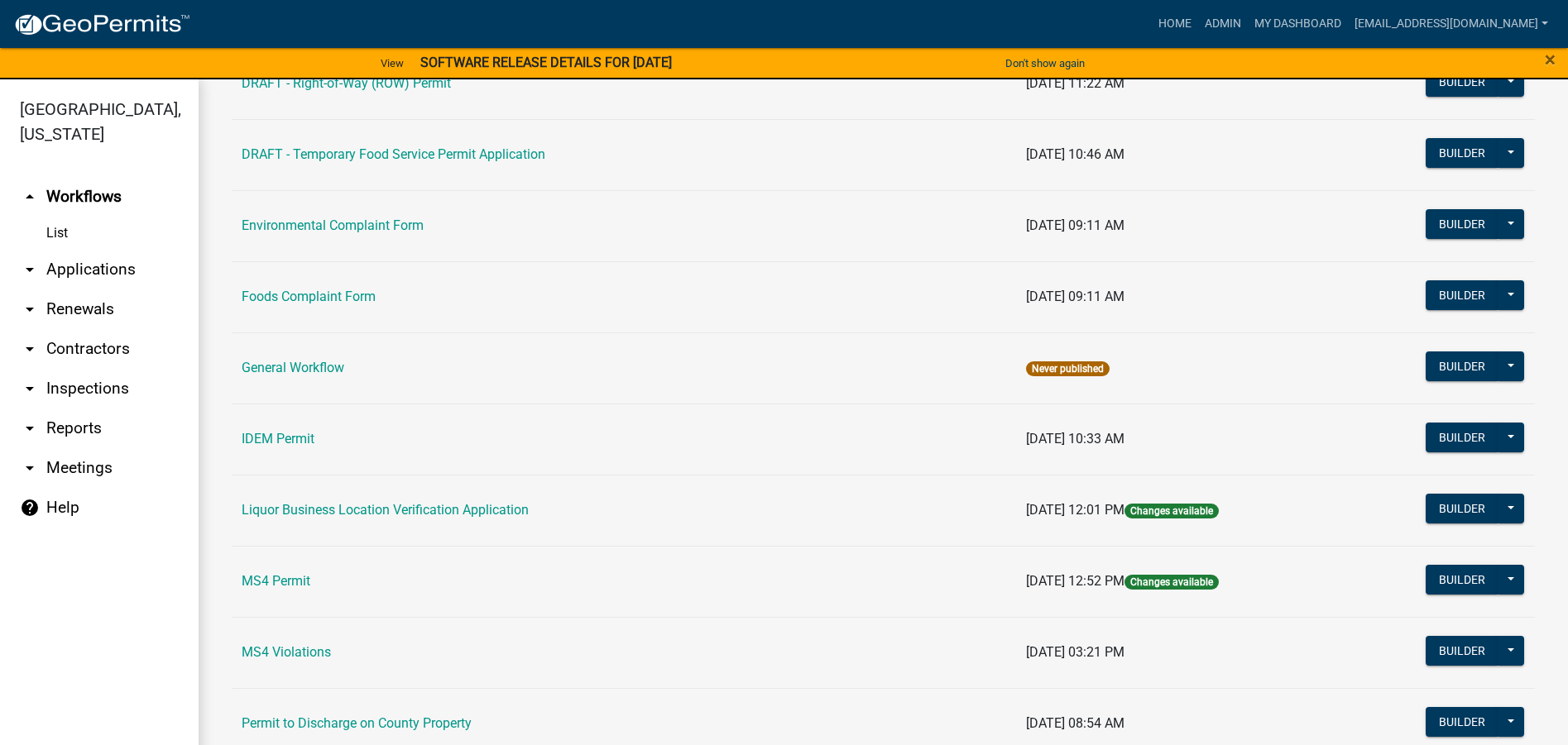
scroll to position [881, 0]
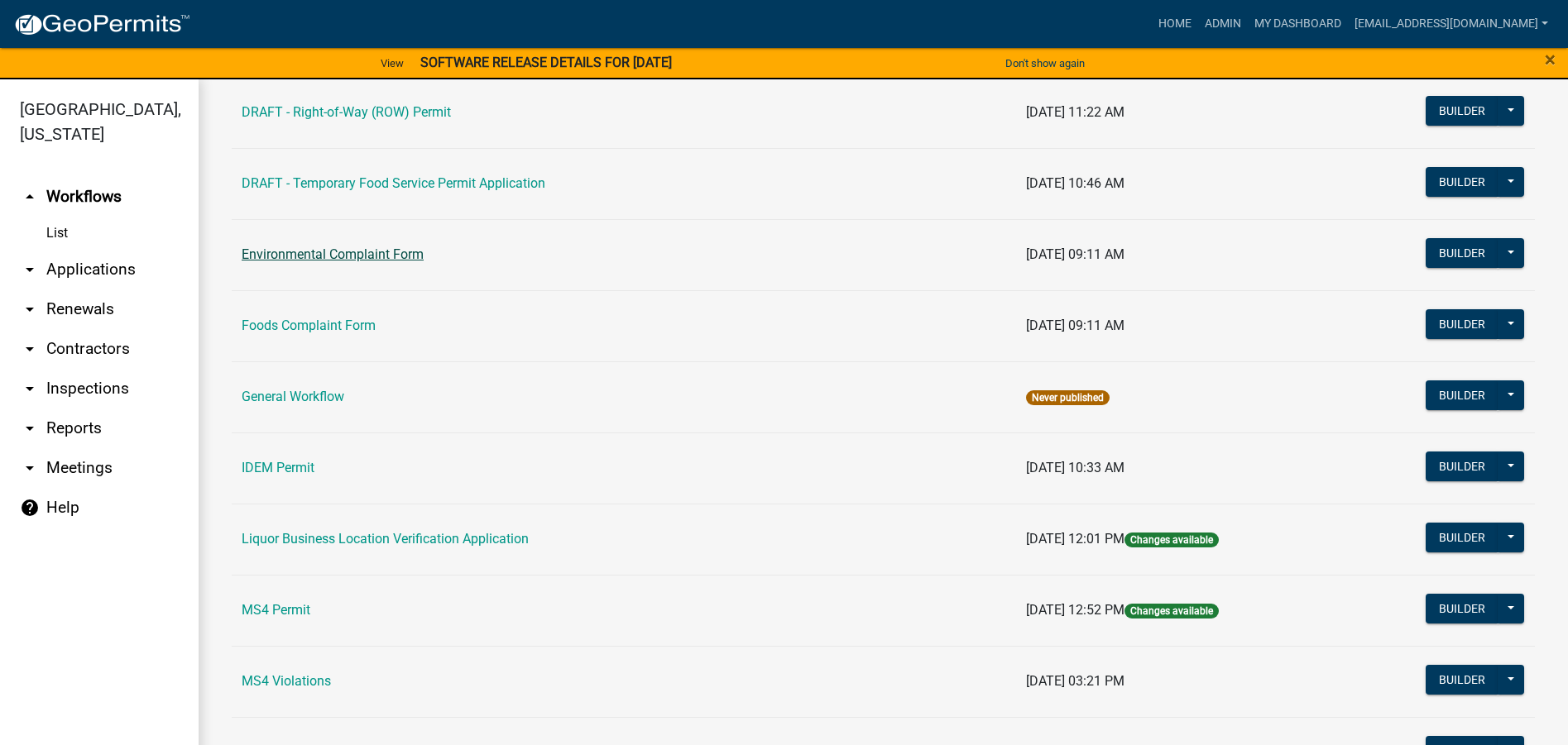
click at [395, 254] on link "Environmental Complaint Form" at bounding box center [332, 254] width 182 height 15
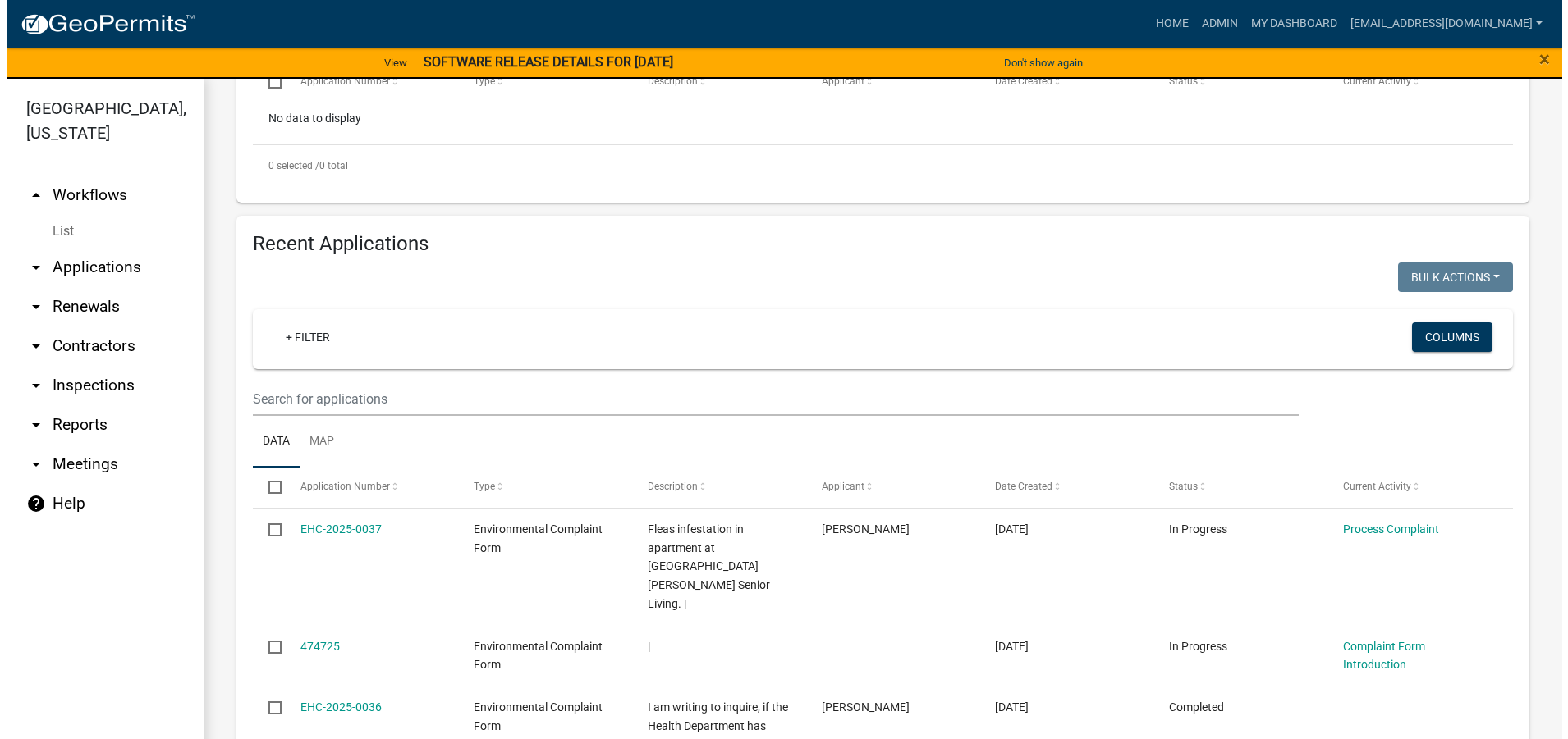
scroll to position [493, 0]
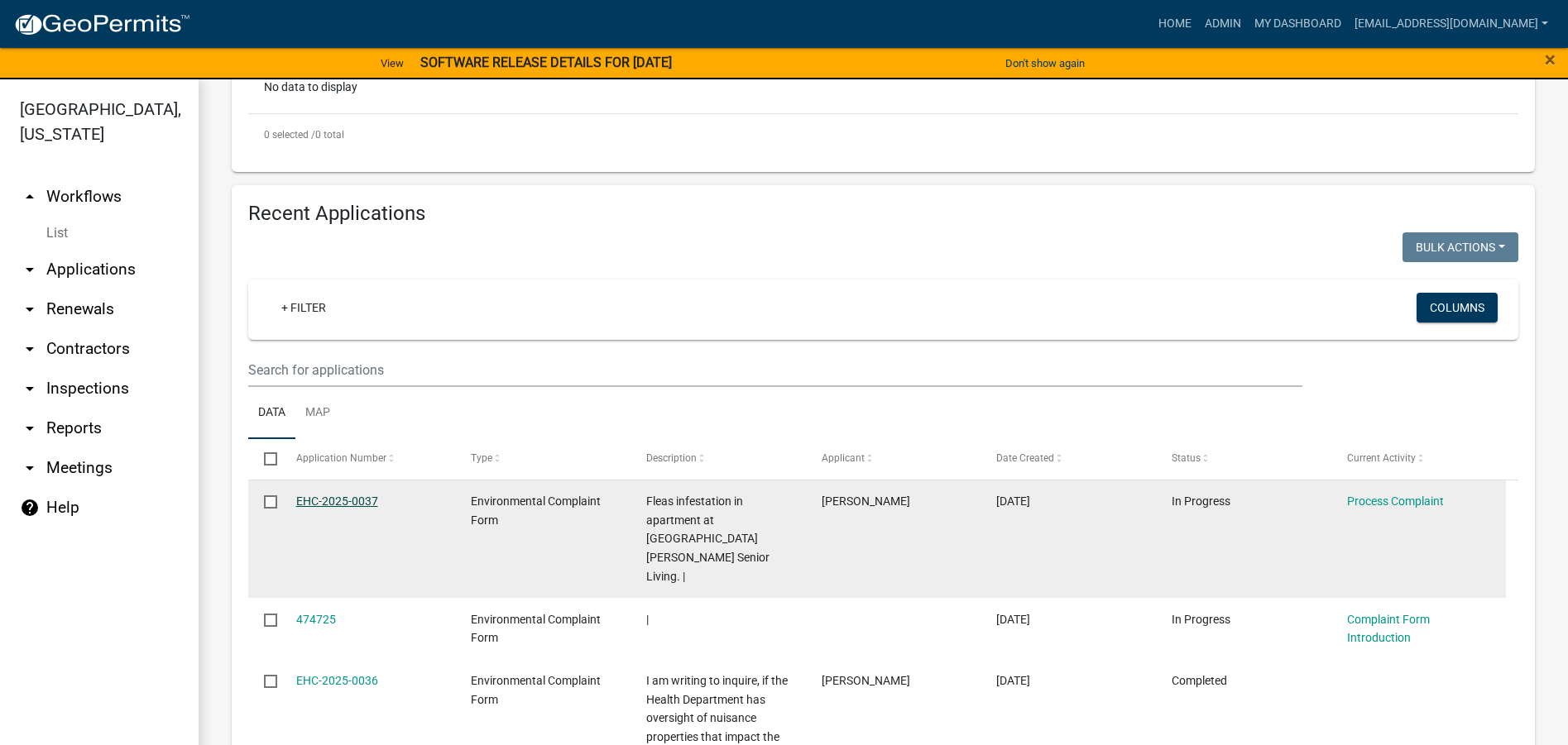
click at [336, 499] on link "EHC-2025-0037" at bounding box center [337, 501] width 82 height 13
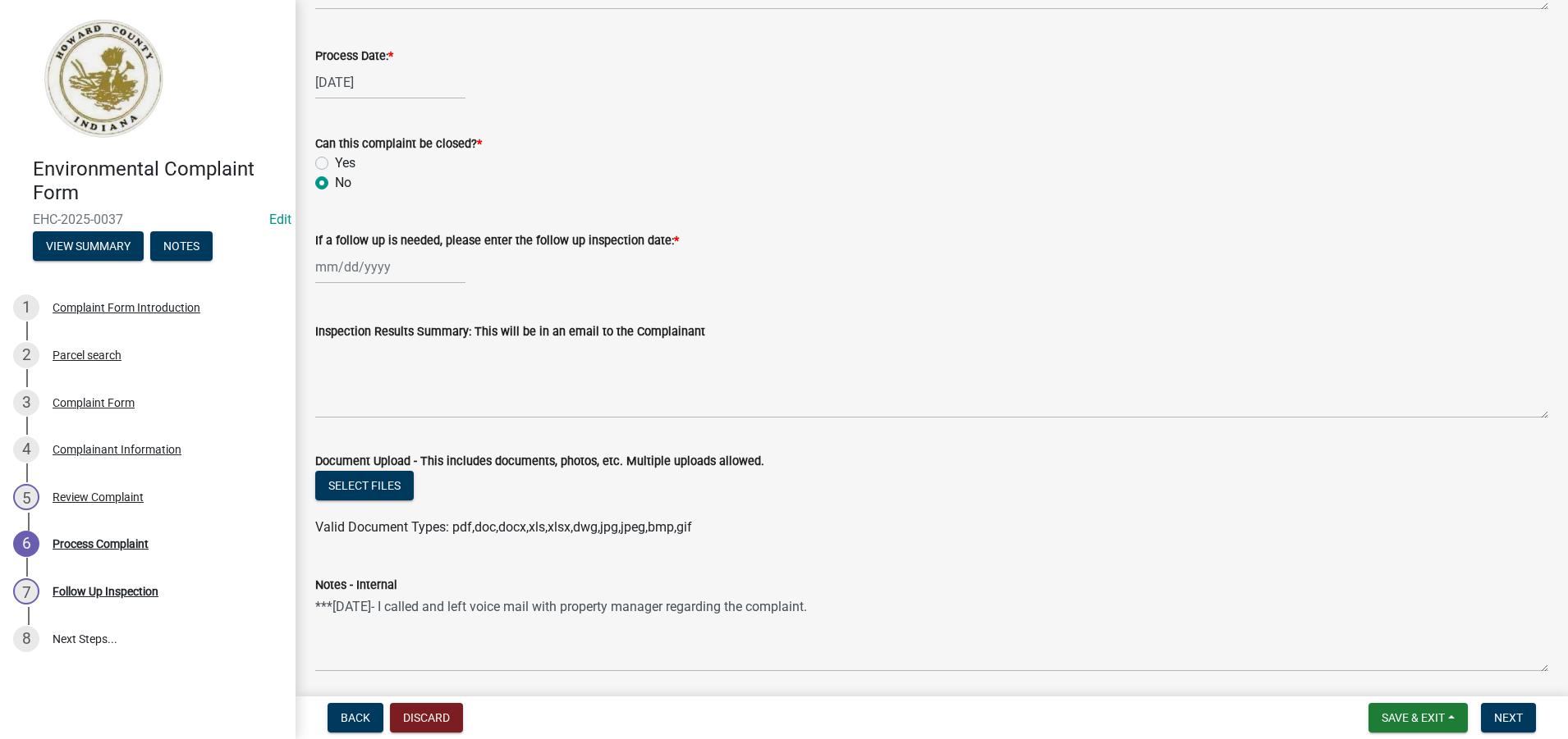
scroll to position [798, 0]
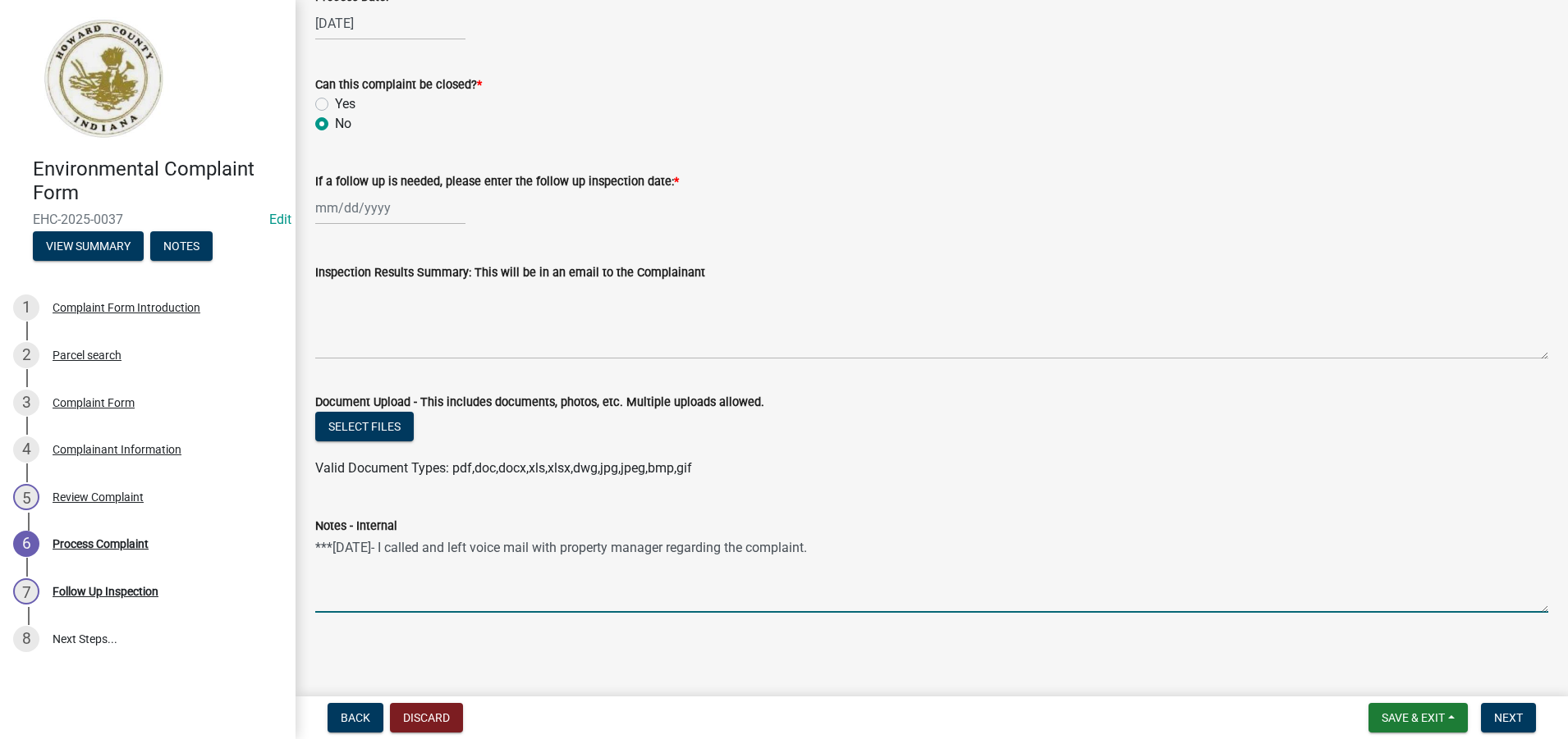
click at [829, 550] on textarea "***[DATE]- I called and left voice mail with property manager regarding the com…" at bounding box center [931, 574] width 1233 height 77
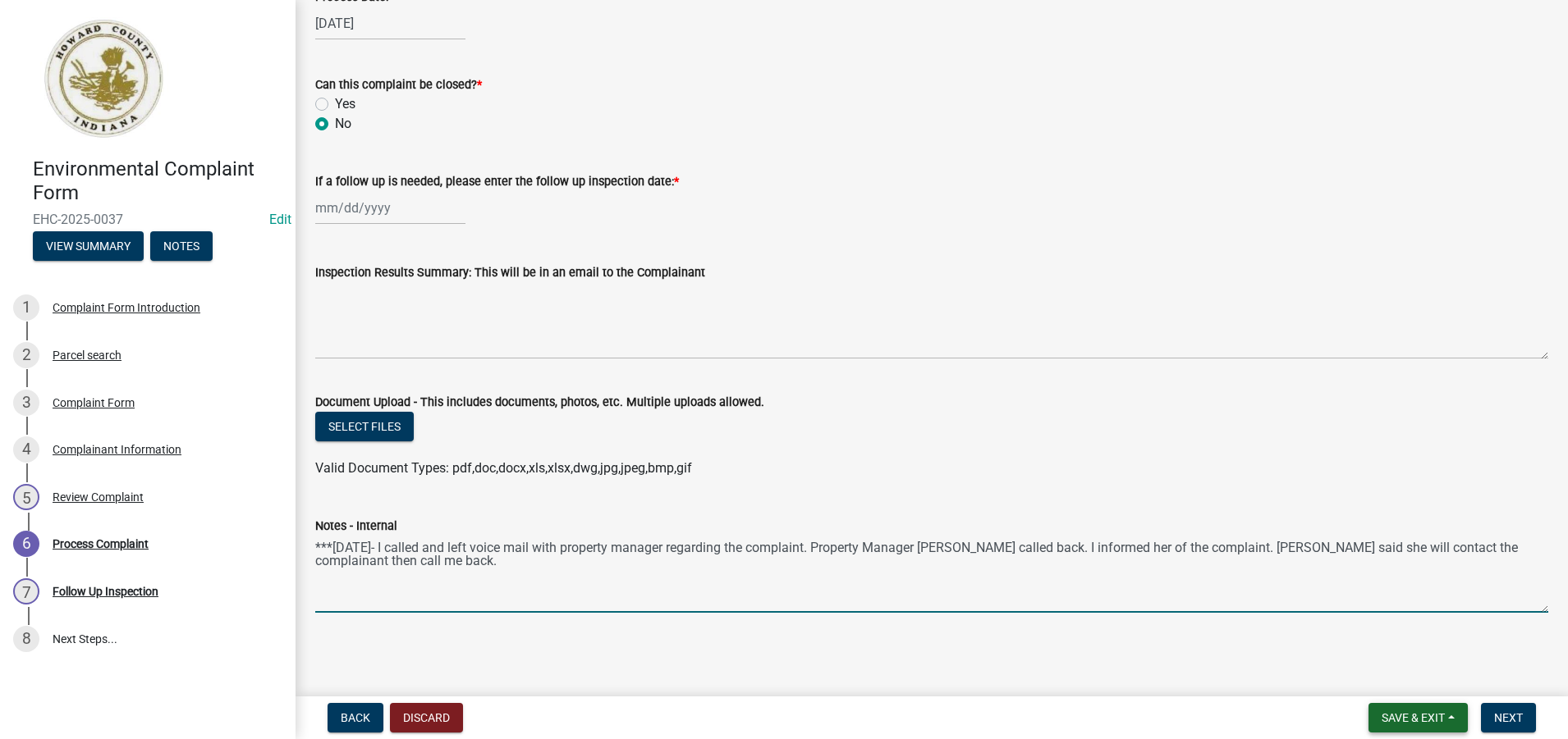
type textarea "***[DATE]- I called and left voice mail with property manager regarding the com…"
click at [1408, 721] on span "Save & Exit" at bounding box center [1413, 718] width 63 height 13
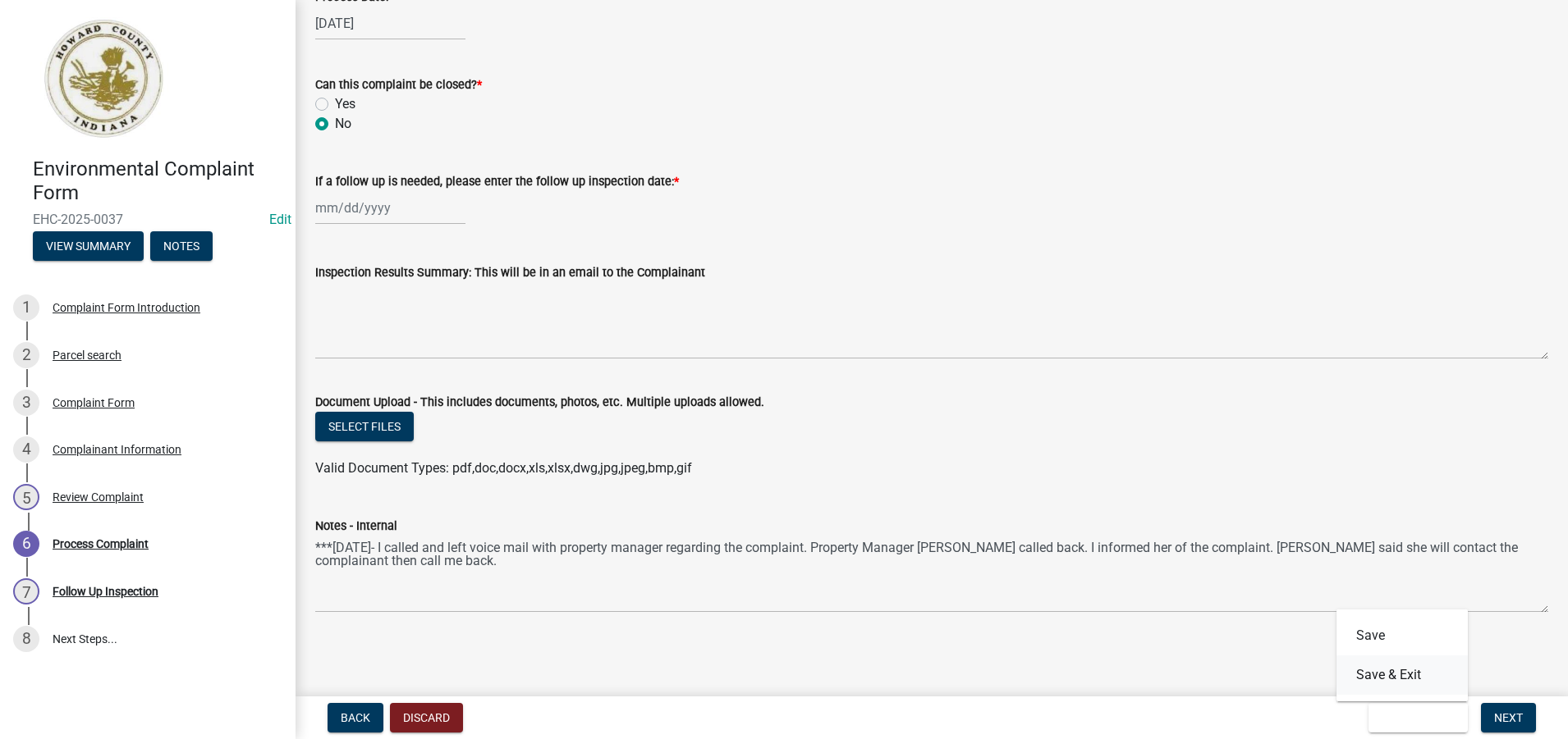
click at [1371, 676] on button "Save & Exit" at bounding box center [1402, 676] width 131 height 39
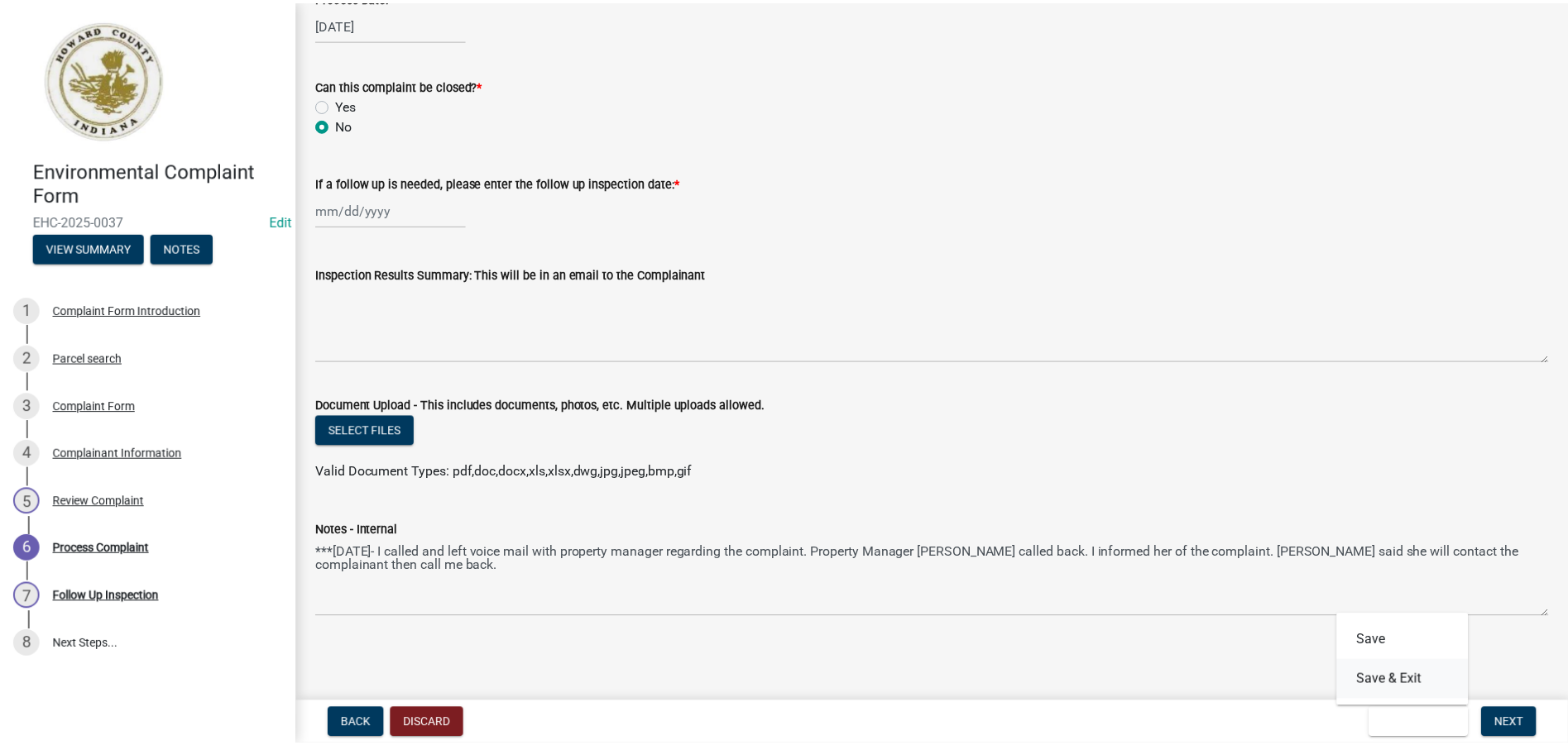
scroll to position [0, 0]
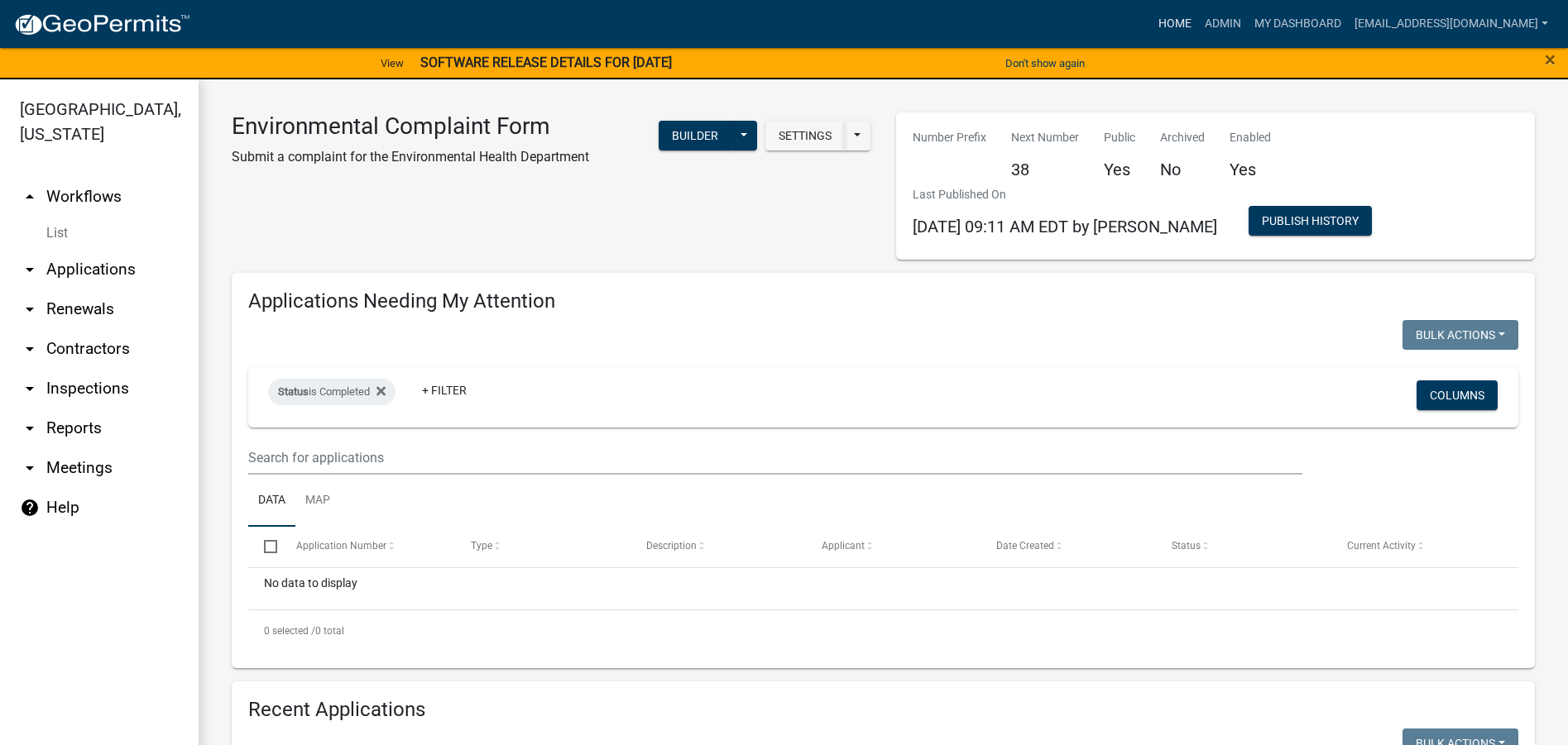
click at [1156, 26] on link "Home" at bounding box center [1175, 23] width 46 height 31
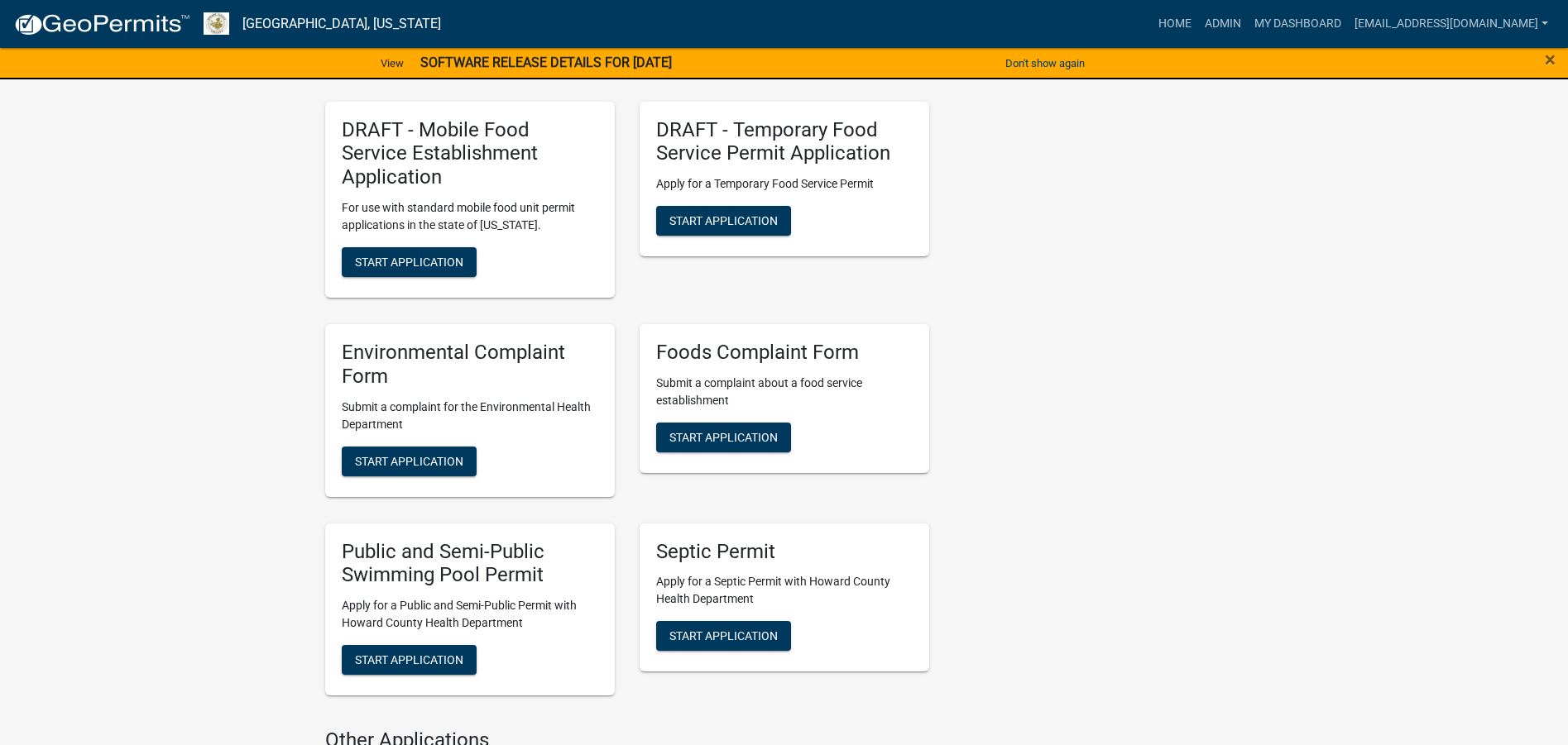
scroll to position [2482, 0]
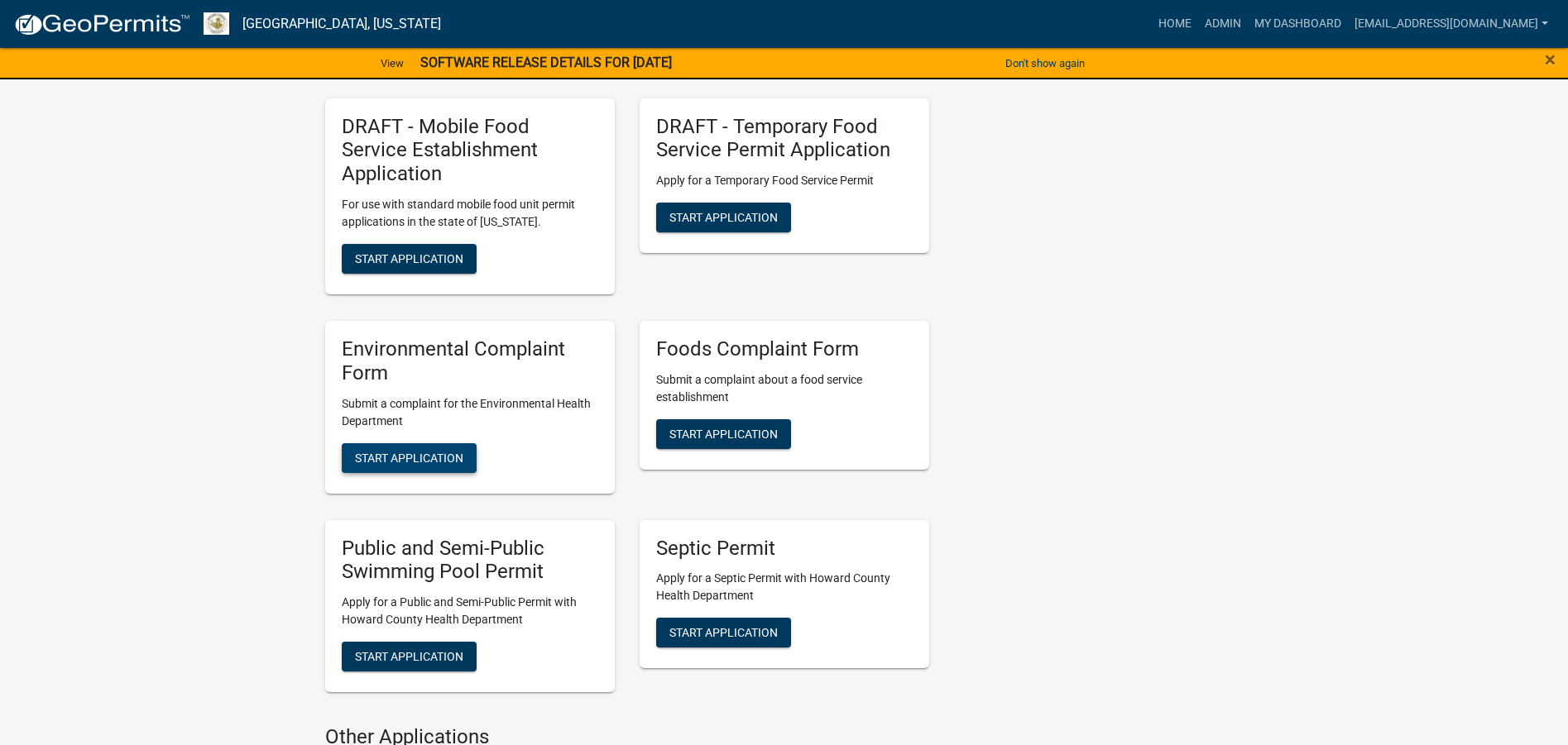
click at [445, 451] on span "Start Application" at bounding box center [409, 457] width 108 height 13
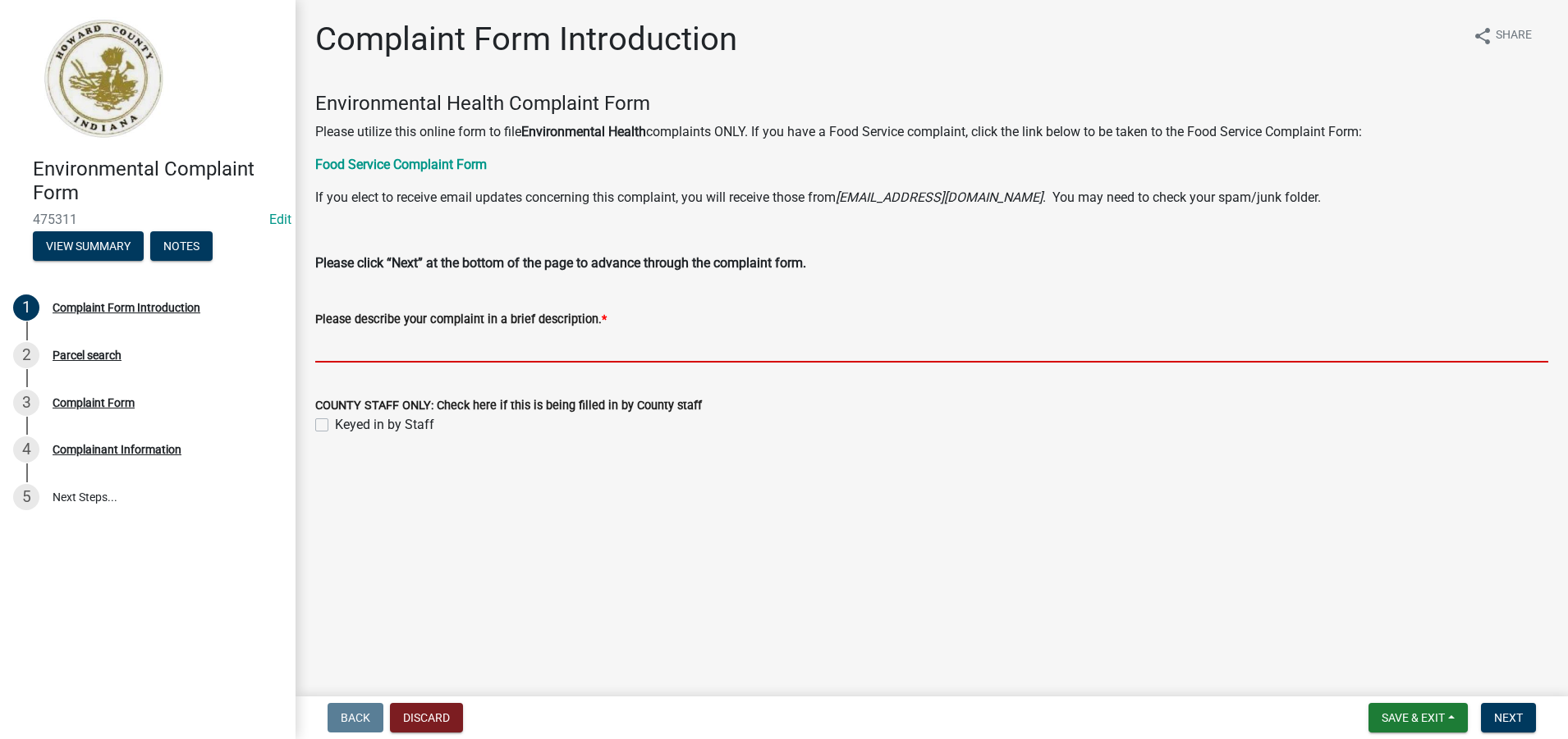
click at [354, 349] on input "Please describe your complaint in a brief description. *" at bounding box center [931, 346] width 1233 height 34
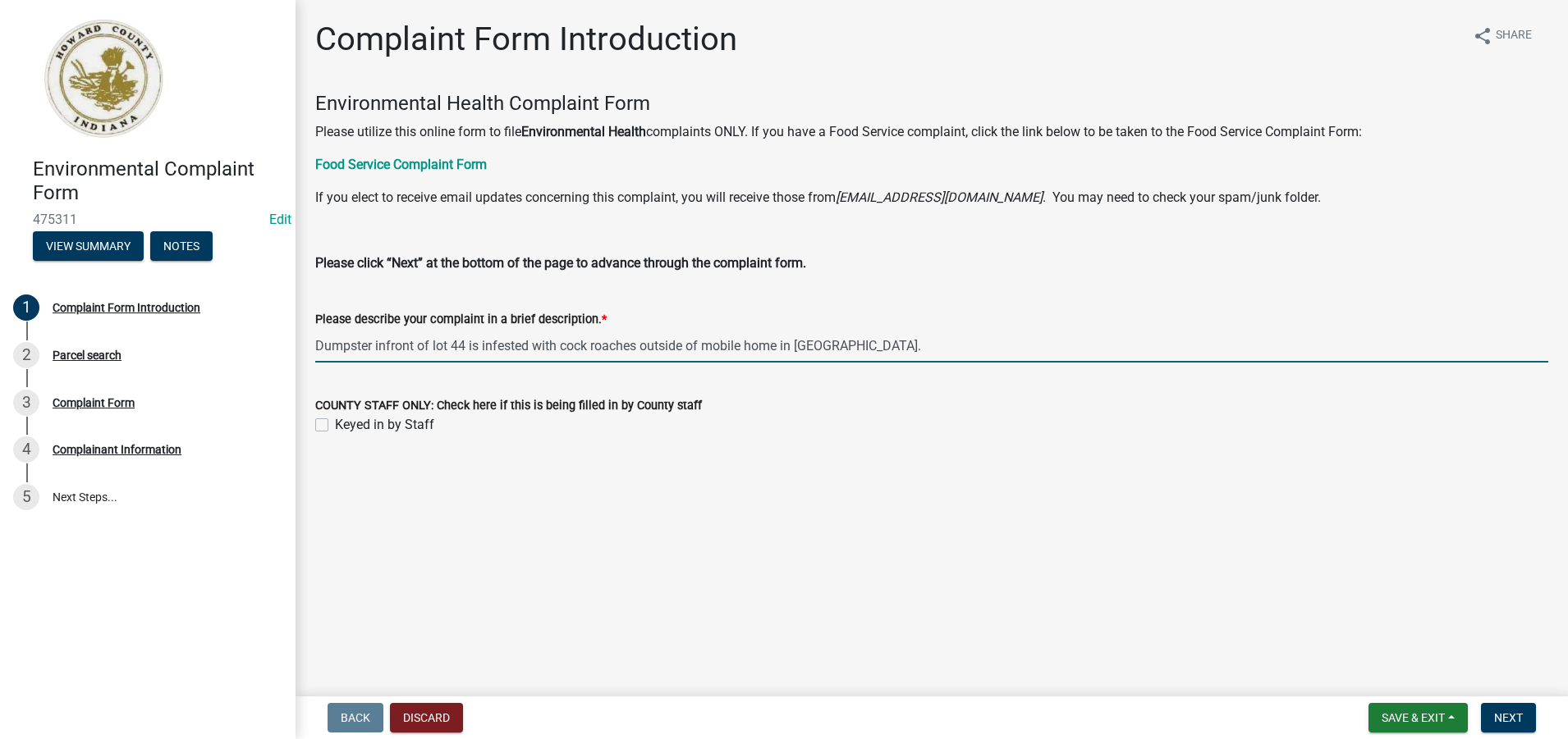
drag, startPoint x: 885, startPoint y: 341, endPoint x: 311, endPoint y: 328, distance: 574.1
click at [311, 328] on div "Please describe your complaint in a brief description. * Dumpster infront of lo…" at bounding box center [931, 324] width 1257 height 76
type input "Dumpster infront of lot 44 is infested with cock roaches outside of mobile home…"
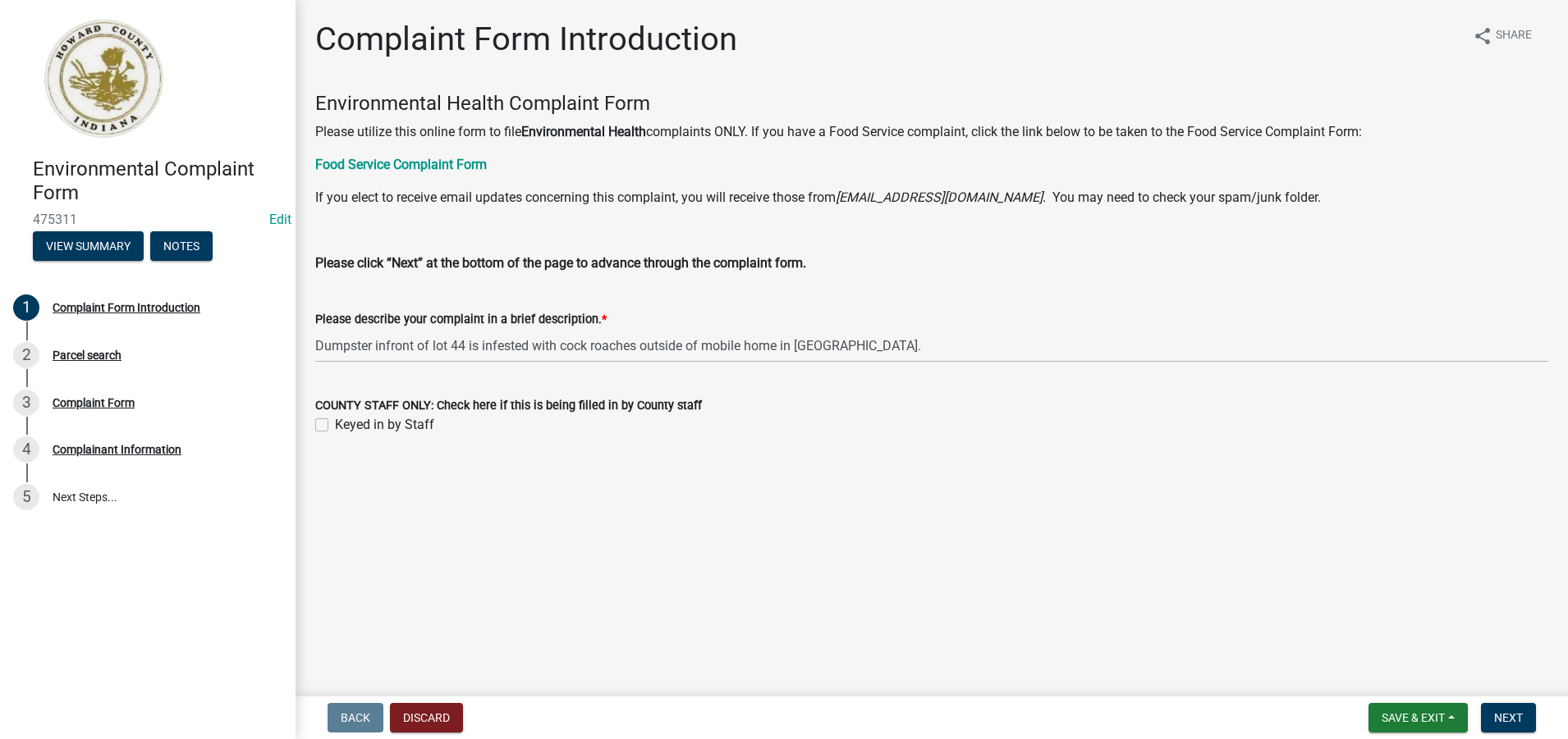
click at [335, 424] on label "Keyed in by Staff" at bounding box center [384, 425] width 99 height 20
click at [335, 424] on input "Keyed in by Staff" at bounding box center [340, 420] width 11 height 11
checkbox input "true"
click at [1507, 718] on span "Next" at bounding box center [1508, 718] width 29 height 13
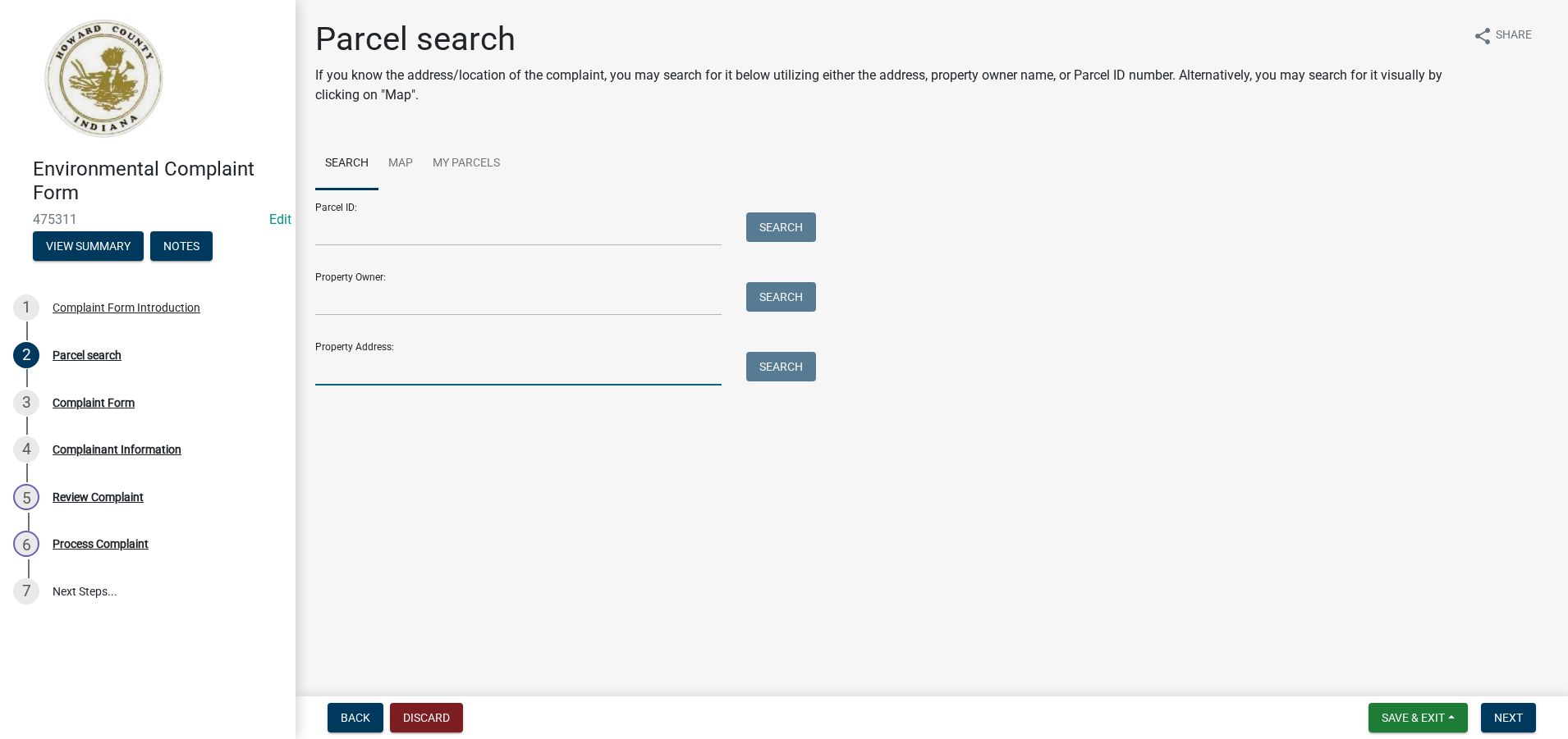
click at [330, 368] on input "Property Address:" at bounding box center [518, 369] width 406 height 34
type input "380 w [PERSON_NAME]"
click at [779, 368] on button "Search" at bounding box center [781, 366] width 70 height 29
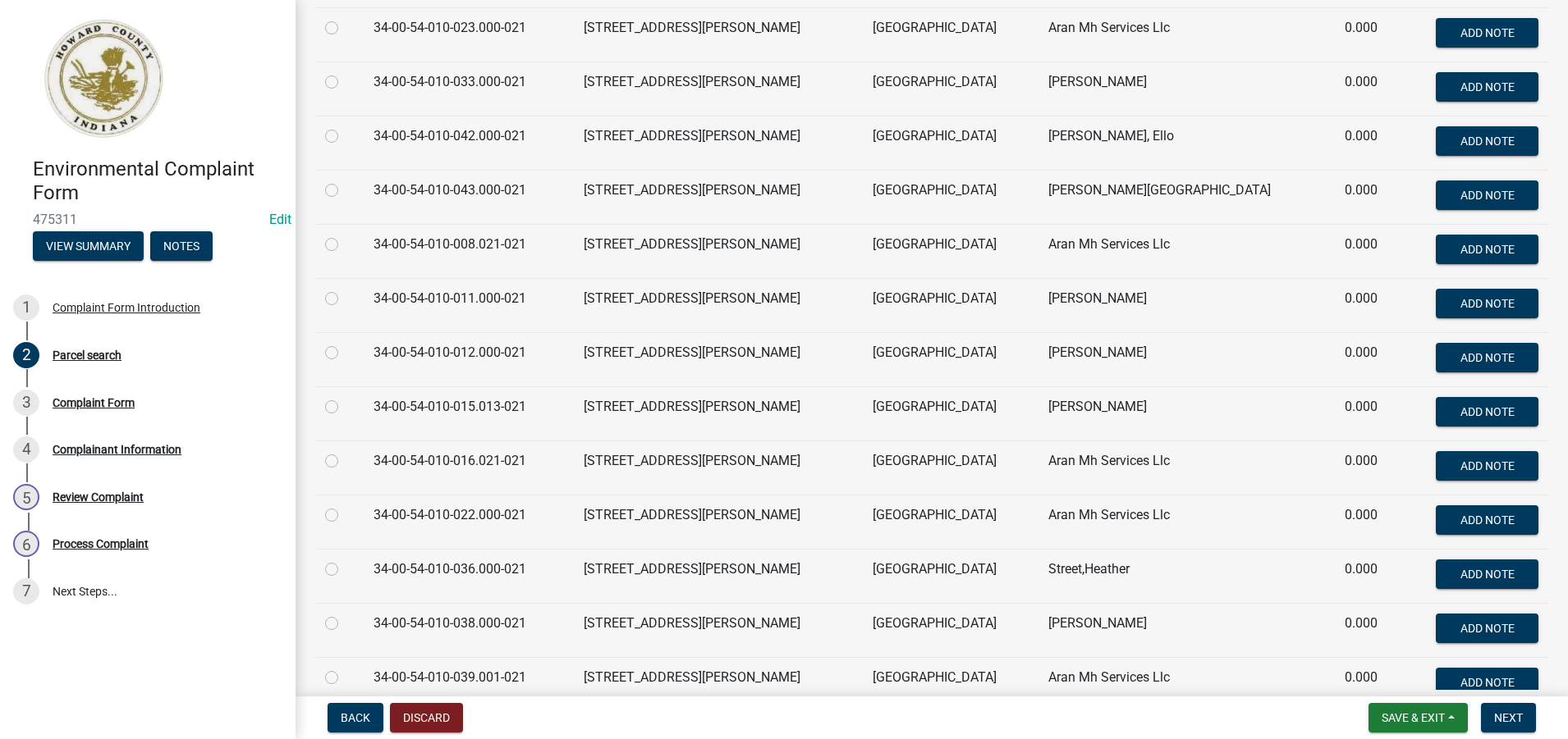
scroll to position [738, 0]
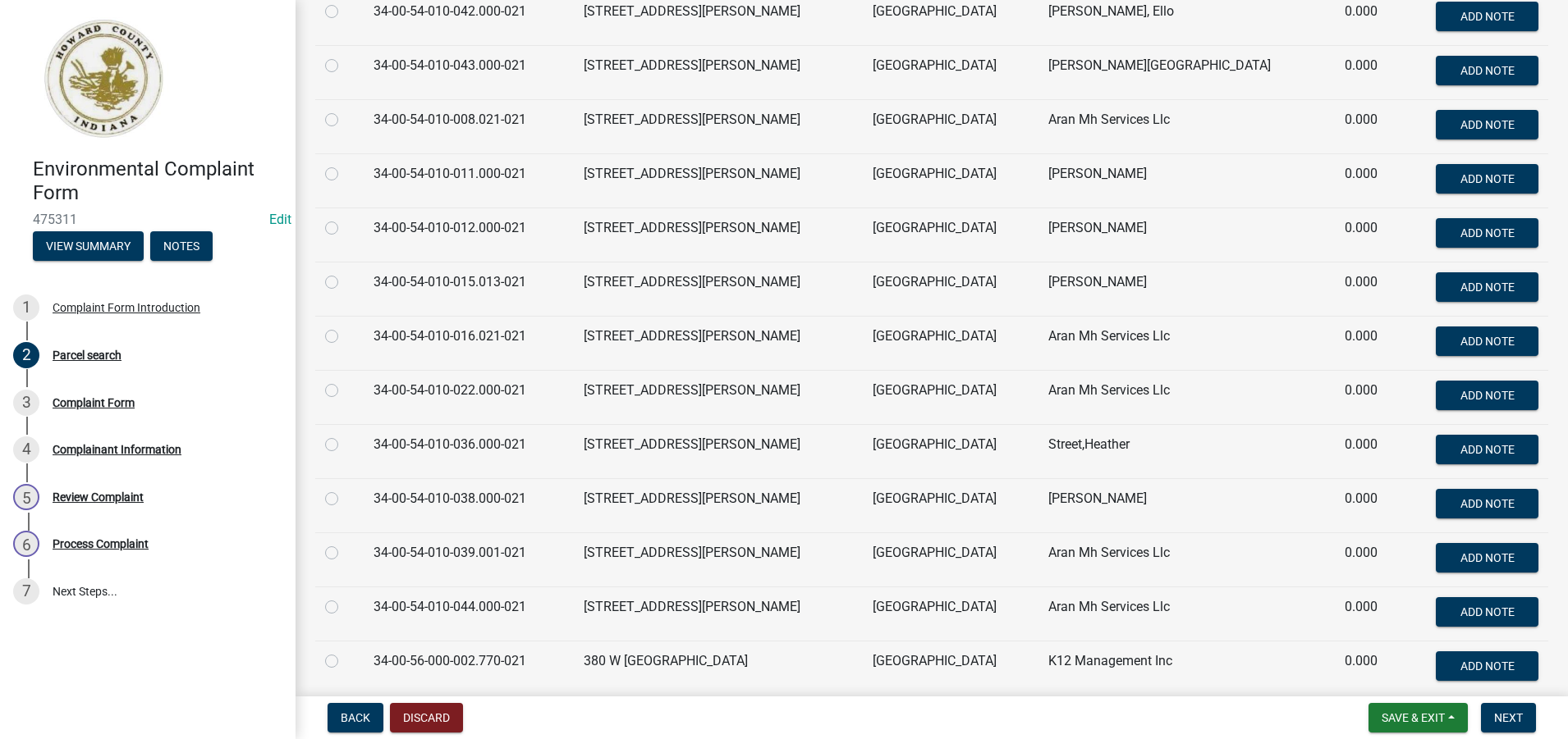
click at [345, 597] on label at bounding box center [345, 597] width 0 height 0
click at [345, 606] on input "radio" at bounding box center [350, 602] width 11 height 11
radio input "true"
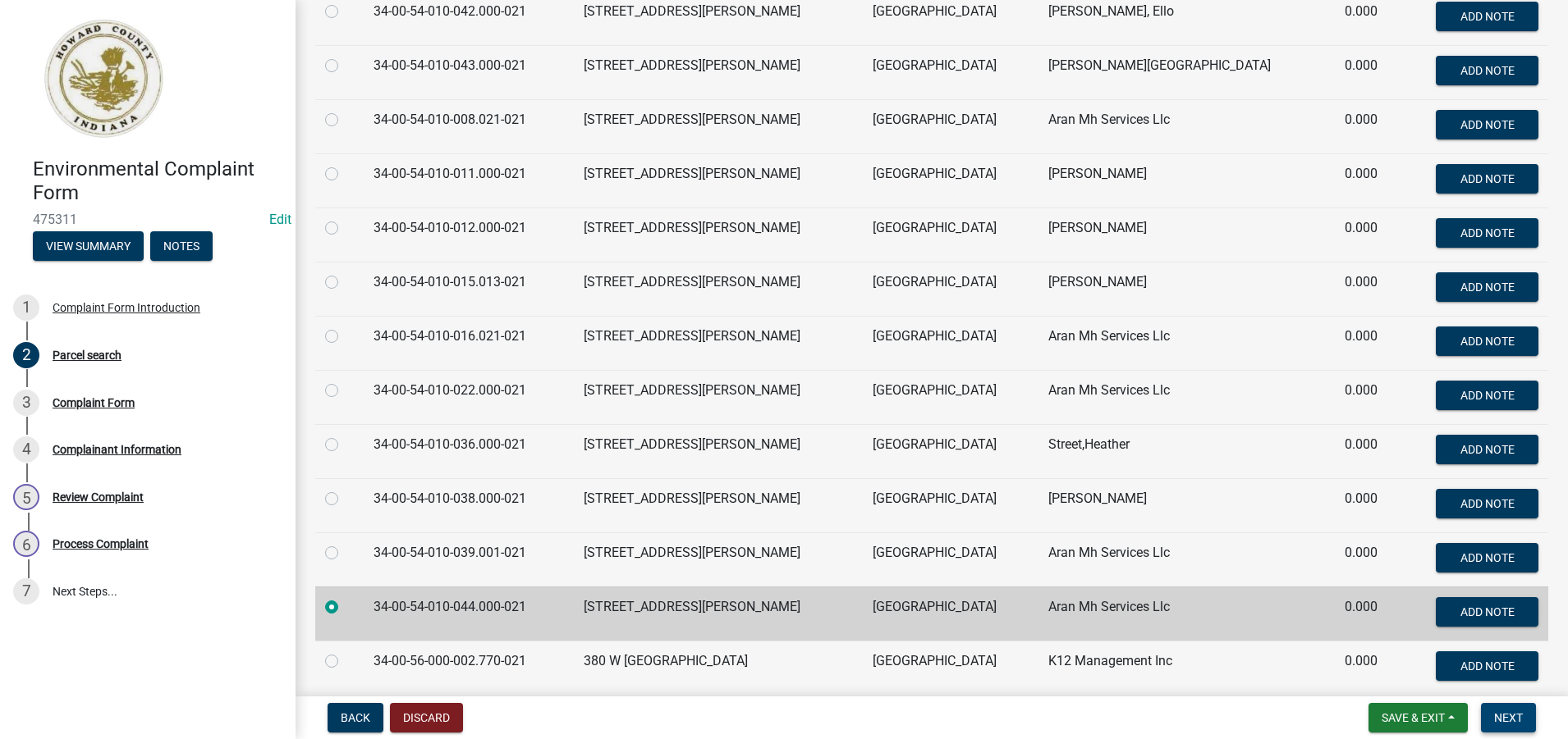
click at [1514, 717] on span "Next" at bounding box center [1508, 718] width 29 height 13
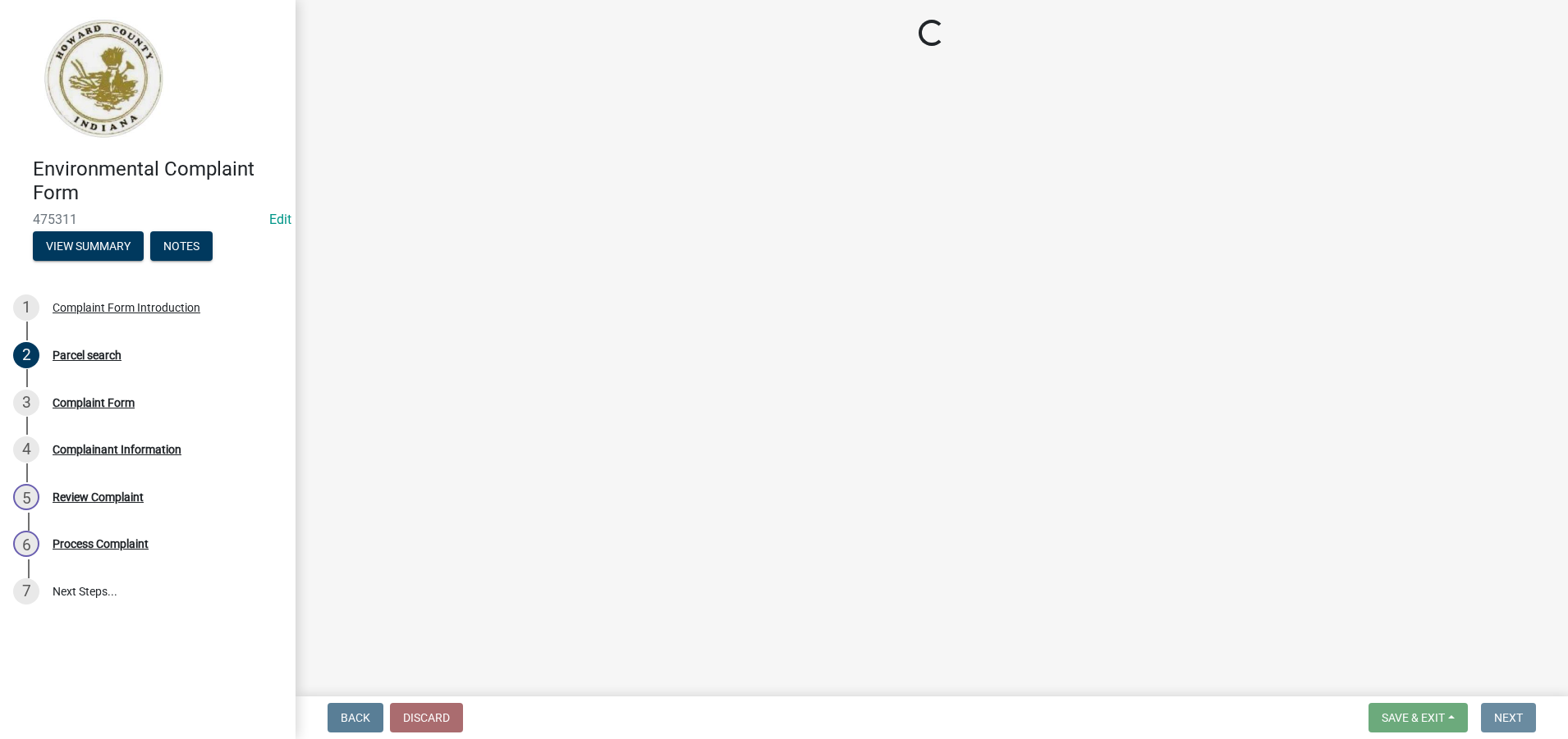
scroll to position [0, 0]
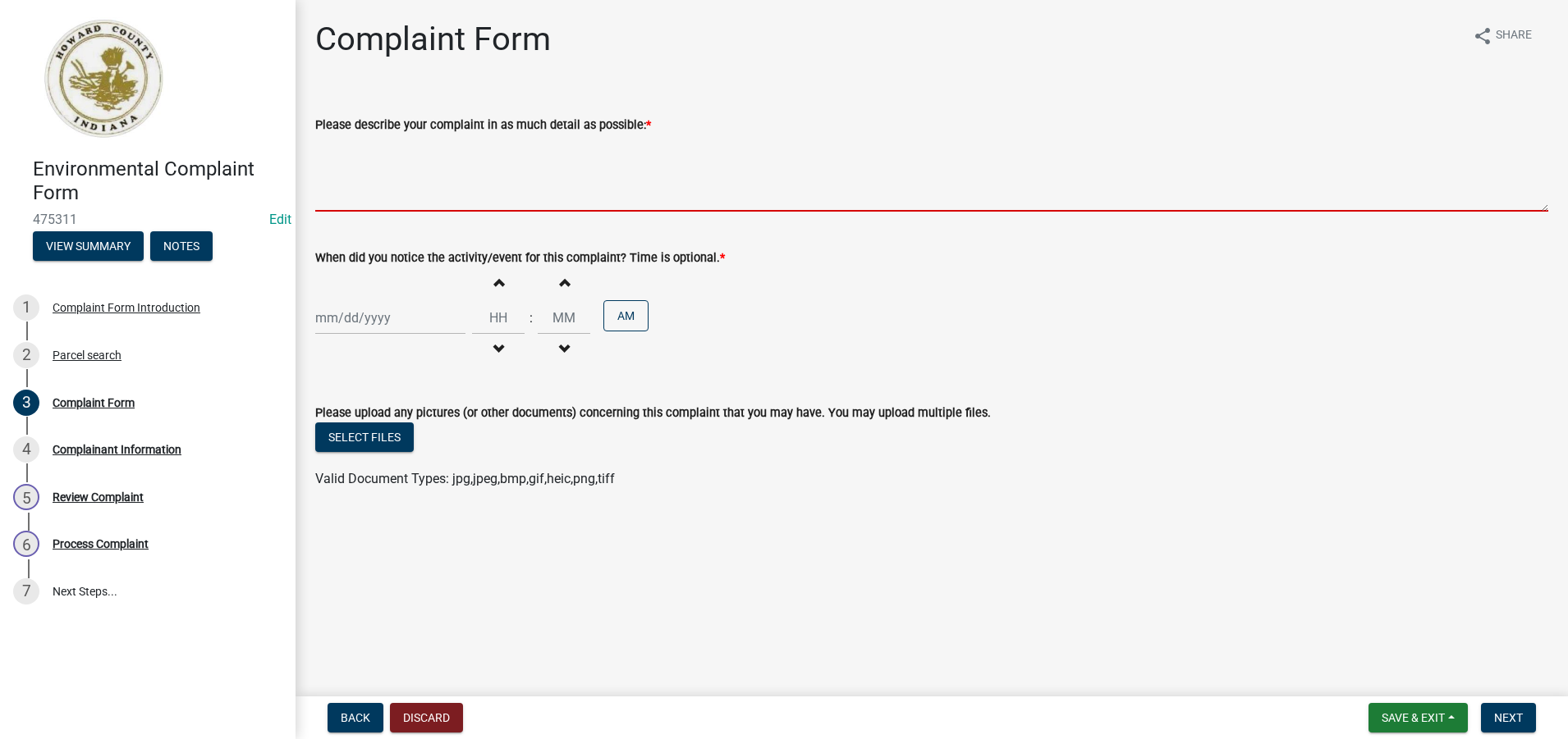
click at [337, 190] on textarea "Please describe your complaint in as much detail as possible: *" at bounding box center [931, 173] width 1233 height 77
paste textarea "Dumpster infront of lot 44 is infested with cock roaches outside of mobile home…"
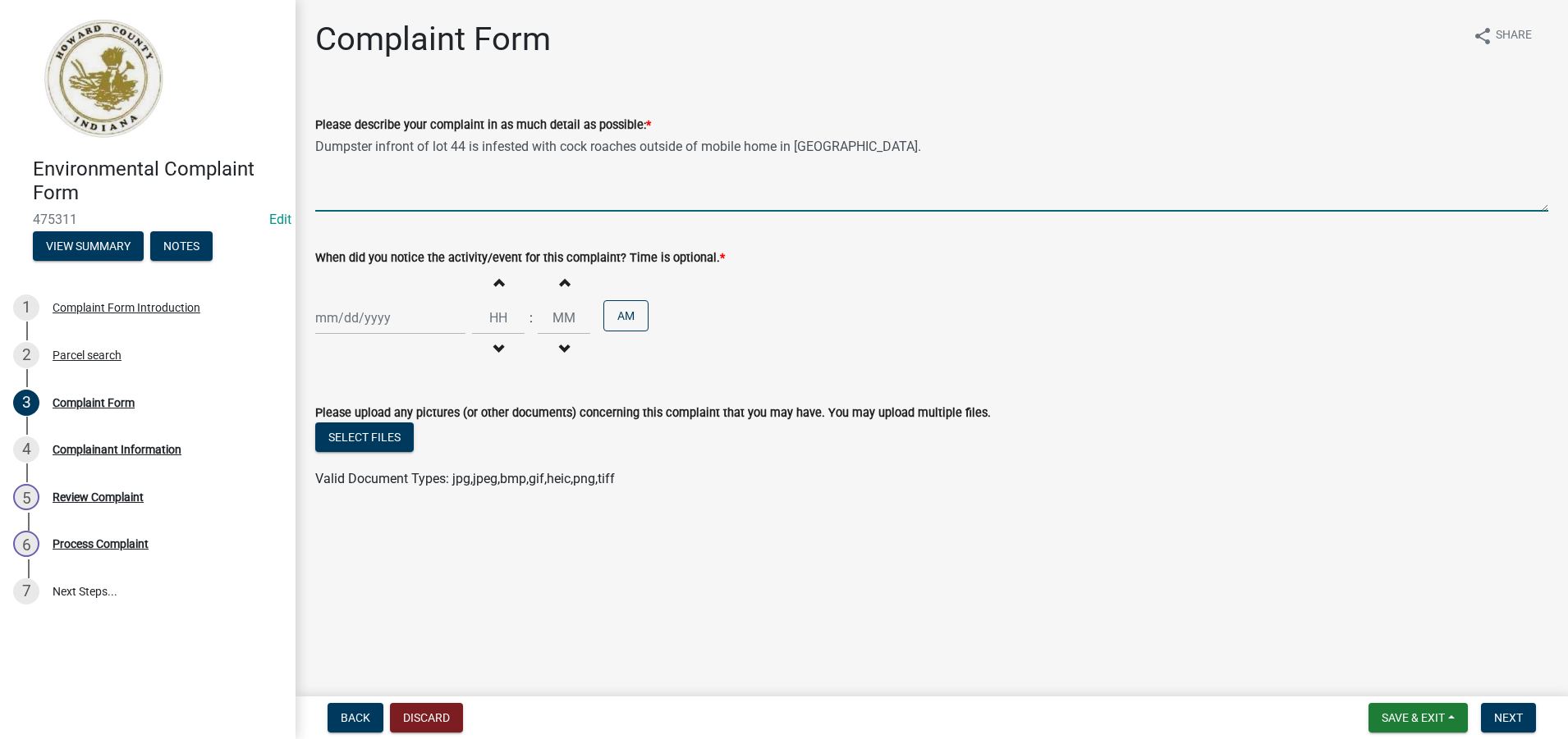
type textarea "Dumpster infront of lot 44 is infested with cock roaches outside of mobile home…"
click at [330, 318] on div at bounding box center [390, 318] width 150 height 34
select select "9"
select select "2025"
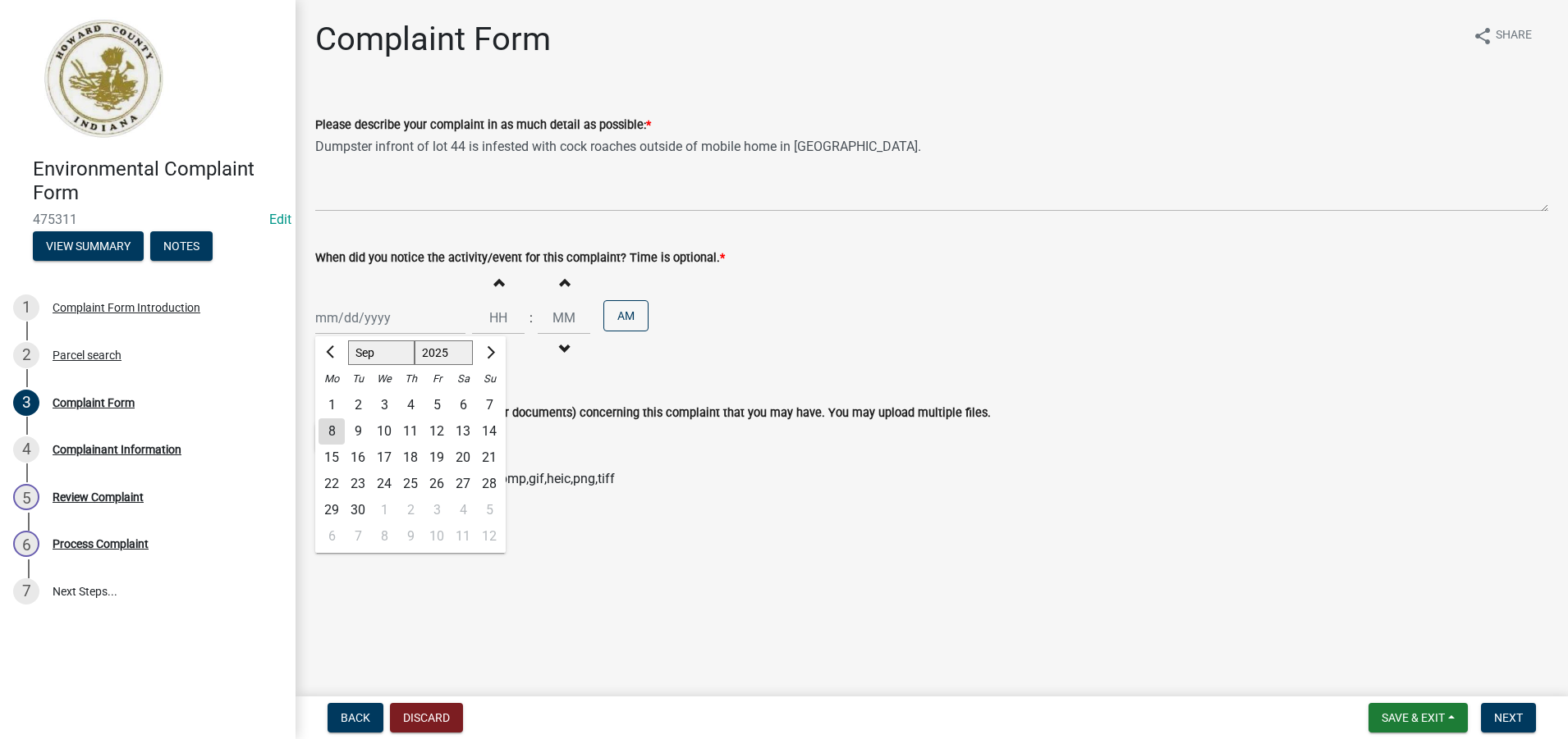
click at [327, 429] on div "8" at bounding box center [331, 431] width 26 height 26
type input "[DATE]"
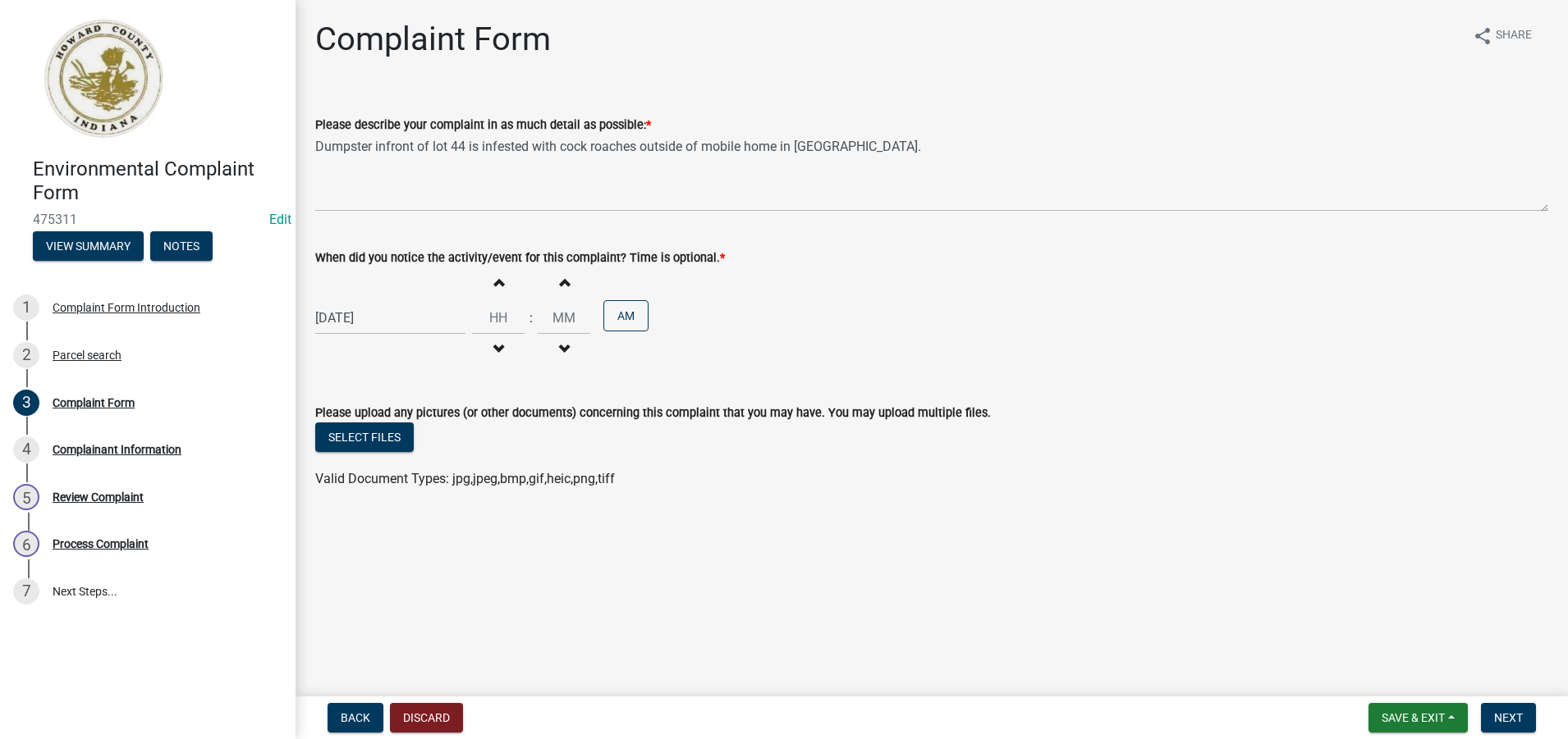
click at [396, 303] on div "[DATE]" at bounding box center [390, 318] width 150 height 34
select select "9"
select select "2025"
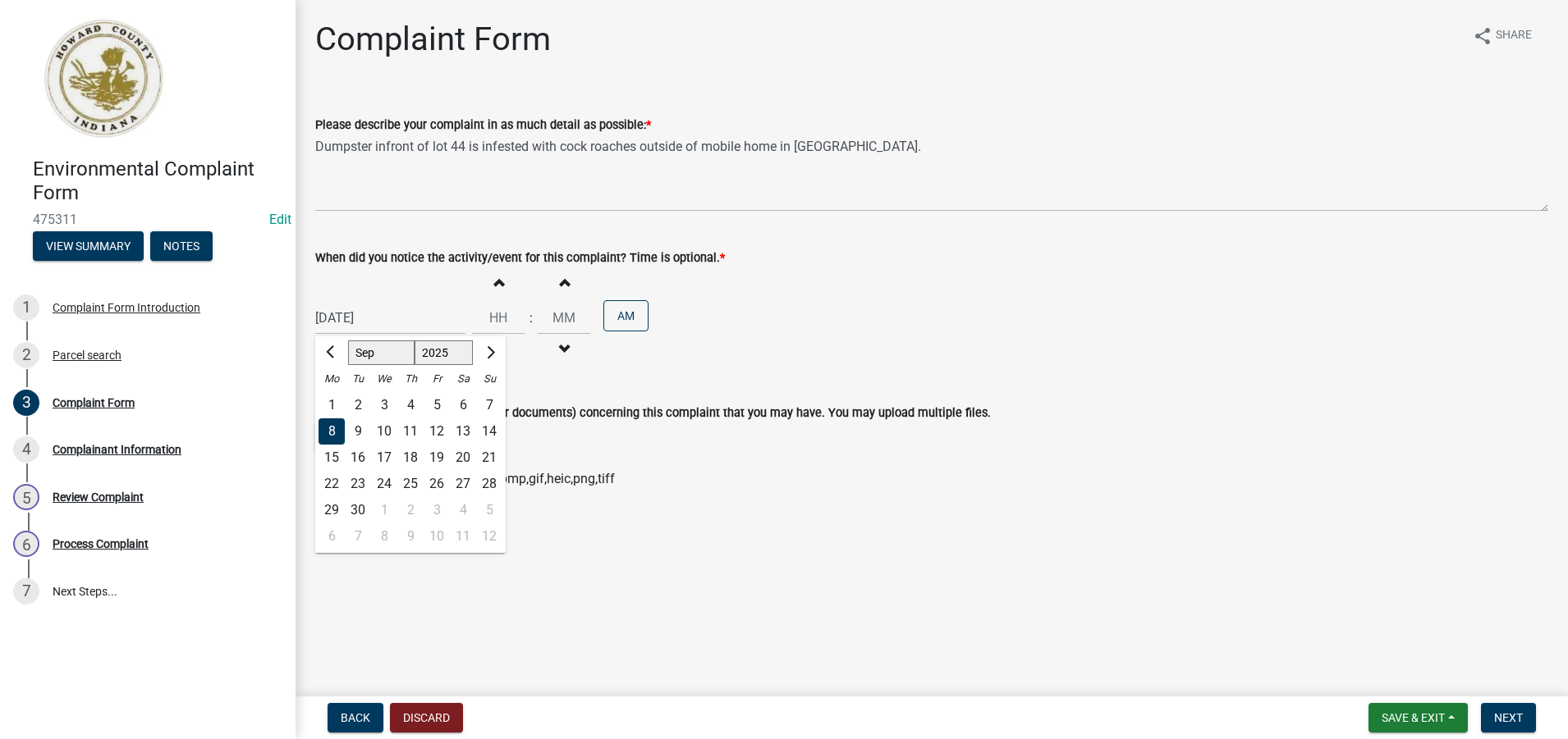
click at [417, 404] on div "4" at bounding box center [410, 404] width 26 height 26
type input "[DATE]"
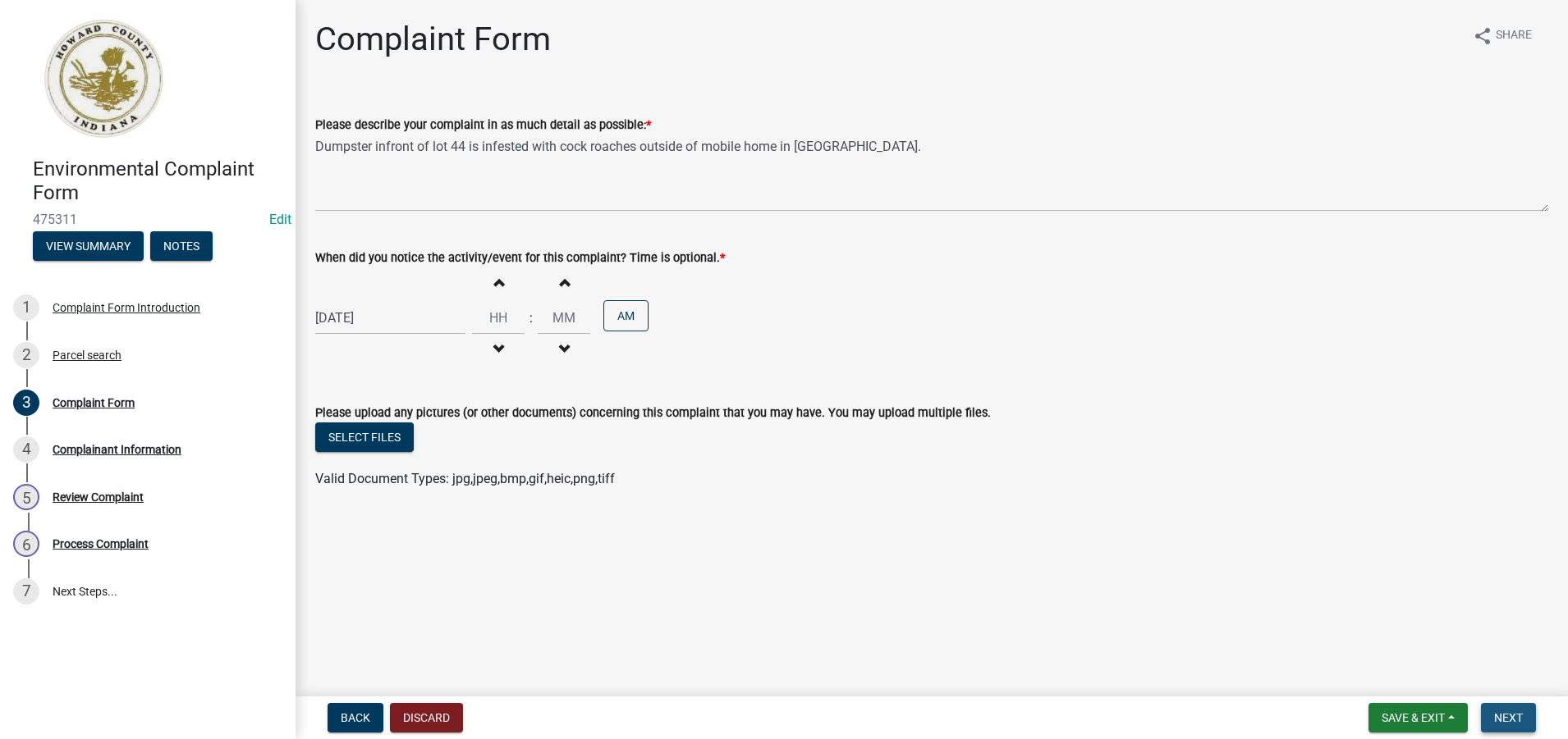
click at [1507, 719] on span "Next" at bounding box center [1508, 718] width 29 height 13
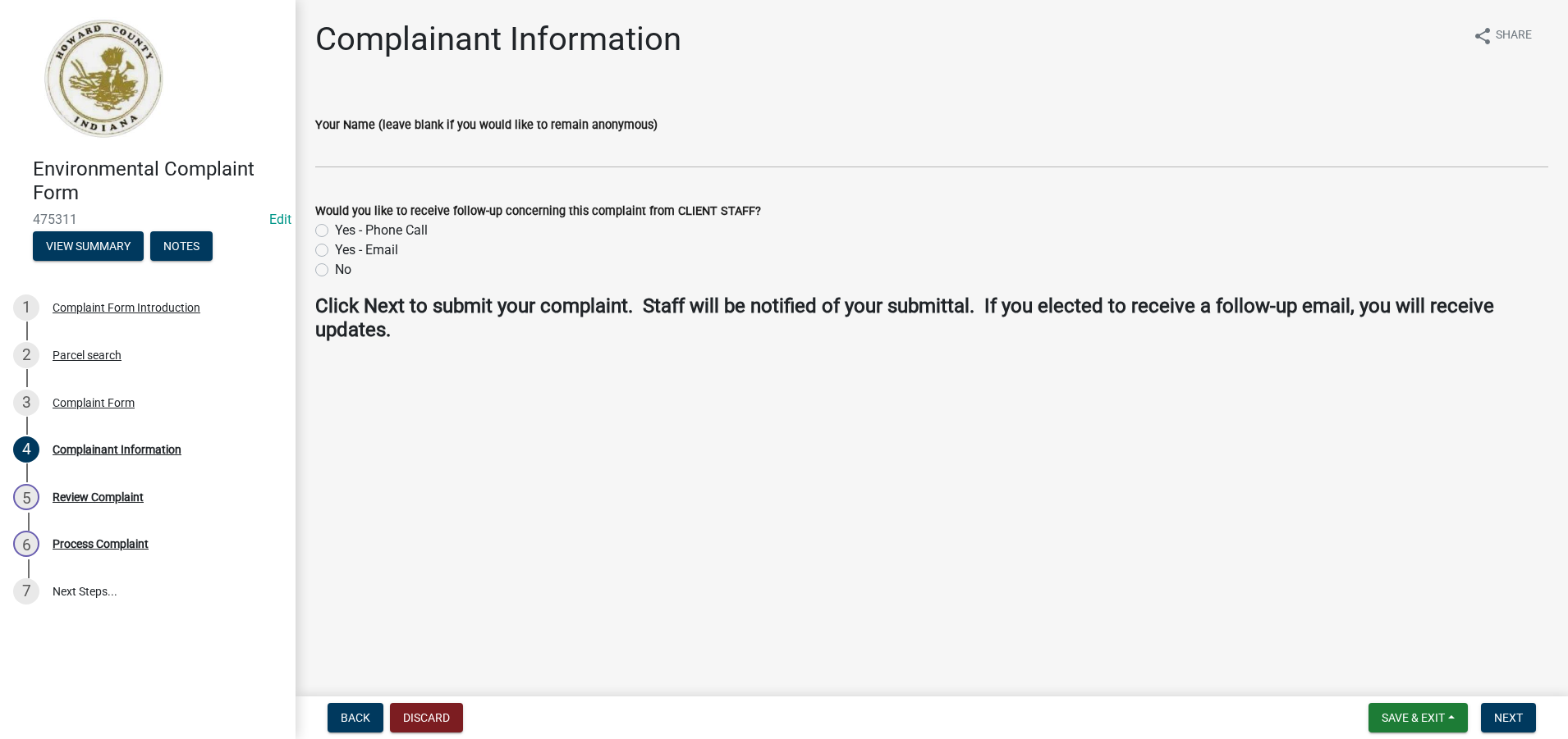
click at [1182, 519] on main "Complainant Information share Share Your Name (leave blank if you would like to…" at bounding box center [931, 345] width 1272 height 690
click at [1494, 718] on span "Next" at bounding box center [1508, 718] width 29 height 13
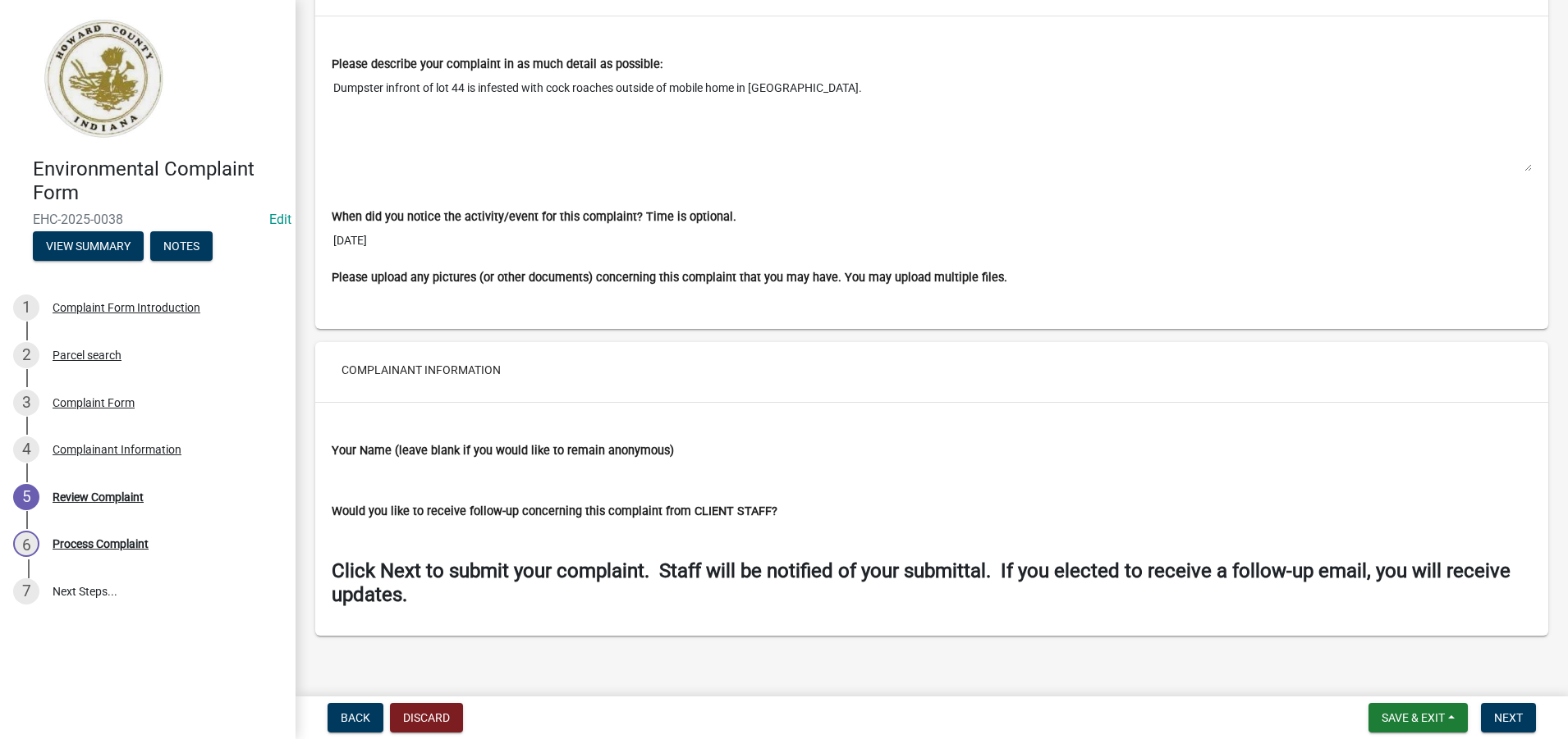
scroll to position [1208, 0]
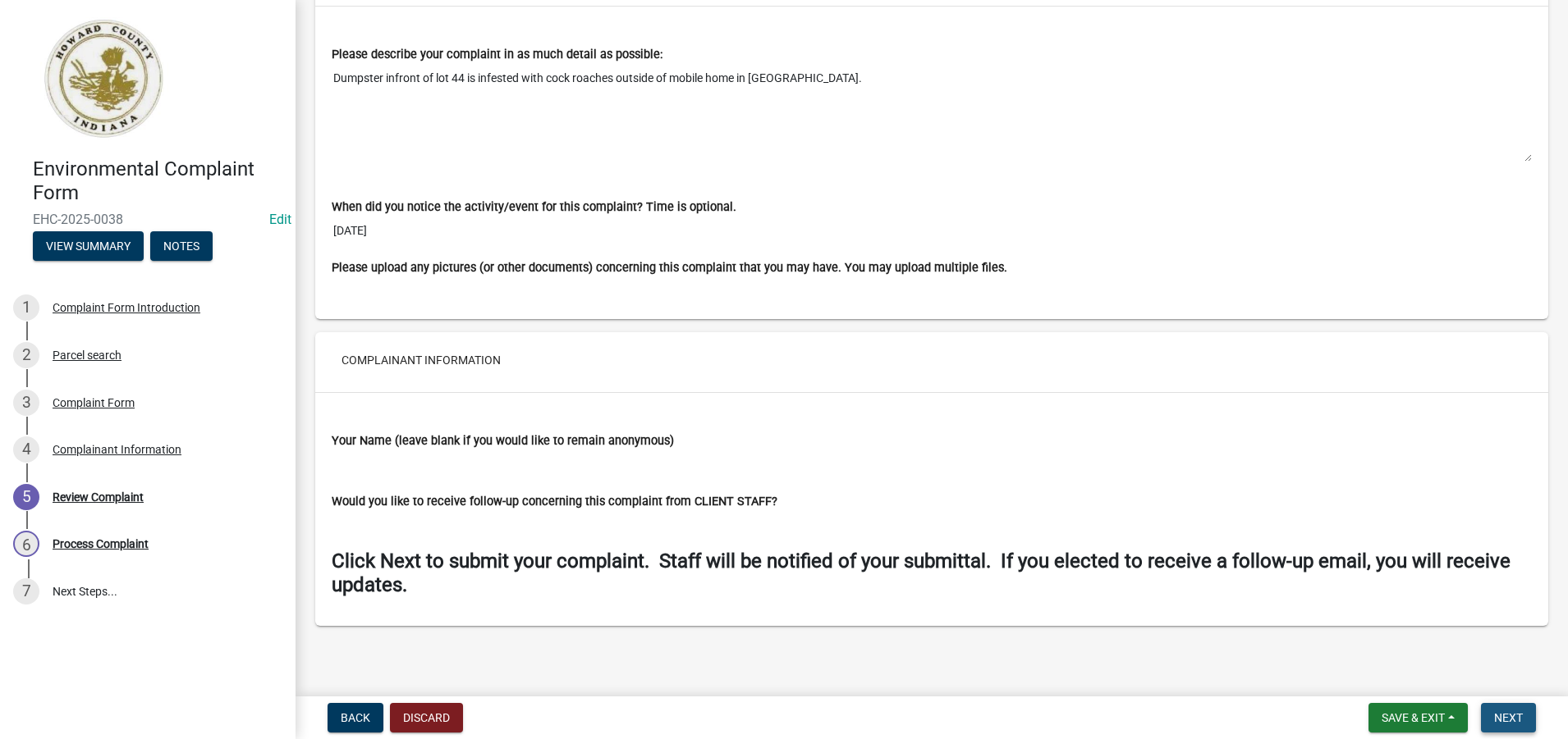
click at [1508, 717] on span "Next" at bounding box center [1508, 718] width 29 height 13
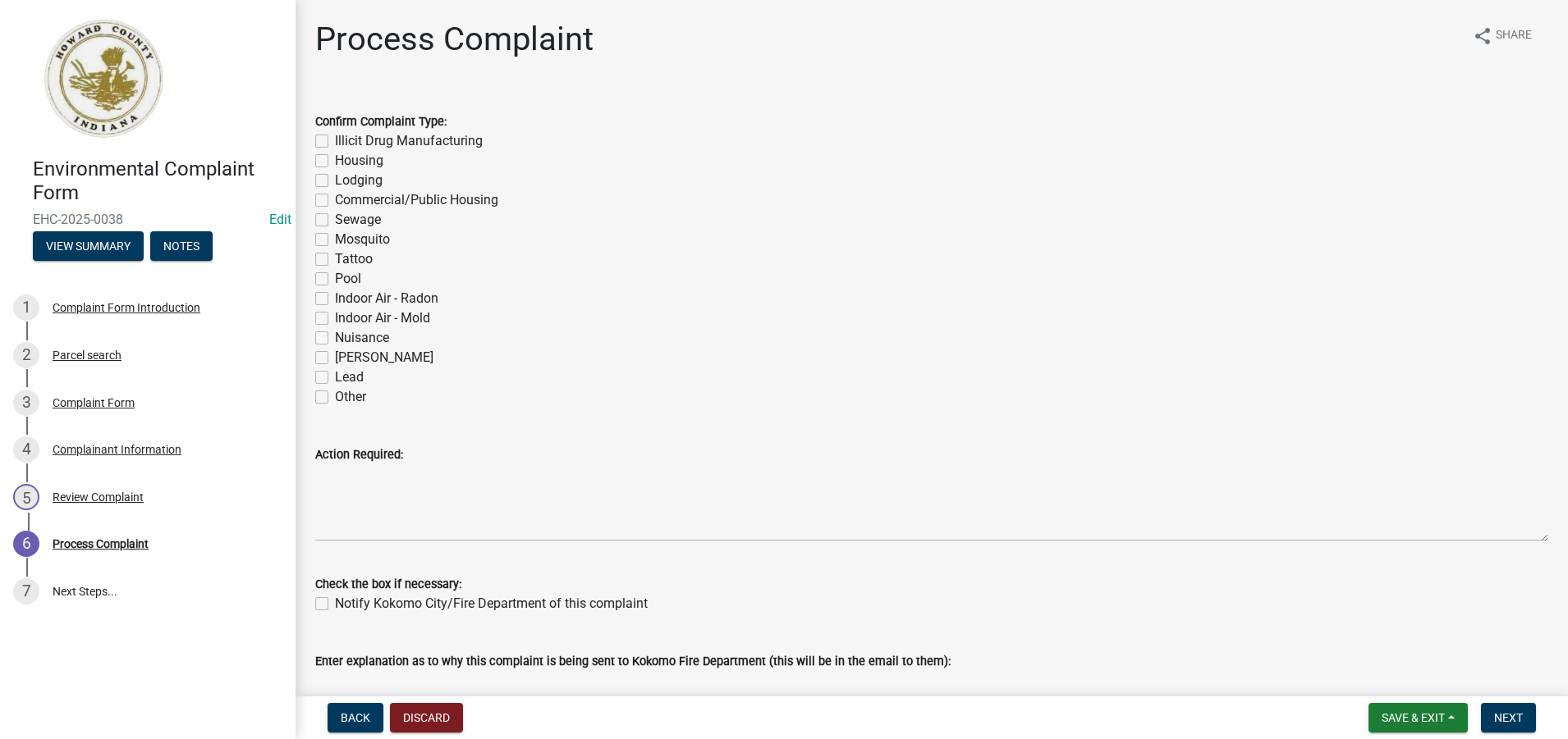
click at [335, 163] on label "Housing" at bounding box center [359, 161] width 48 height 20
click at [335, 162] on input "Housing" at bounding box center [340, 156] width 11 height 11
checkbox input "true"
checkbox input "false"
checkbox input "true"
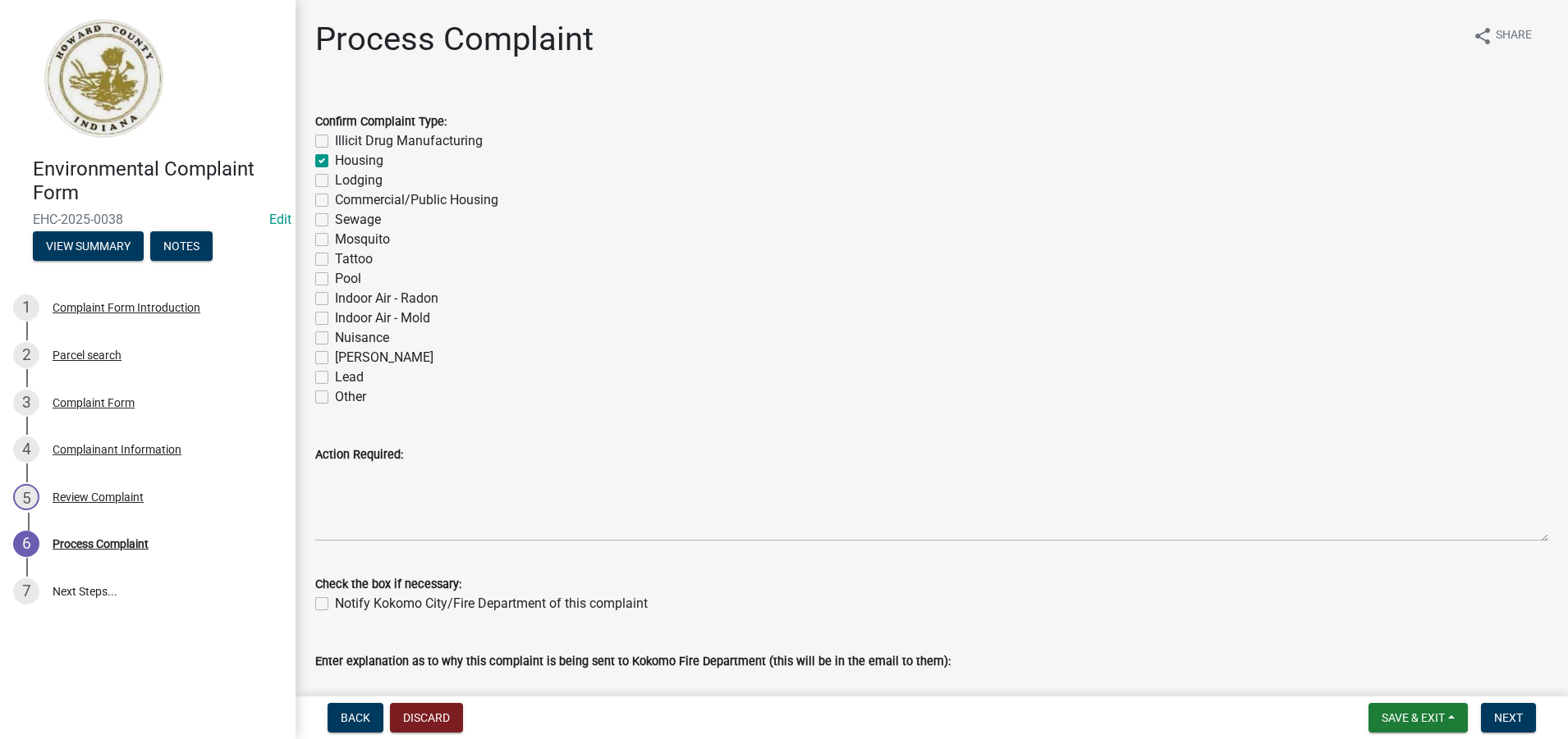
checkbox input "false"
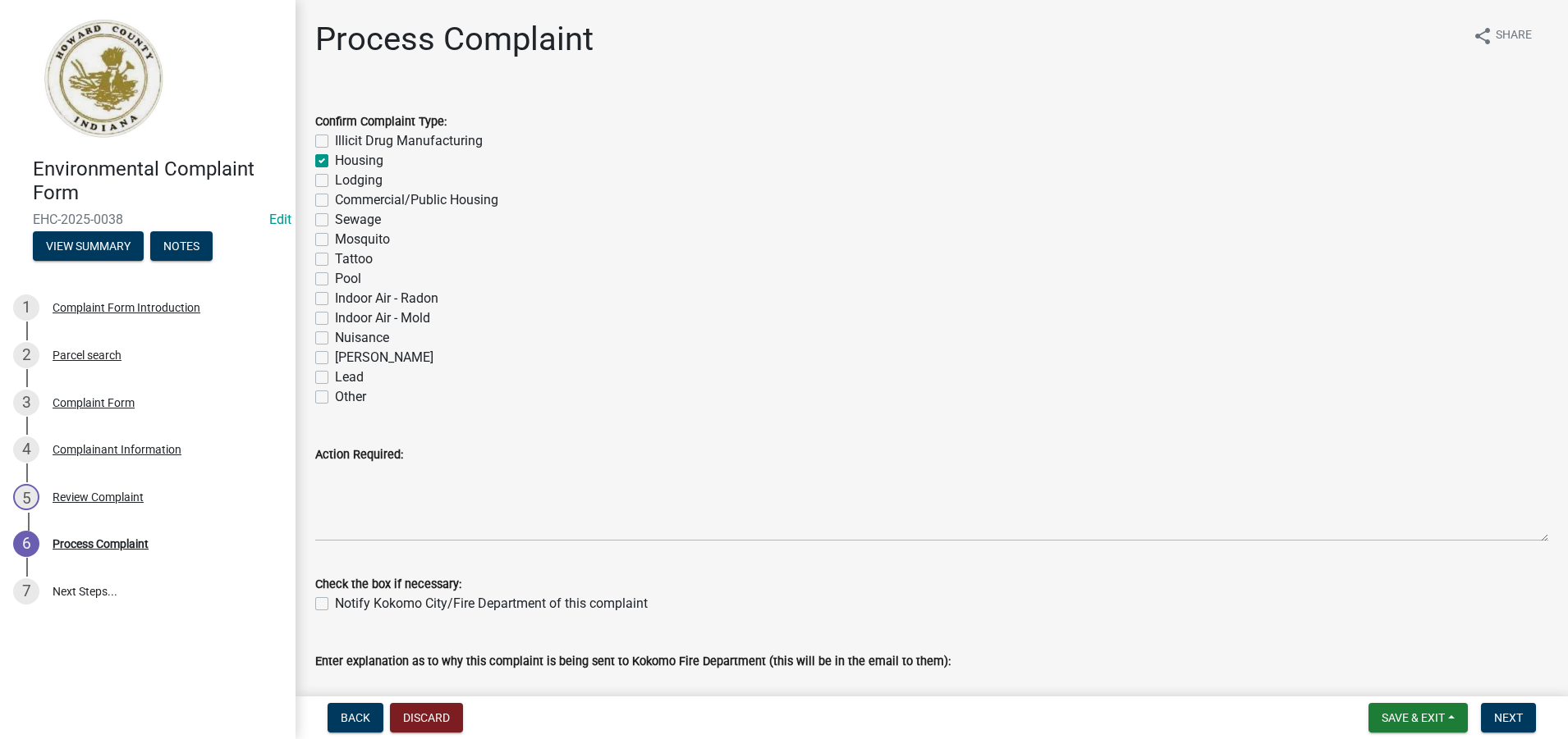
checkbox input "false"
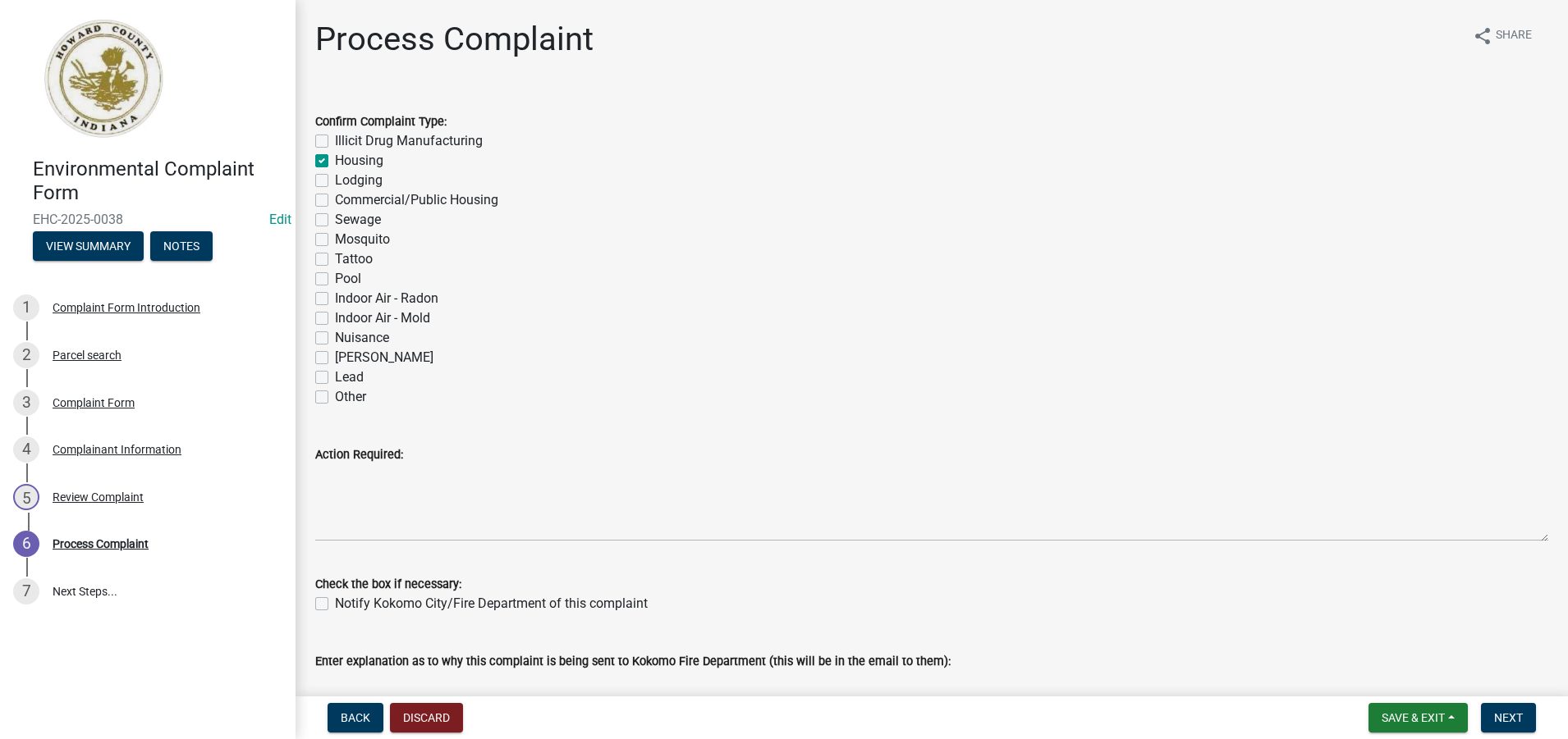
checkbox input "false"
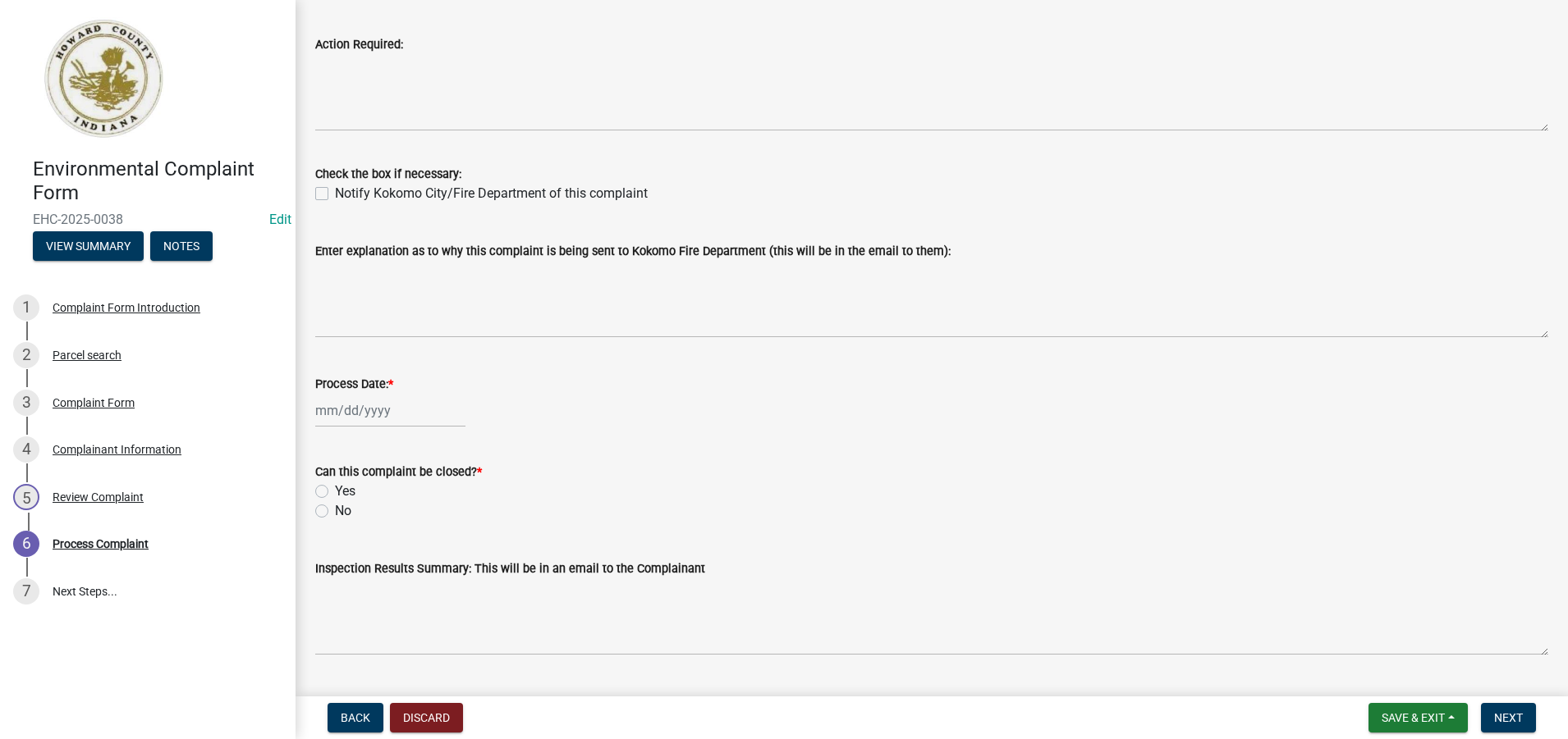
scroll to position [493, 0]
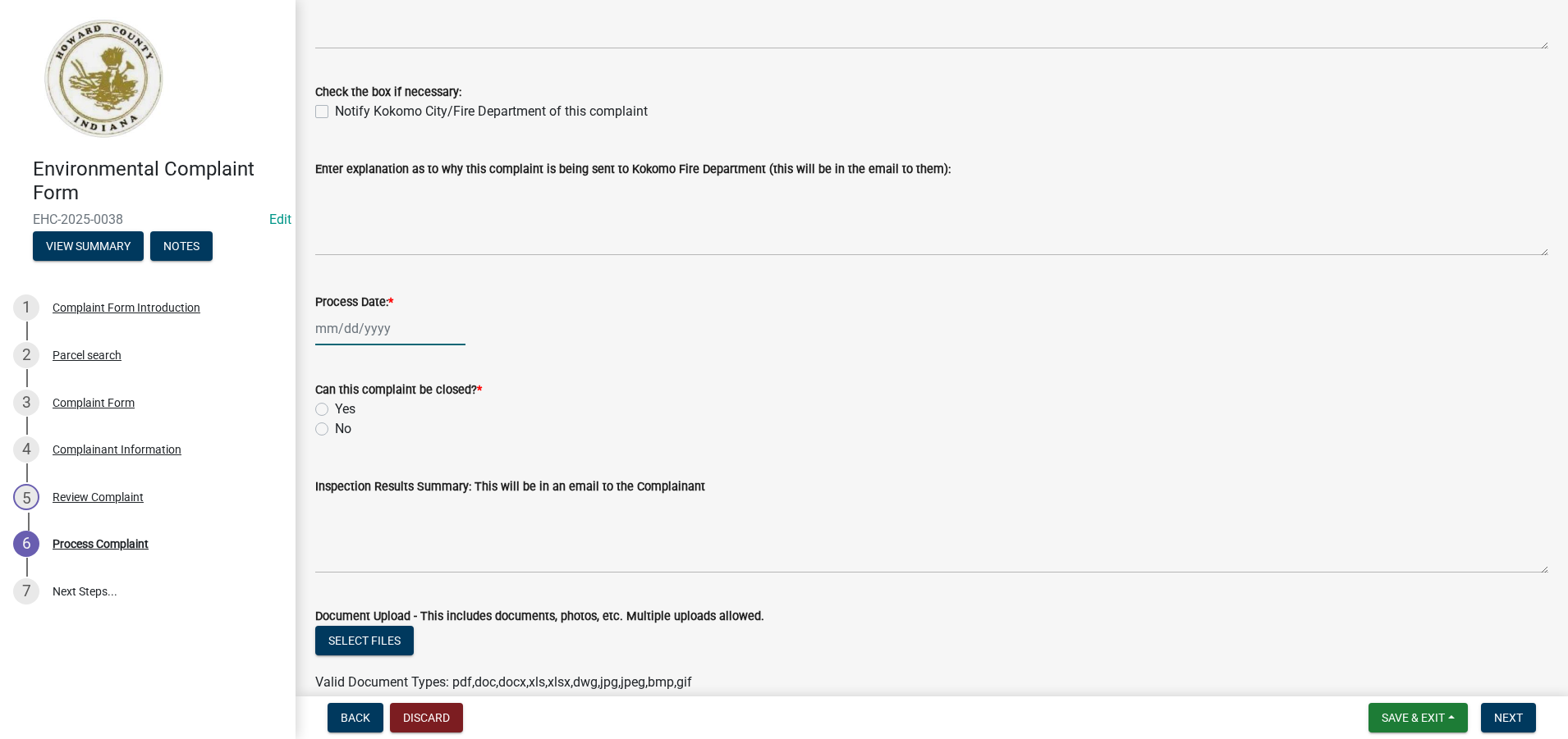
click at [389, 335] on div at bounding box center [390, 328] width 150 height 34
select select "9"
select select "2025"
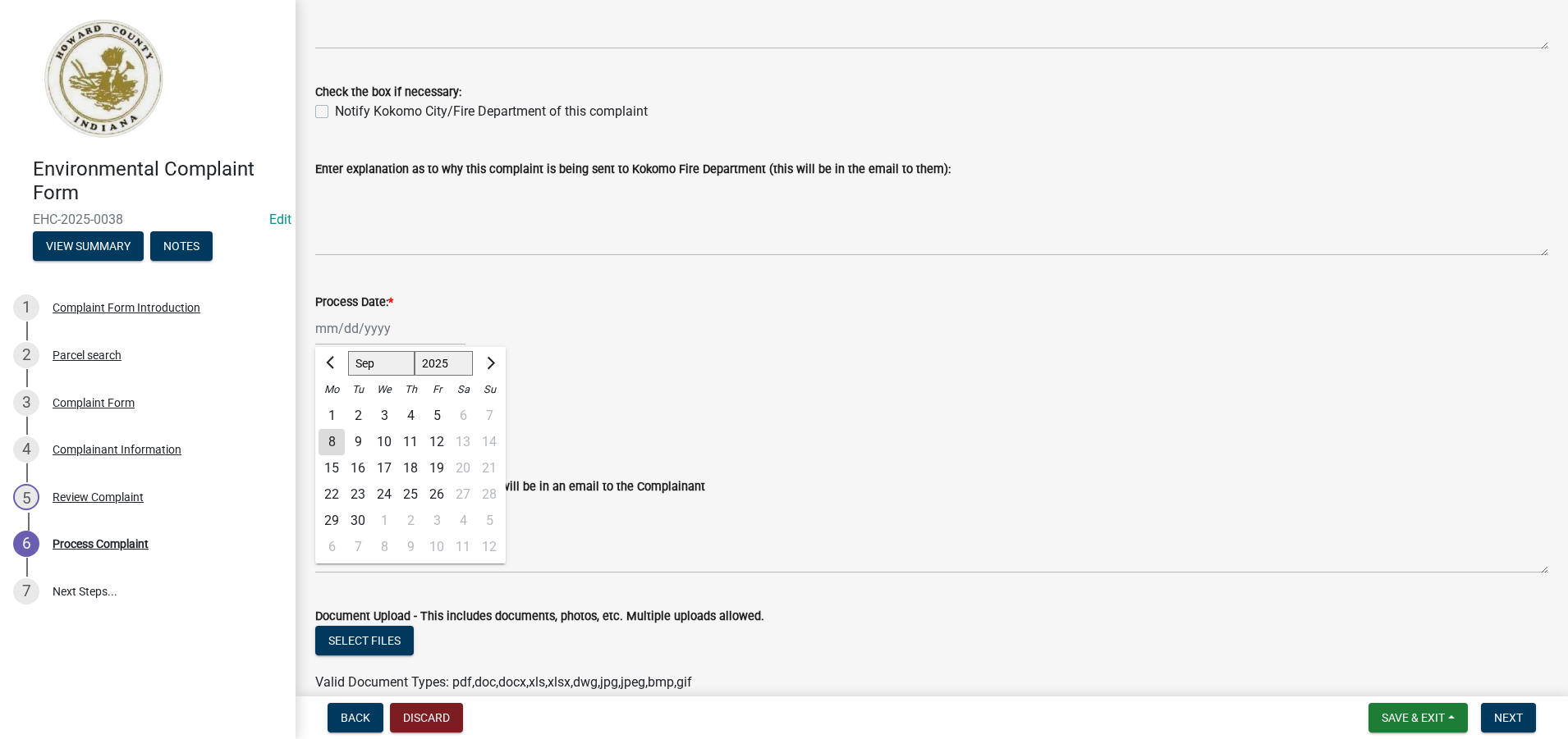
click at [333, 440] on div "8" at bounding box center [331, 442] width 26 height 26
type input "[DATE]"
click at [335, 430] on label "No" at bounding box center [343, 429] width 16 height 20
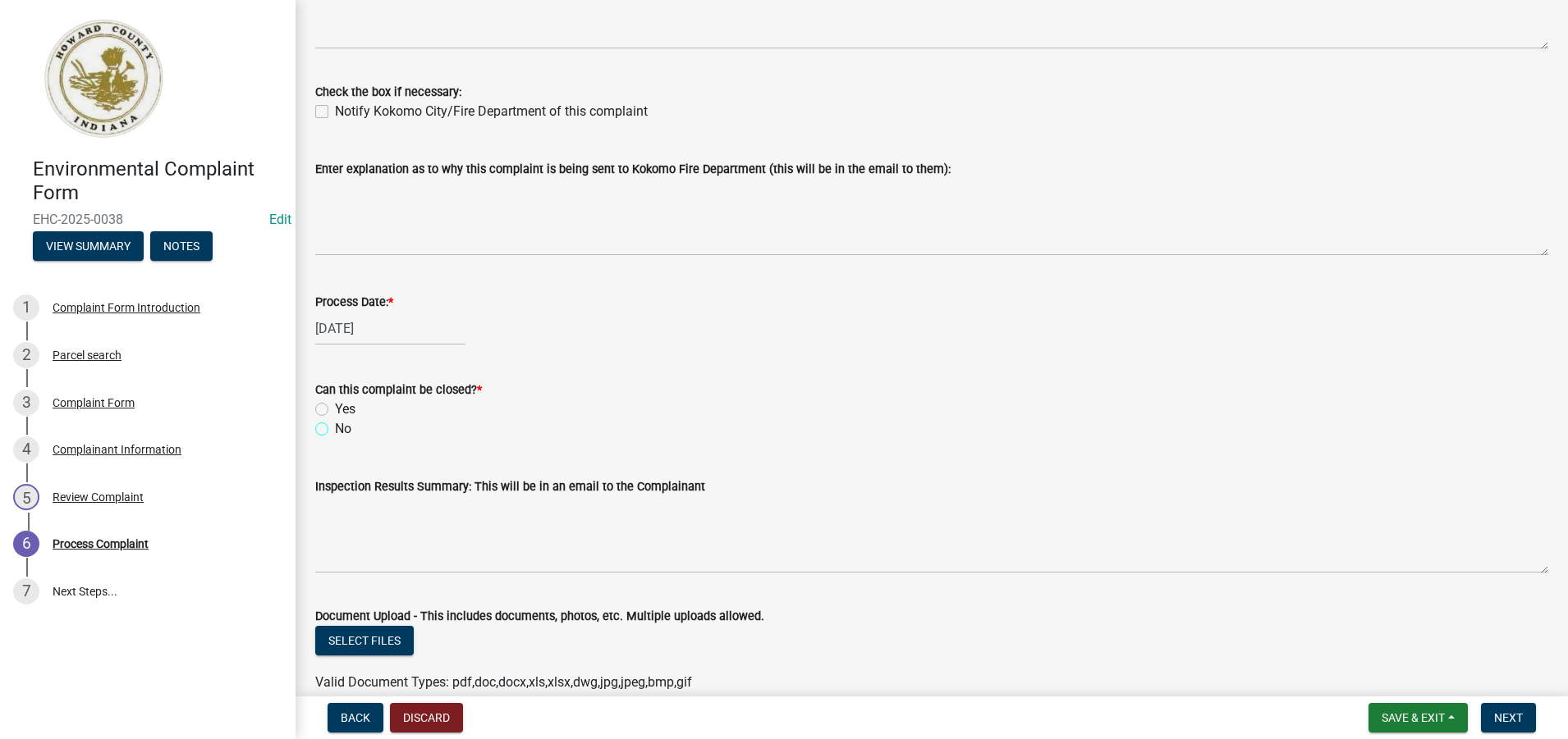
click at [335, 430] on input "No" at bounding box center [340, 425] width 11 height 11
radio input "true"
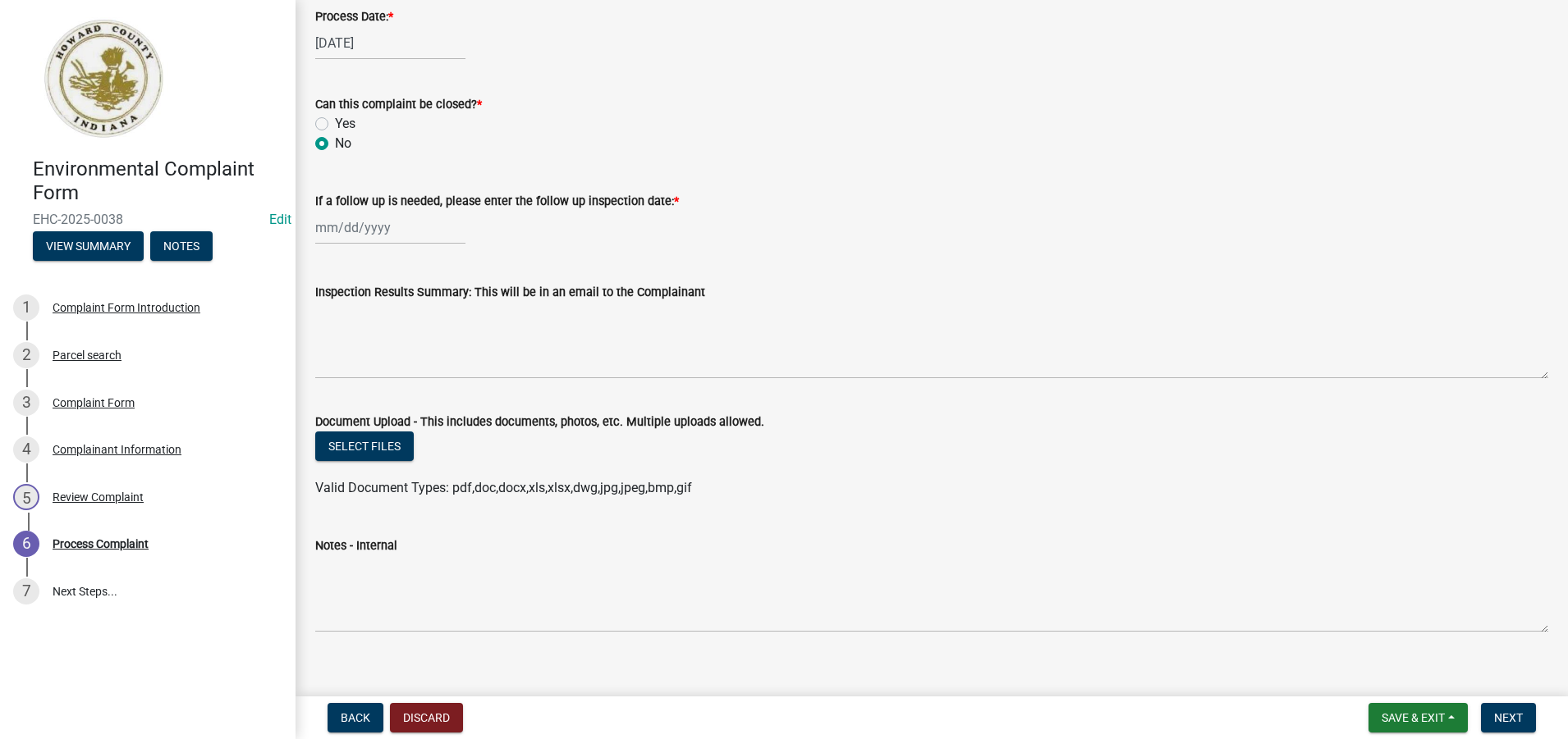
scroll to position [798, 0]
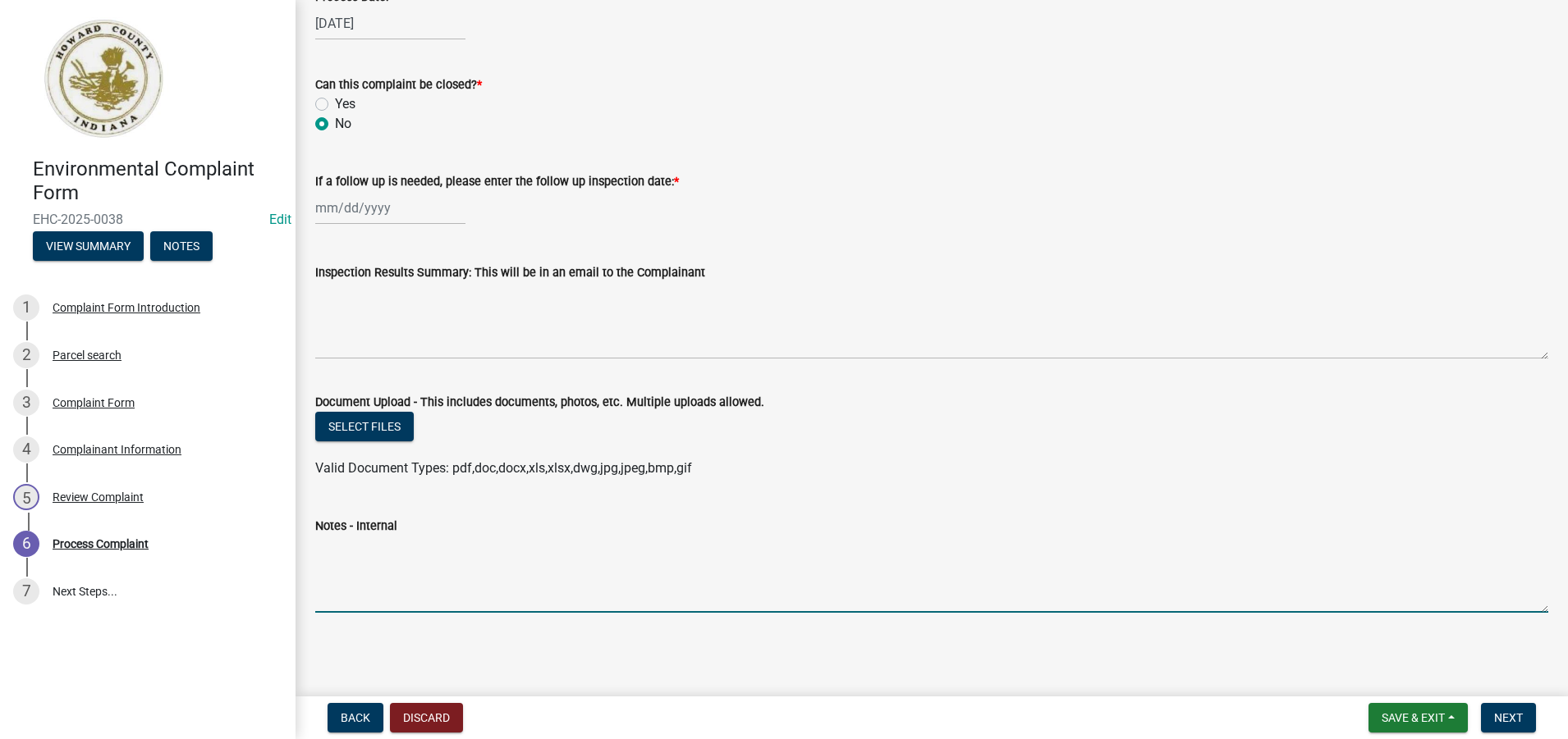
click at [362, 575] on textarea "Notes - Internal" at bounding box center [931, 574] width 1233 height 77
paste textarea "Dumpster infront of lot 44 is infested with cock roaches outside of mobile home…"
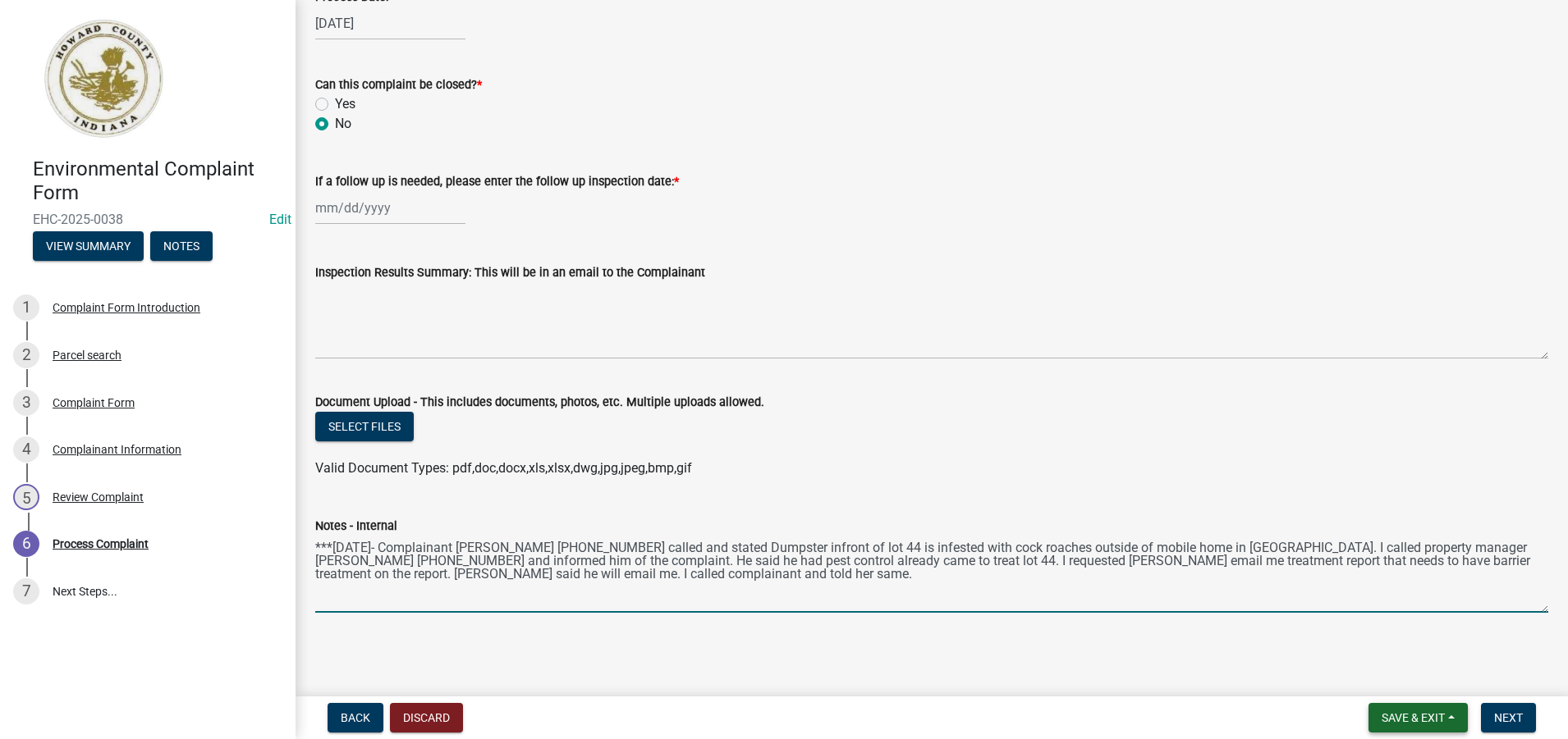
type textarea "***[DATE]- Complainant [PERSON_NAME] [PHONE_NUMBER] called and stated Dumpster …"
click at [1391, 718] on span "Save & Exit" at bounding box center [1413, 718] width 63 height 13
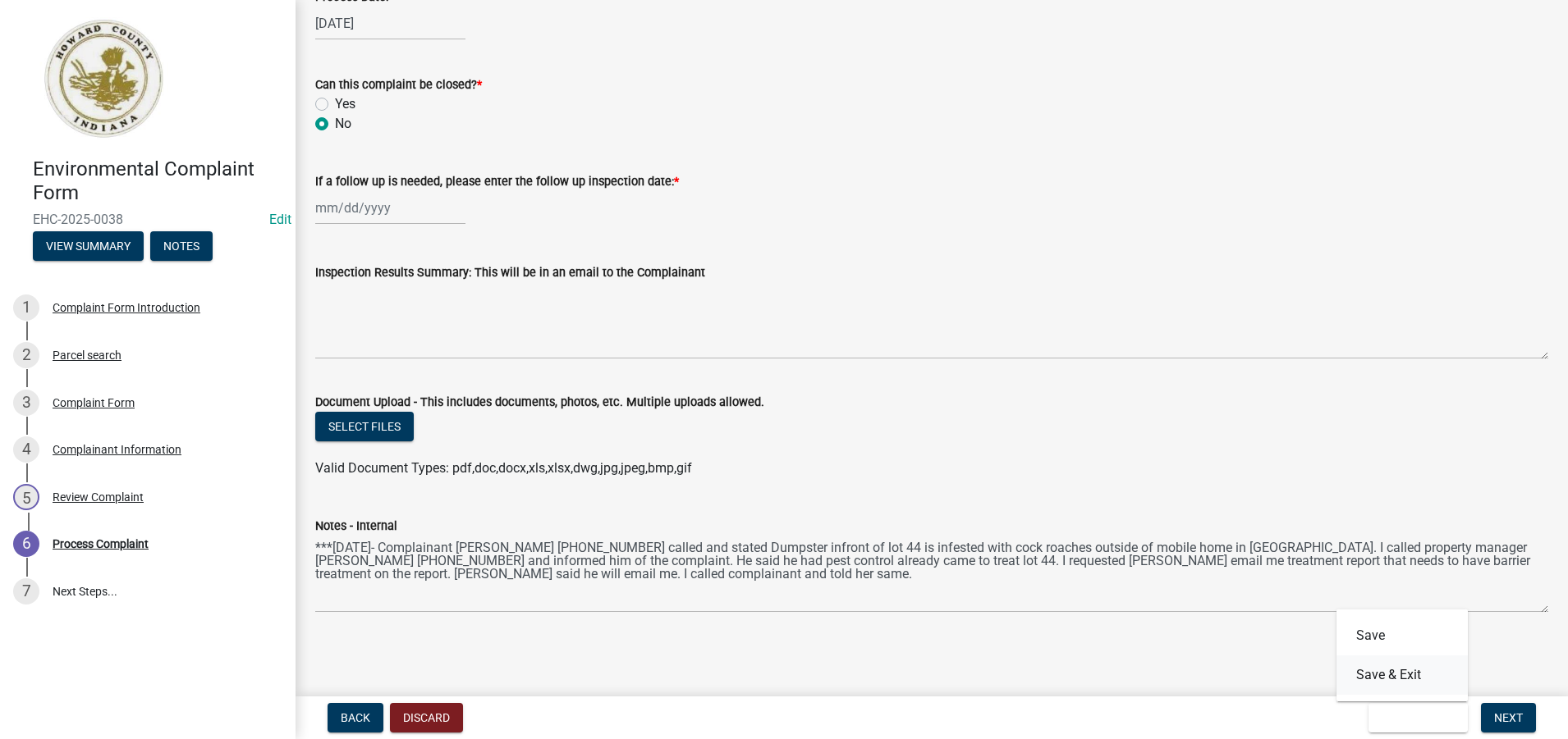
click at [1405, 678] on button "Save & Exit" at bounding box center [1402, 676] width 131 height 39
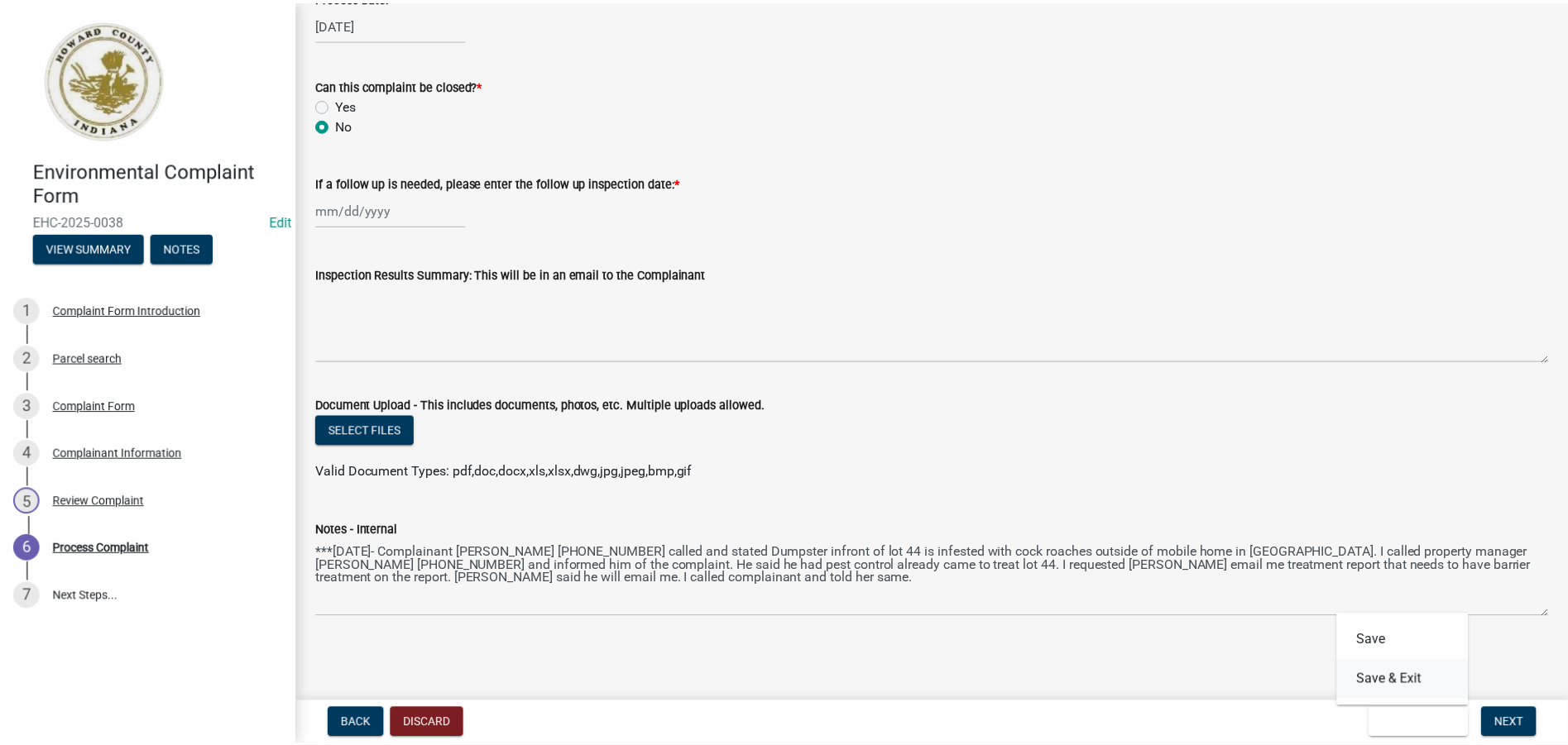
scroll to position [0, 0]
